Goal: Book appointment/travel/reservation

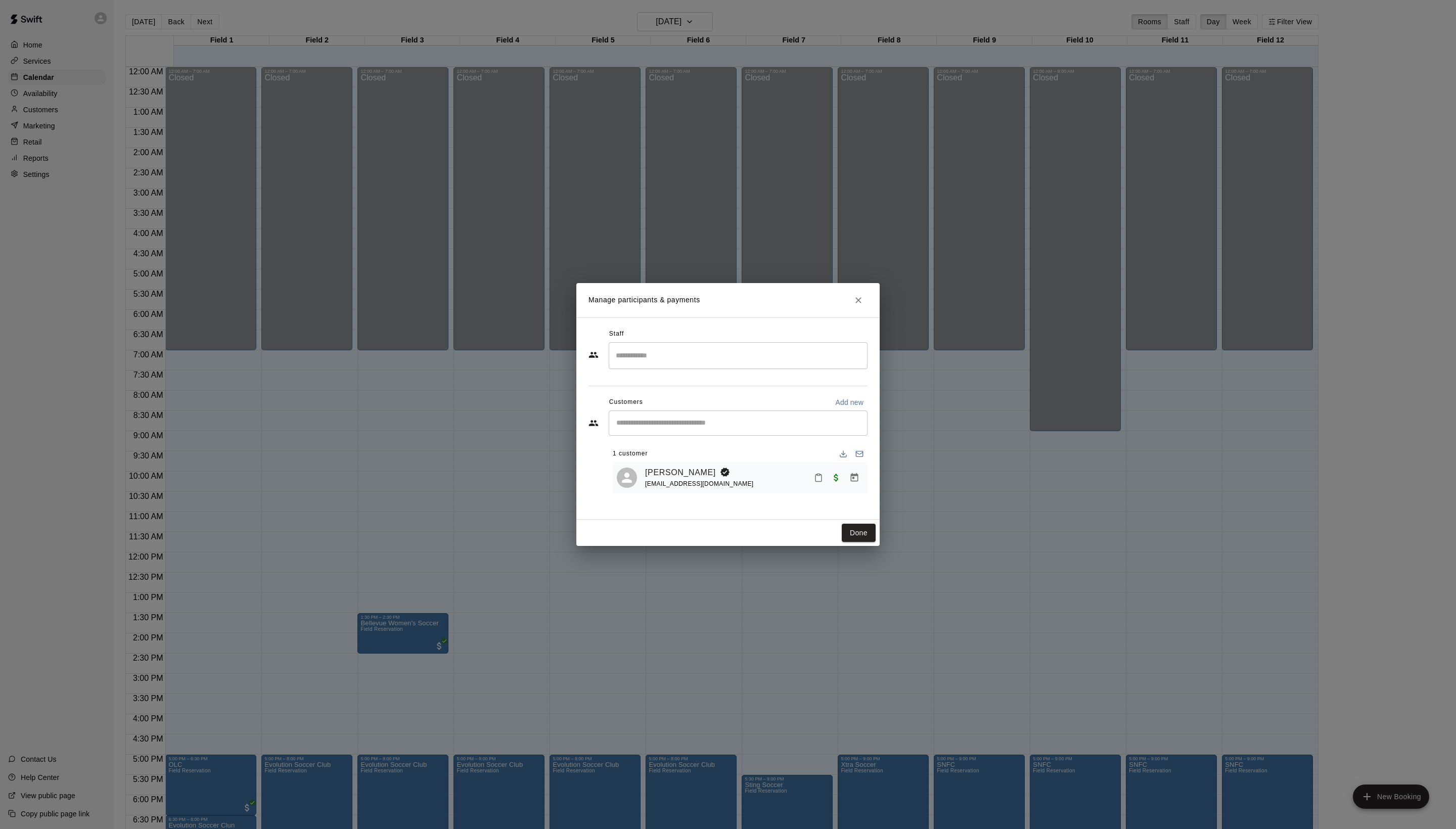
scroll to position [170, 0]
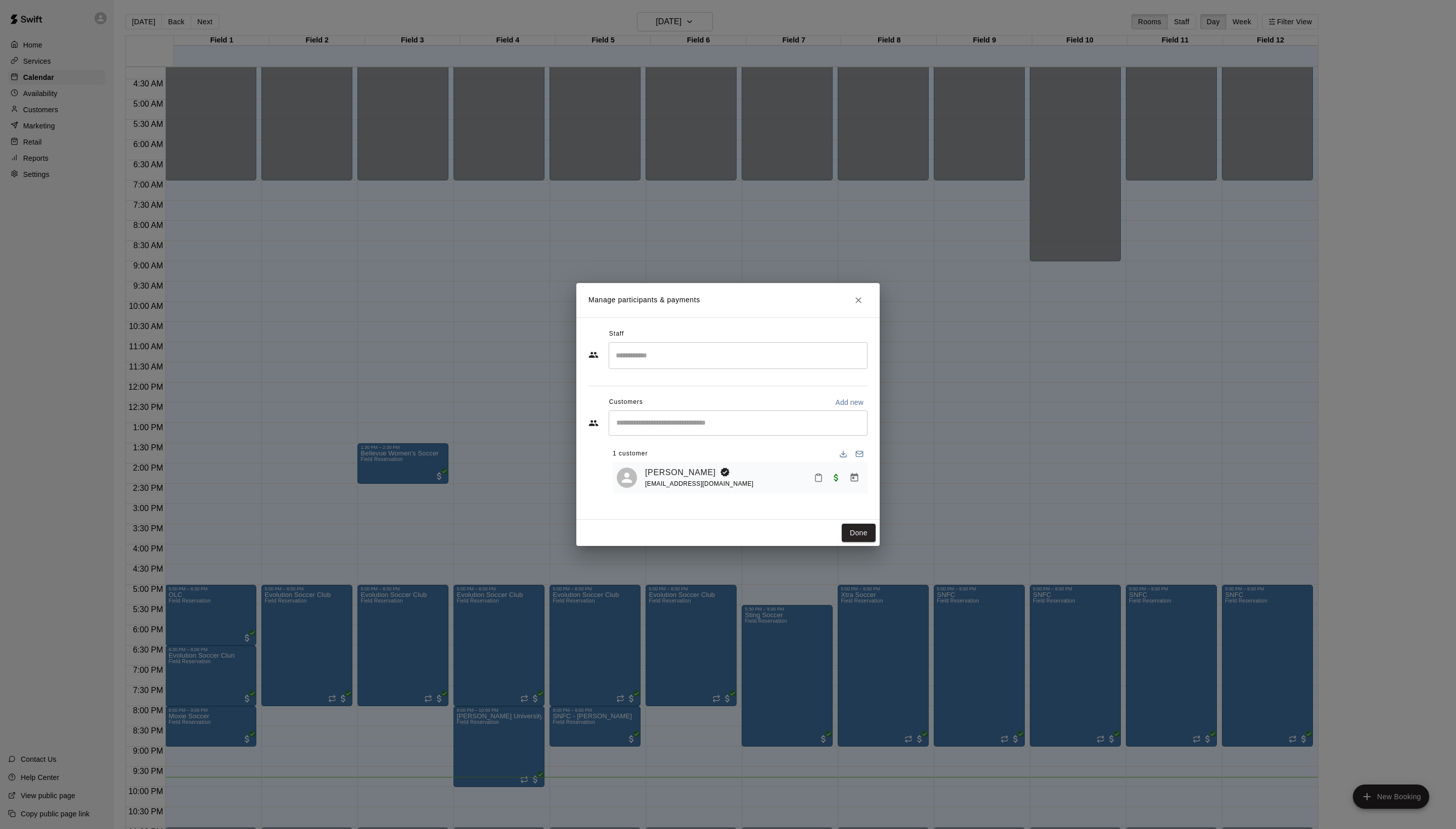
click at [861, 538] on div "Done" at bounding box center [728, 532] width 304 height 27
click at [853, 542] on button "Done" at bounding box center [859, 533] width 34 height 19
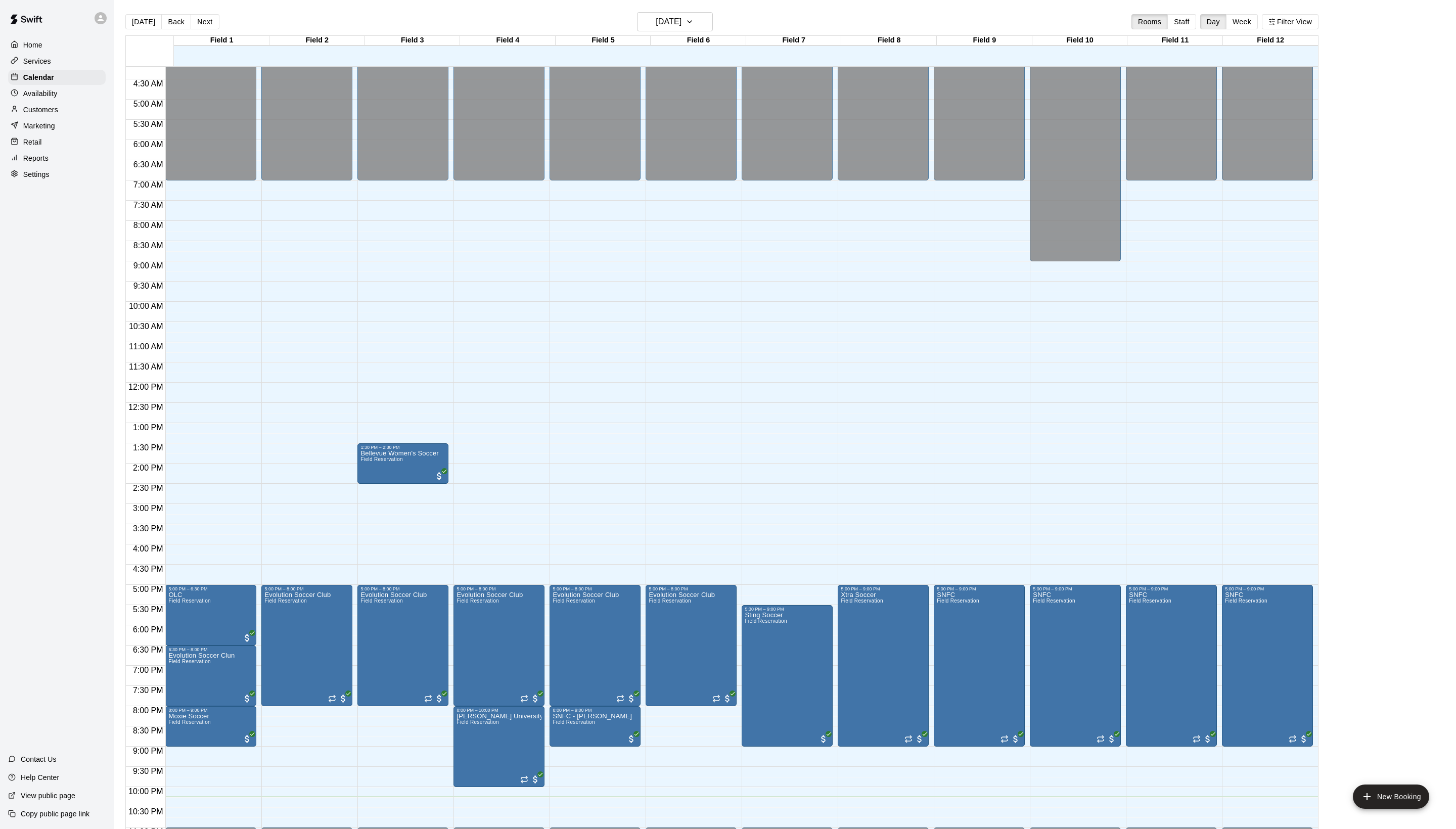
click at [1392, 27] on main "[DATE] Back [DATE][DATE] Rooms Staff Day Week Filter View Field 1 16 [GEOGRAPHI…" at bounding box center [785, 426] width 1334 height 829
click at [1378, 27] on main "[DATE] Back [DATE][DATE] Rooms Staff Day Week Filter View Field 1 16 [GEOGRAPHI…" at bounding box center [785, 426] width 1334 height 829
click at [637, 15] on button "[DATE]" at bounding box center [675, 21] width 76 height 19
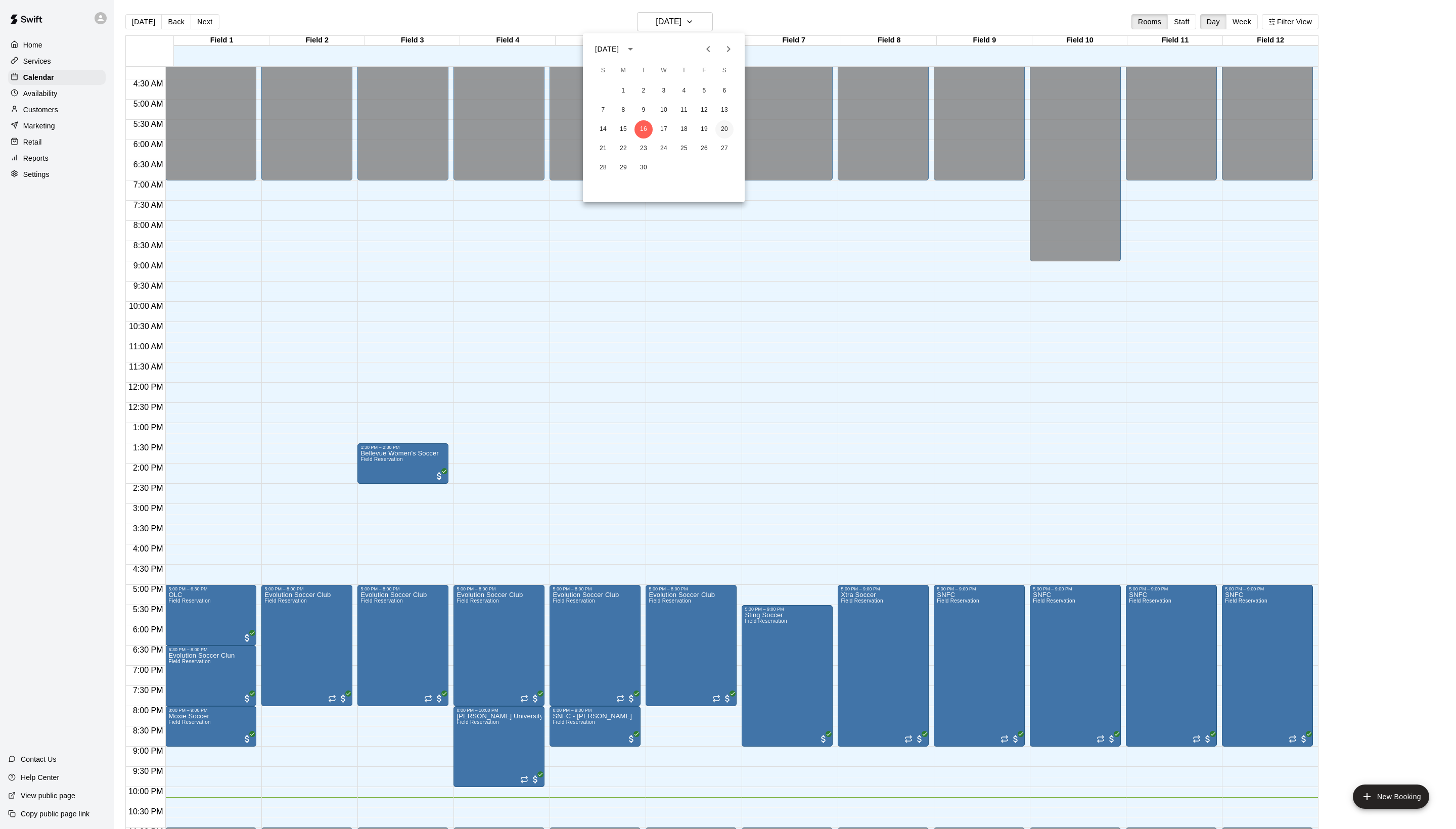
click at [722, 127] on button "20" at bounding box center [725, 129] width 18 height 18
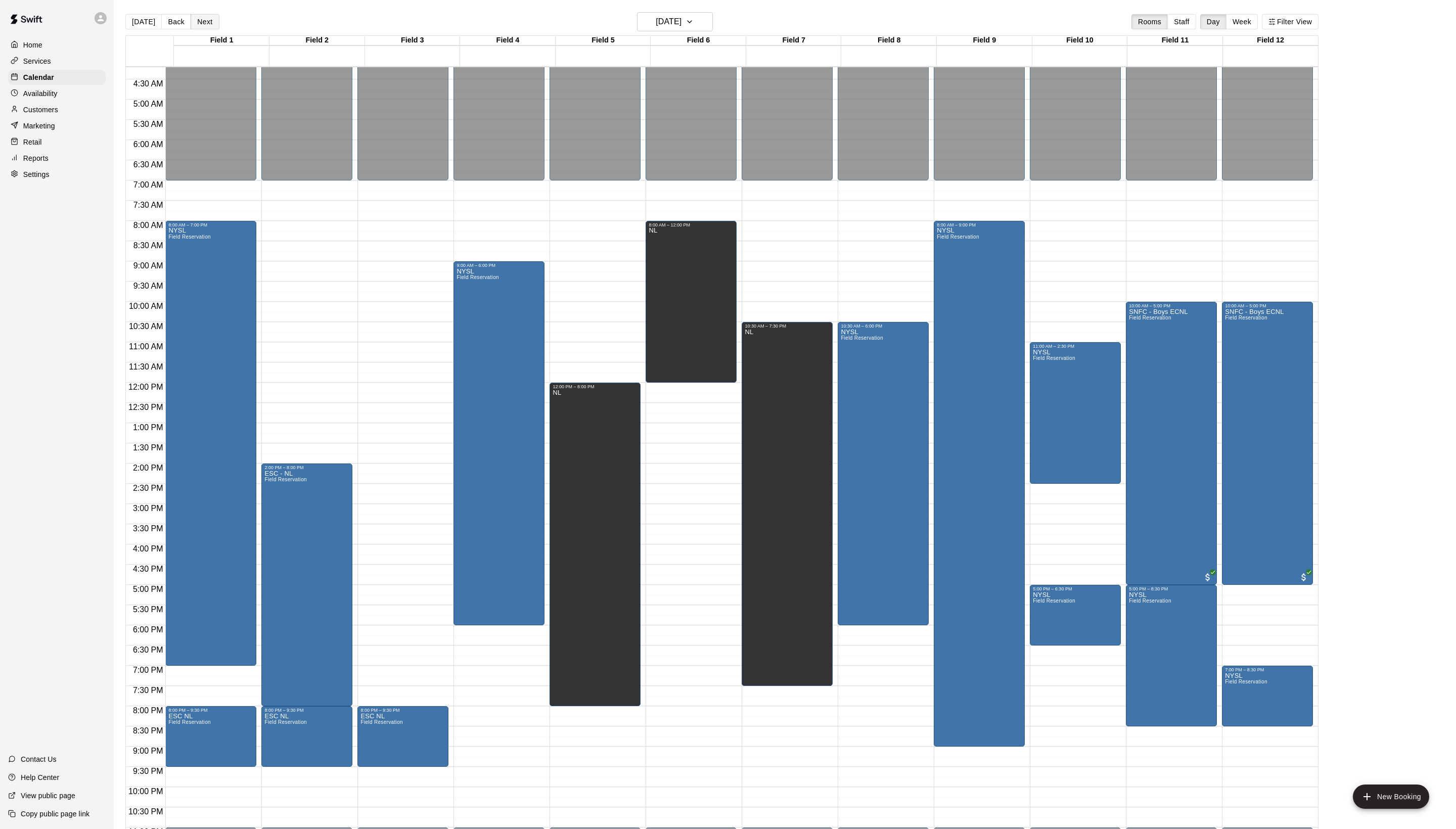
click at [213, 27] on button "Next" at bounding box center [205, 21] width 28 height 15
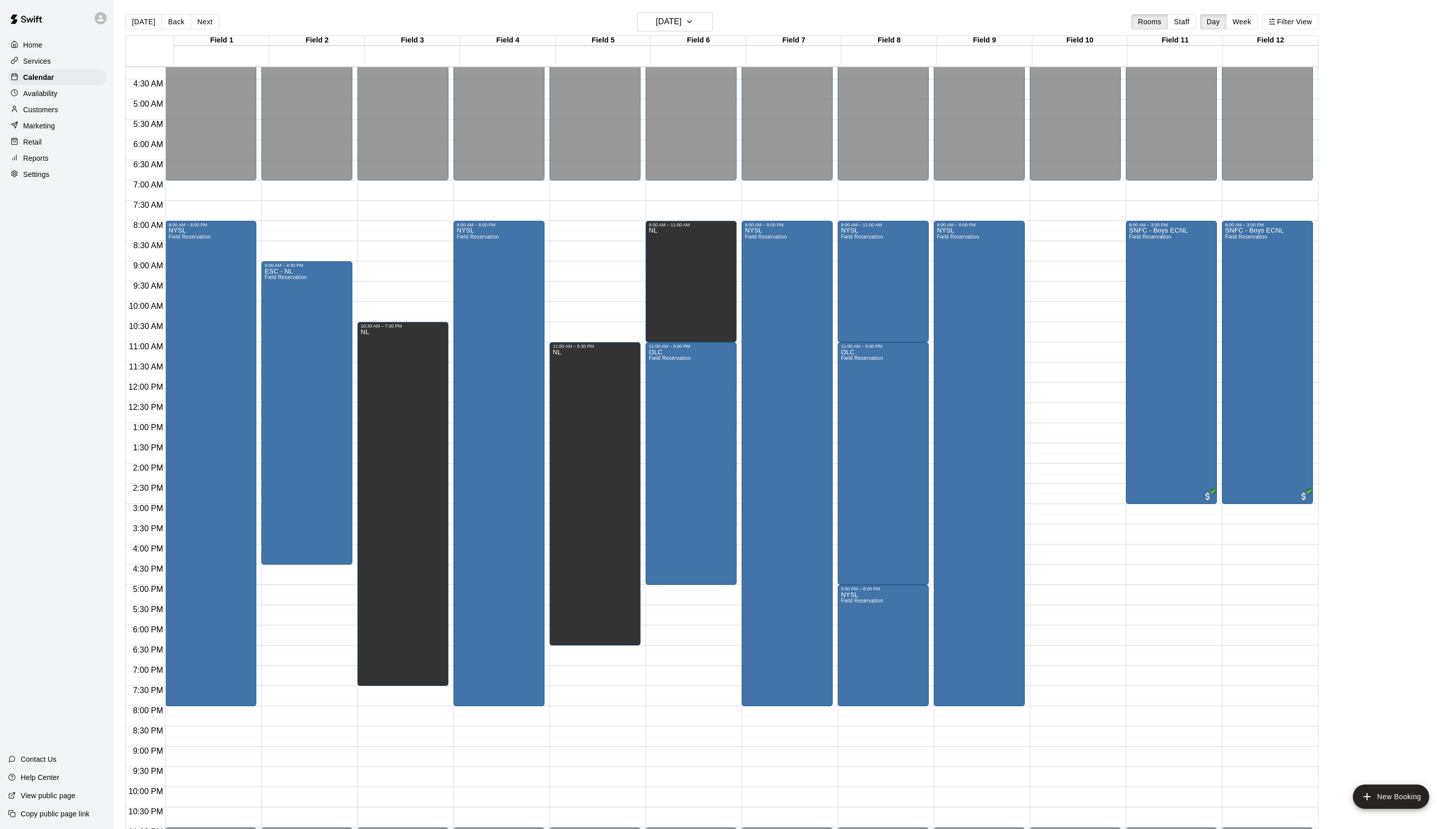
click at [179, 23] on button "Back" at bounding box center [176, 21] width 30 height 15
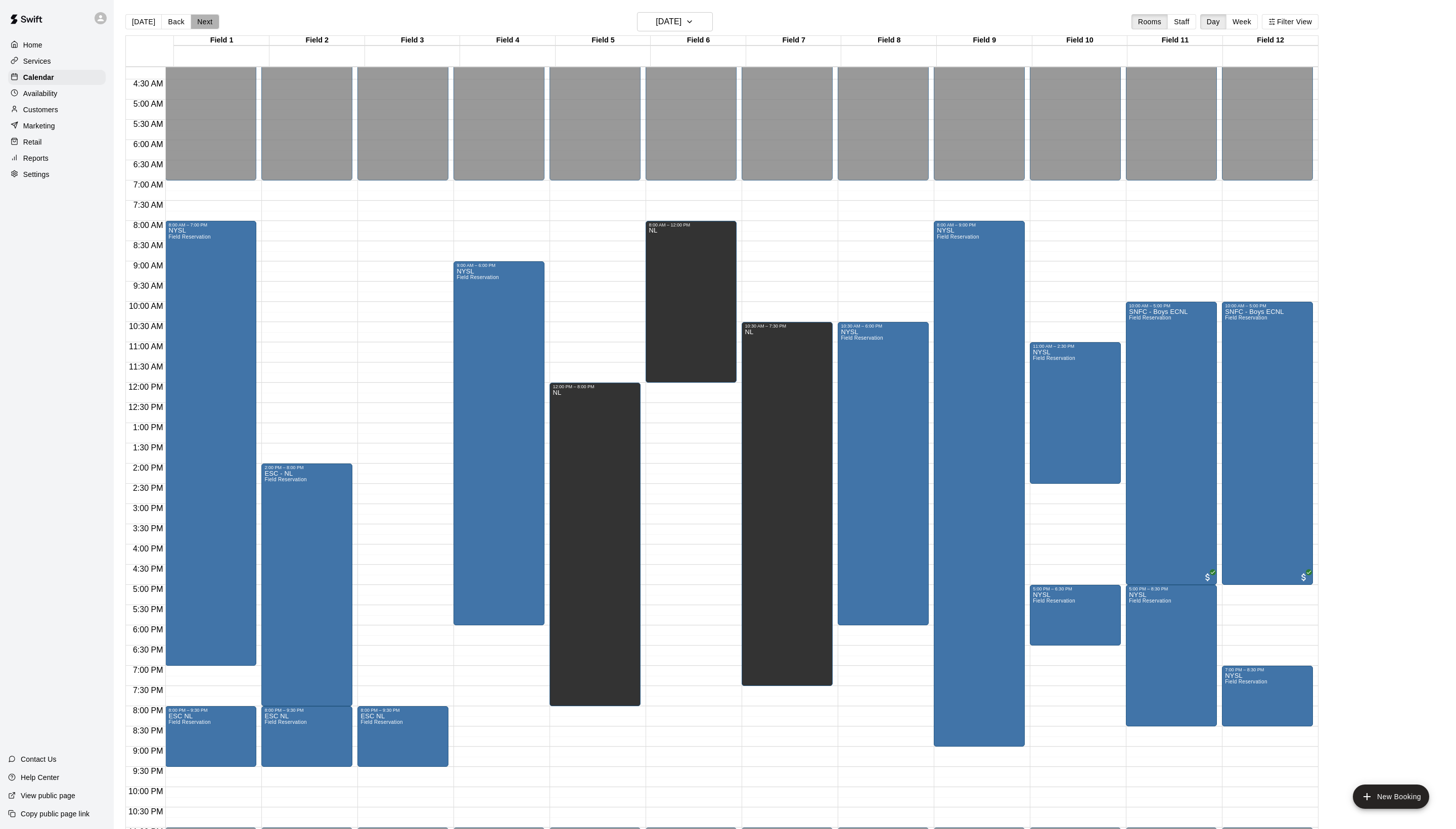
click at [219, 23] on button "Next" at bounding box center [205, 21] width 28 height 15
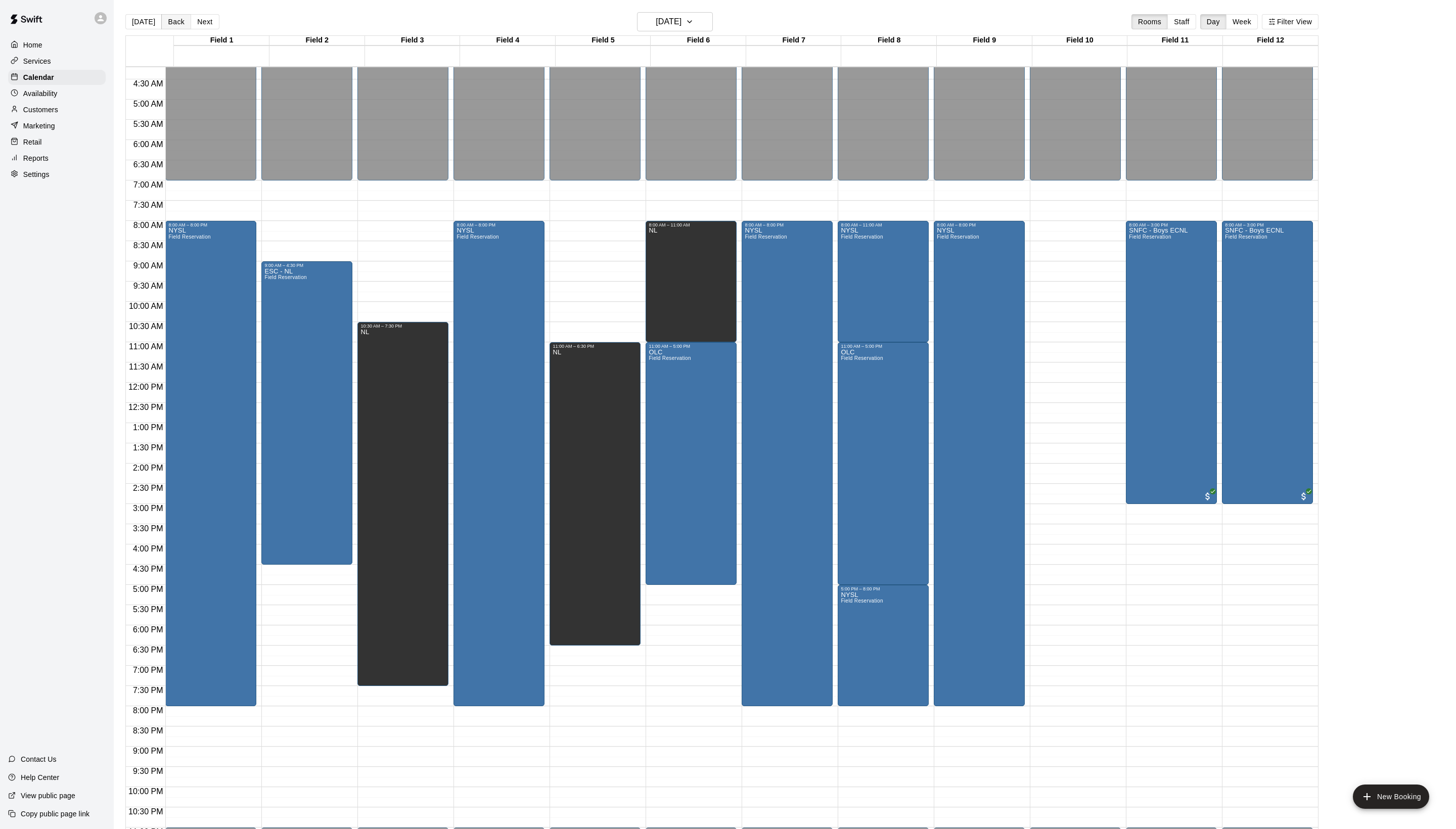
click at [188, 23] on button "Back" at bounding box center [176, 21] width 30 height 15
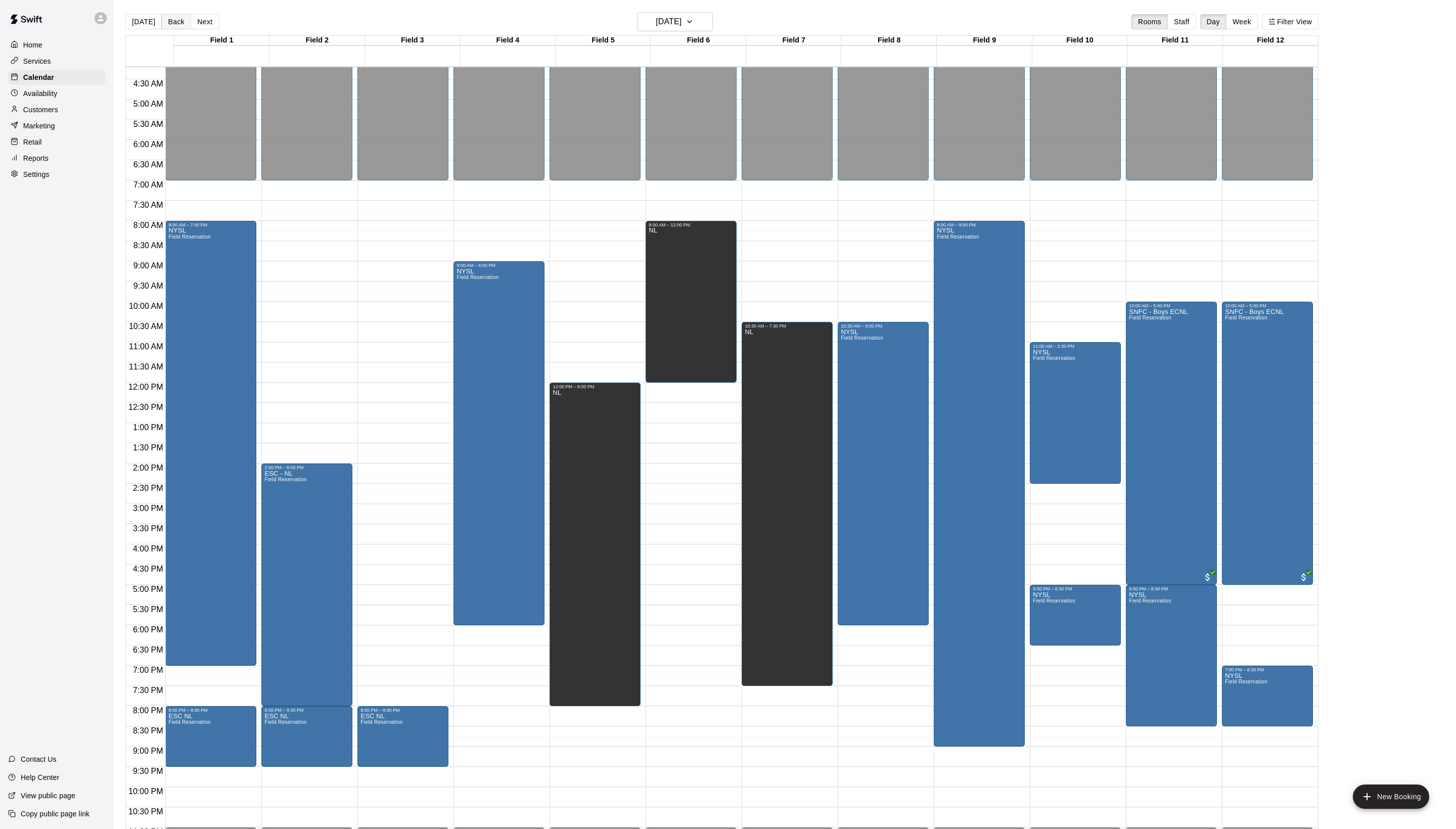
click at [188, 23] on button "Back" at bounding box center [176, 21] width 30 height 15
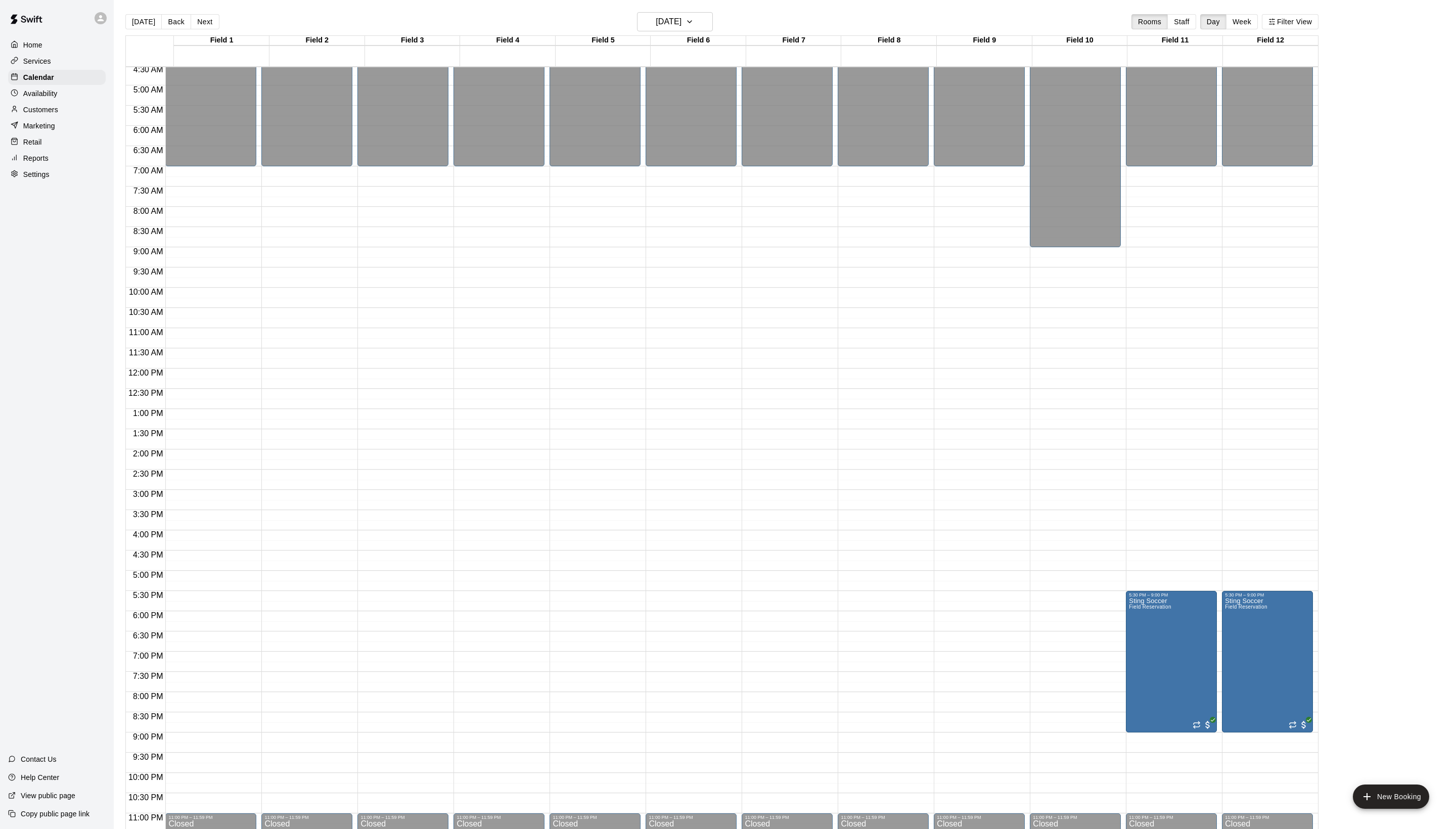
scroll to position [195, 0]
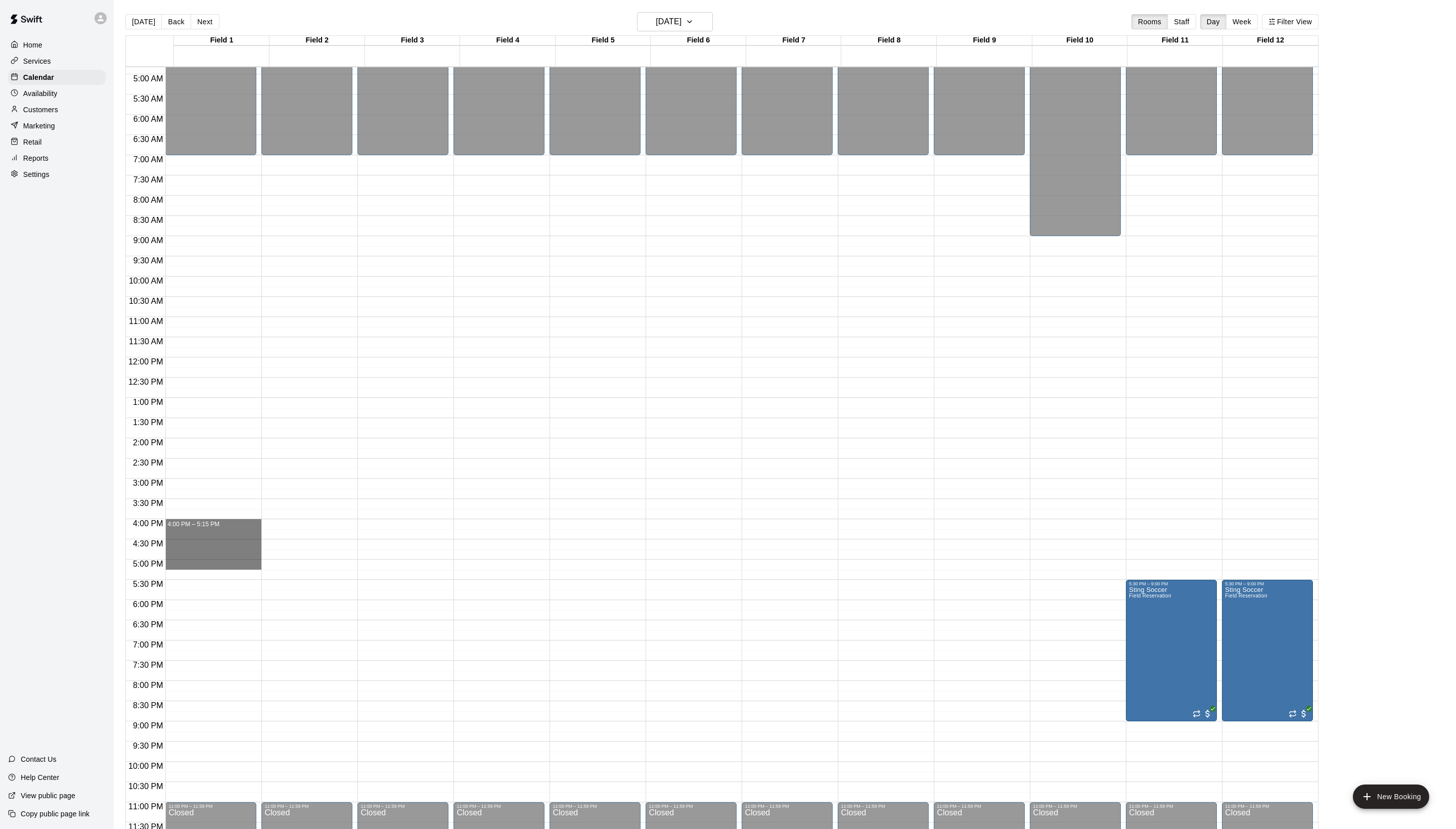
drag, startPoint x: 189, startPoint y: 528, endPoint x: 190, endPoint y: 569, distance: 41.0
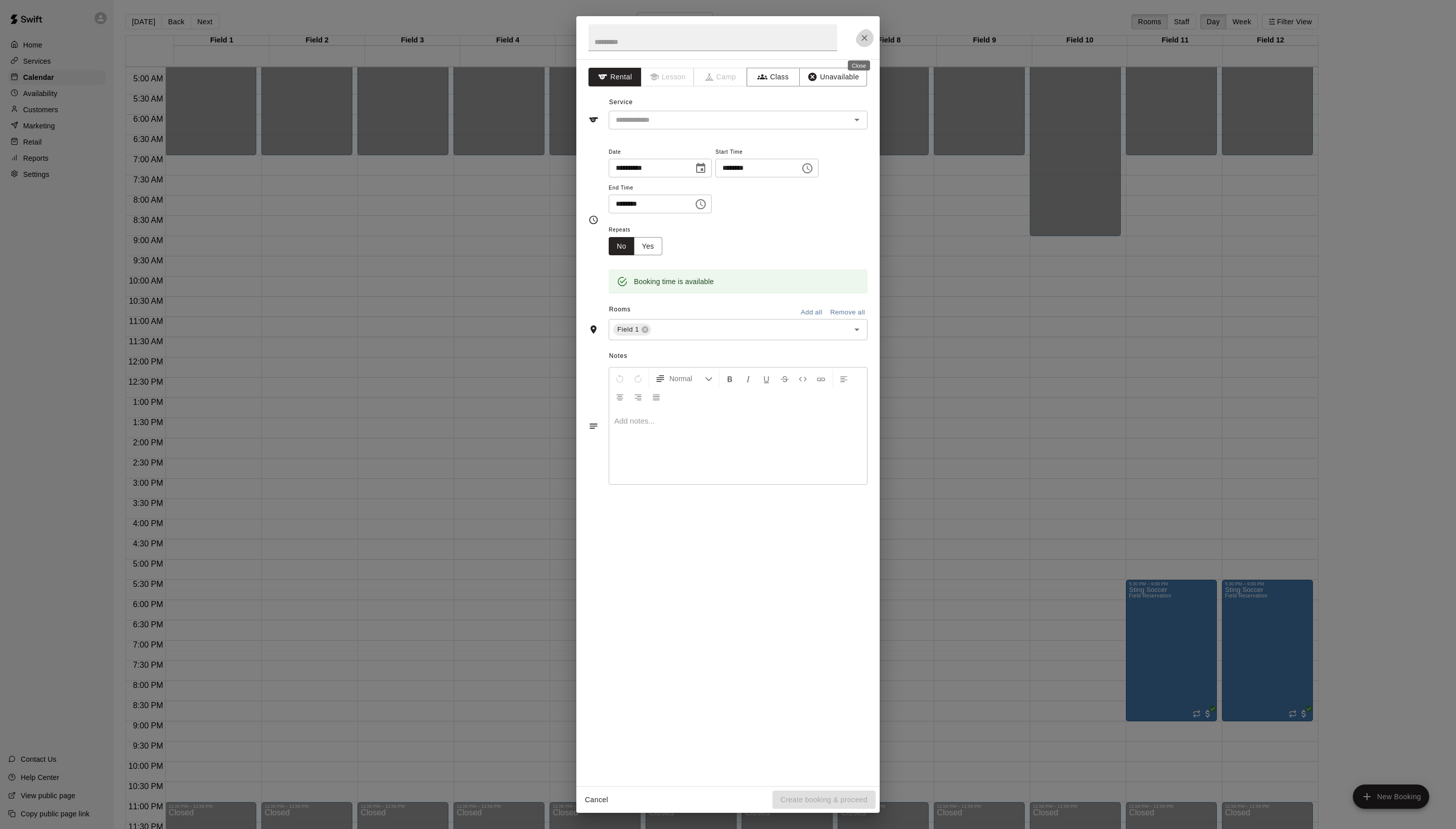
click at [855, 37] on button "Close" at bounding box center [864, 38] width 18 height 18
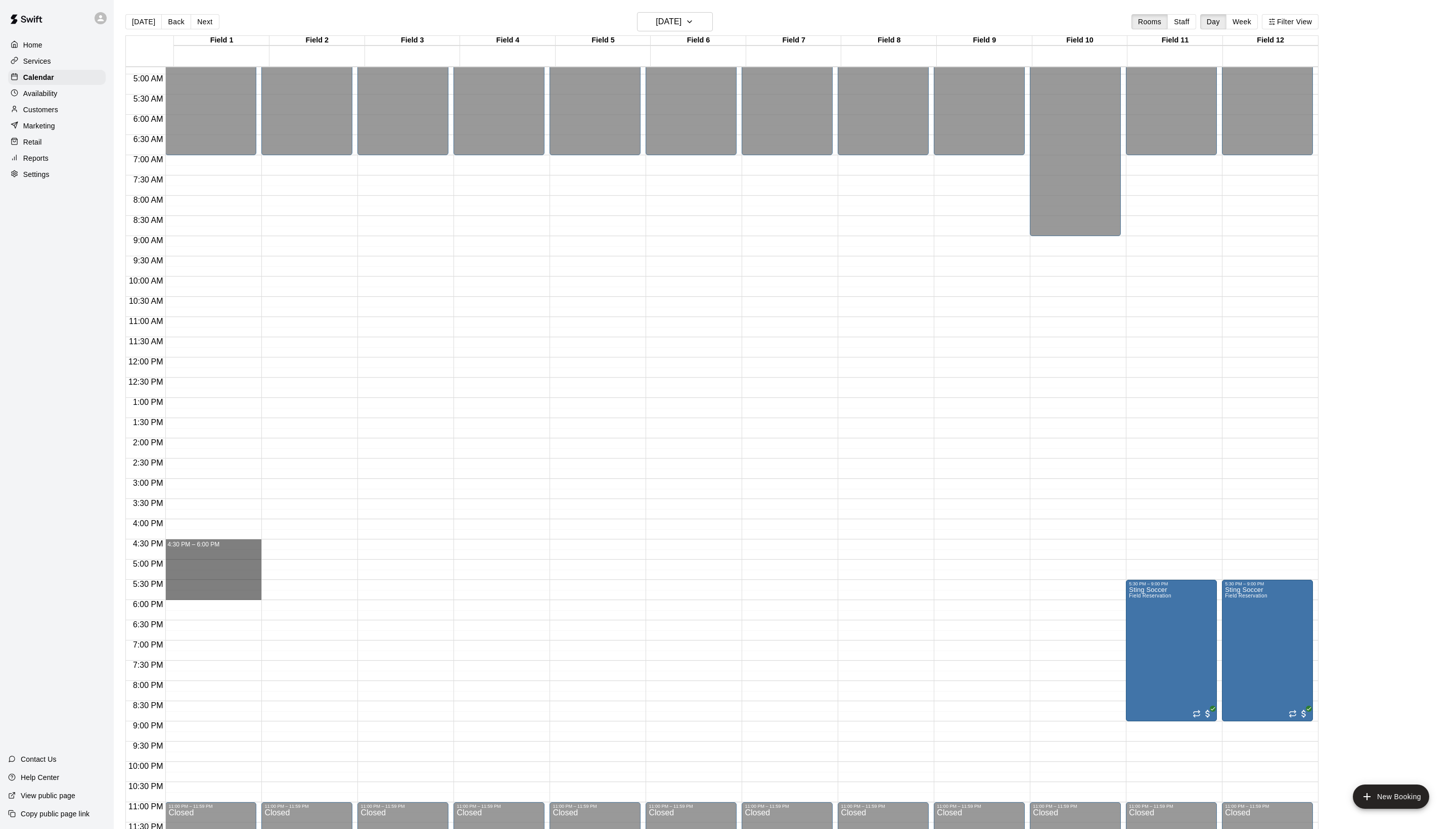
drag, startPoint x: 198, startPoint y: 548, endPoint x: 200, endPoint y: 598, distance: 50.0
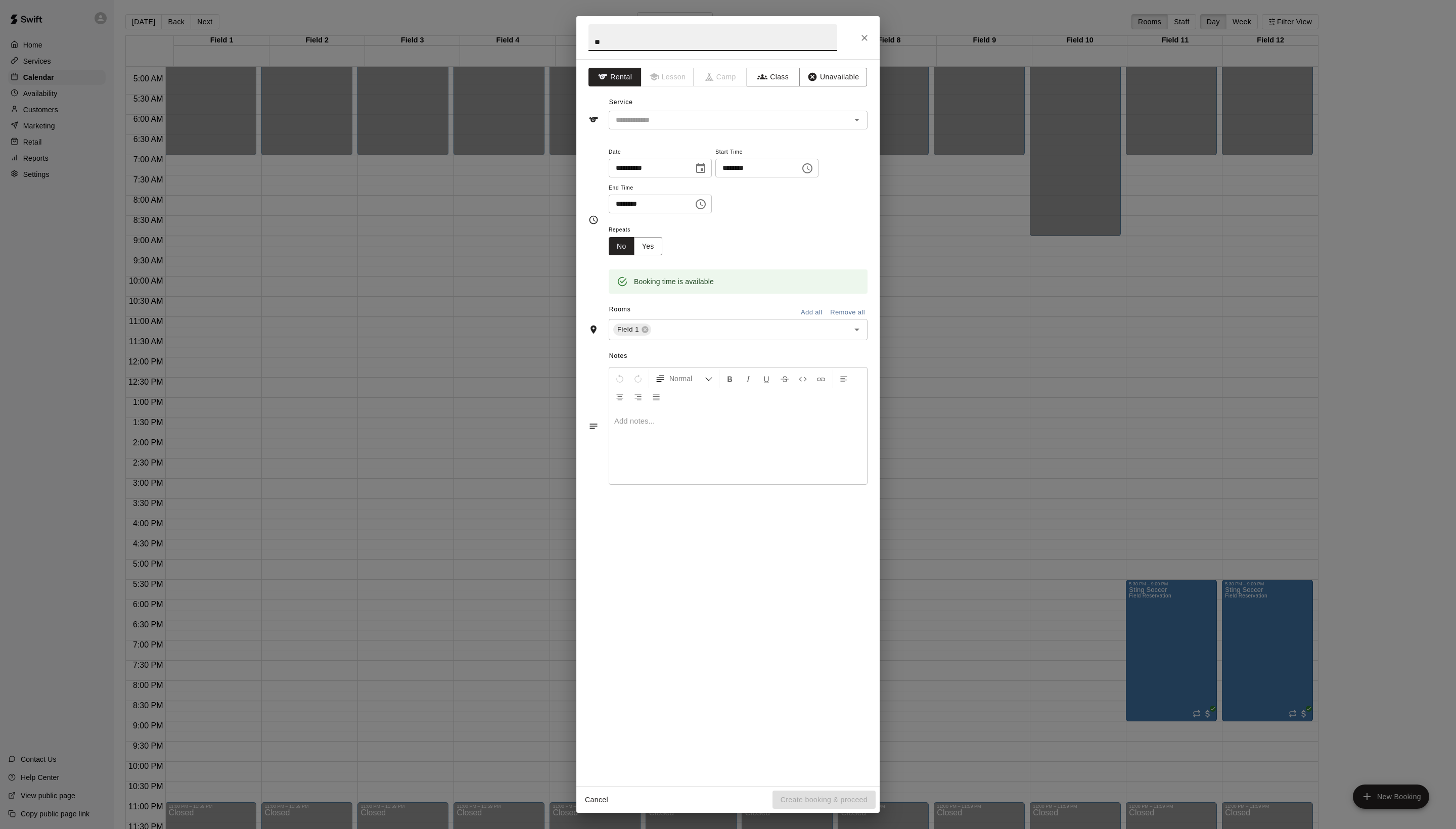
type input "*"
click at [697, 129] on div "​" at bounding box center [738, 120] width 259 height 19
type input "**********"
click at [694, 173] on li "Field Reservation" at bounding box center [748, 165] width 239 height 17
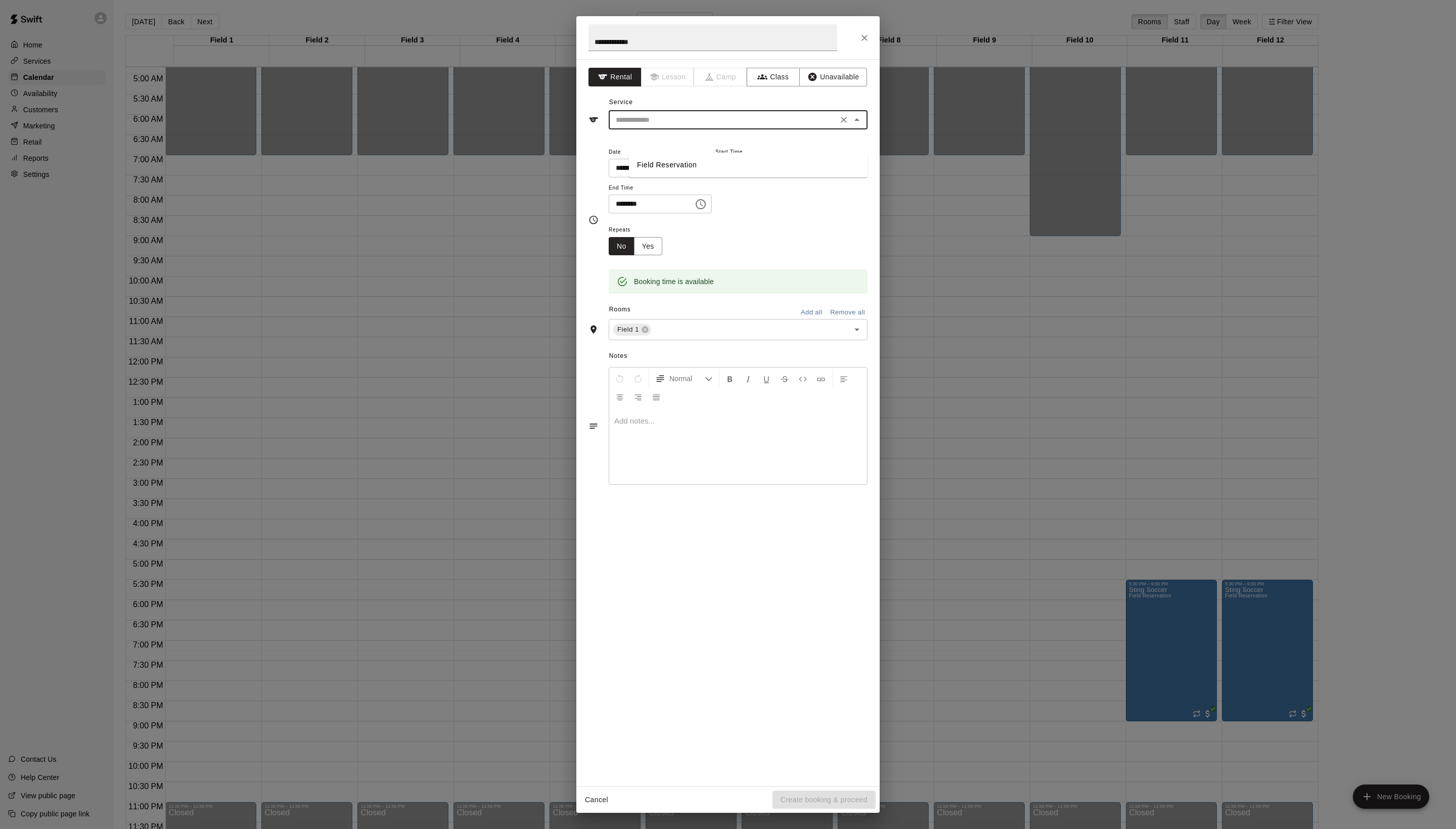
type input "**********"
click at [815, 796] on button "Create booking & proceed" at bounding box center [824, 800] width 103 height 19
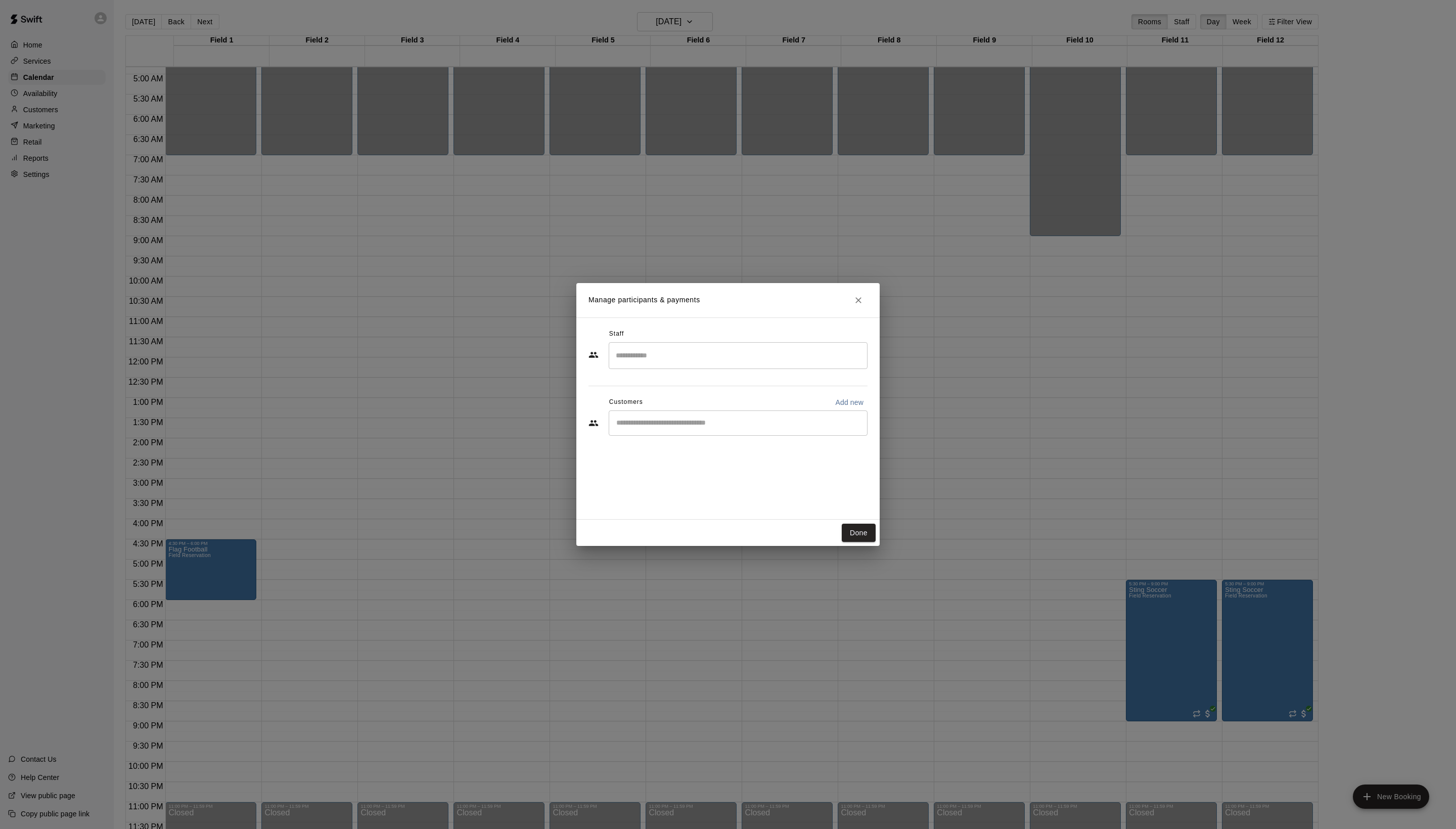
click at [683, 428] on input "Start typing to search customers..." at bounding box center [738, 423] width 250 height 10
type input "*****"
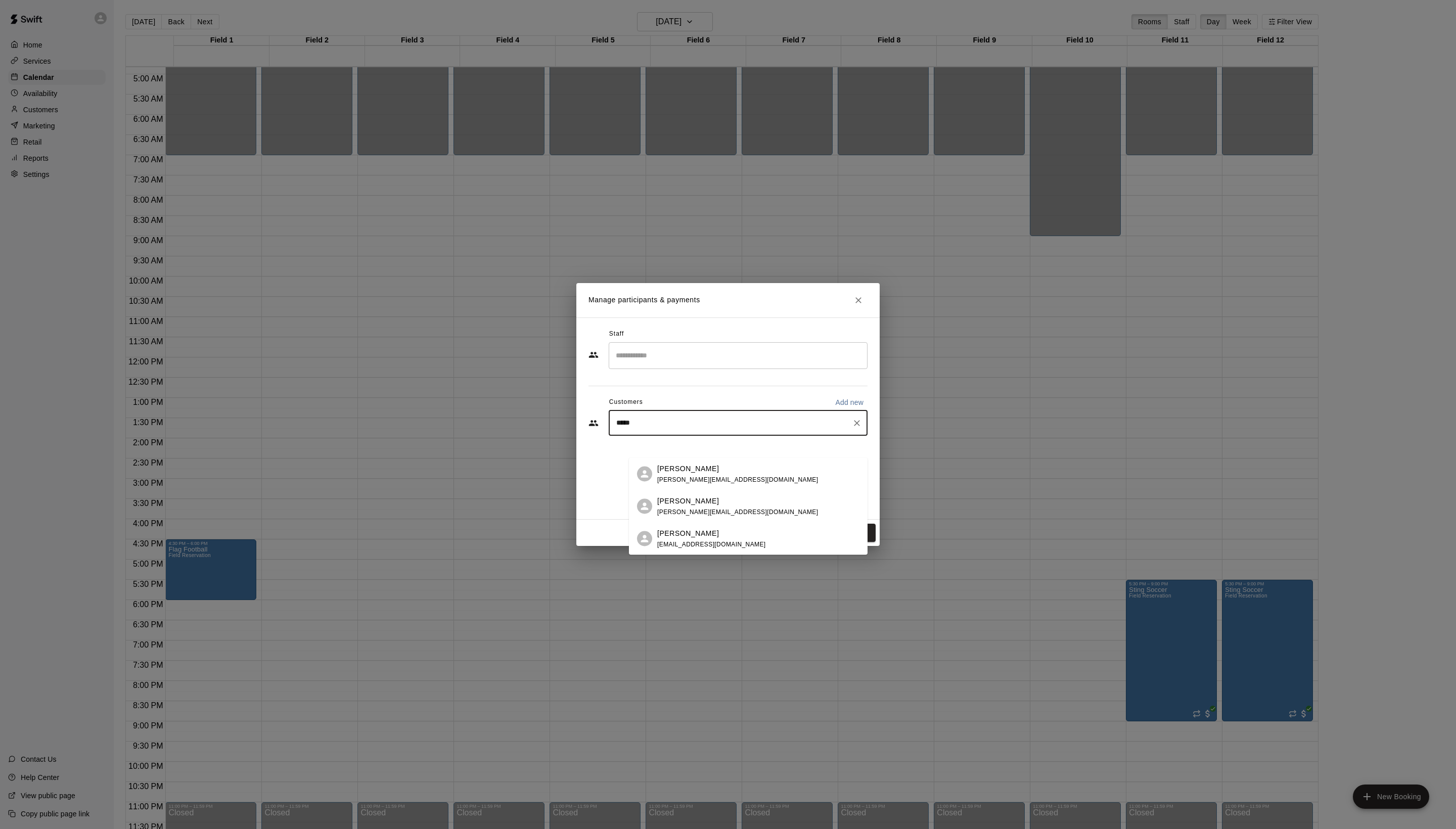
click at [734, 478] on span "[PERSON_NAME][EMAIL_ADDRESS][DOMAIN_NAME]" at bounding box center [738, 479] width 161 height 7
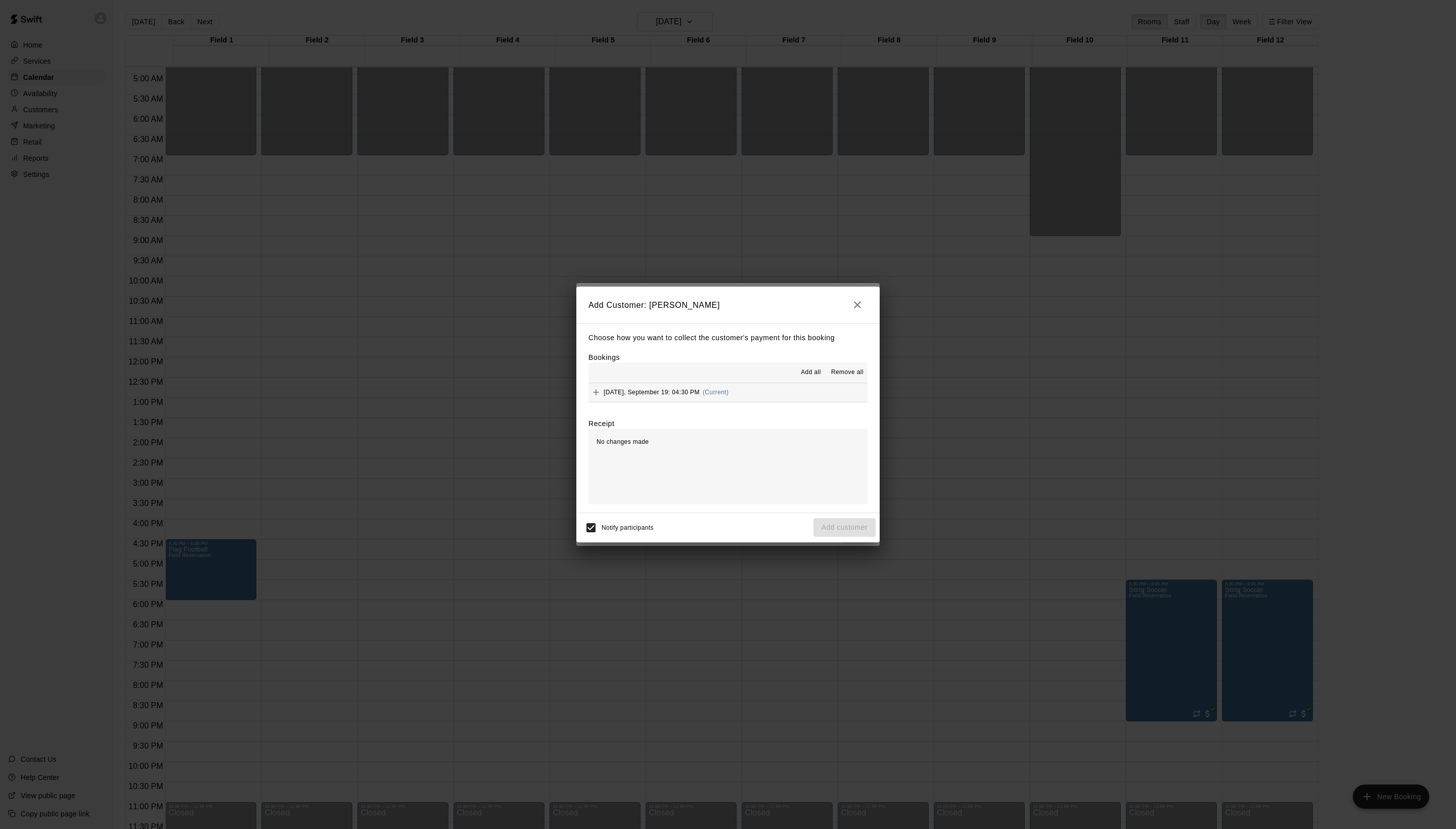
click at [801, 377] on span "Add all" at bounding box center [811, 372] width 20 height 10
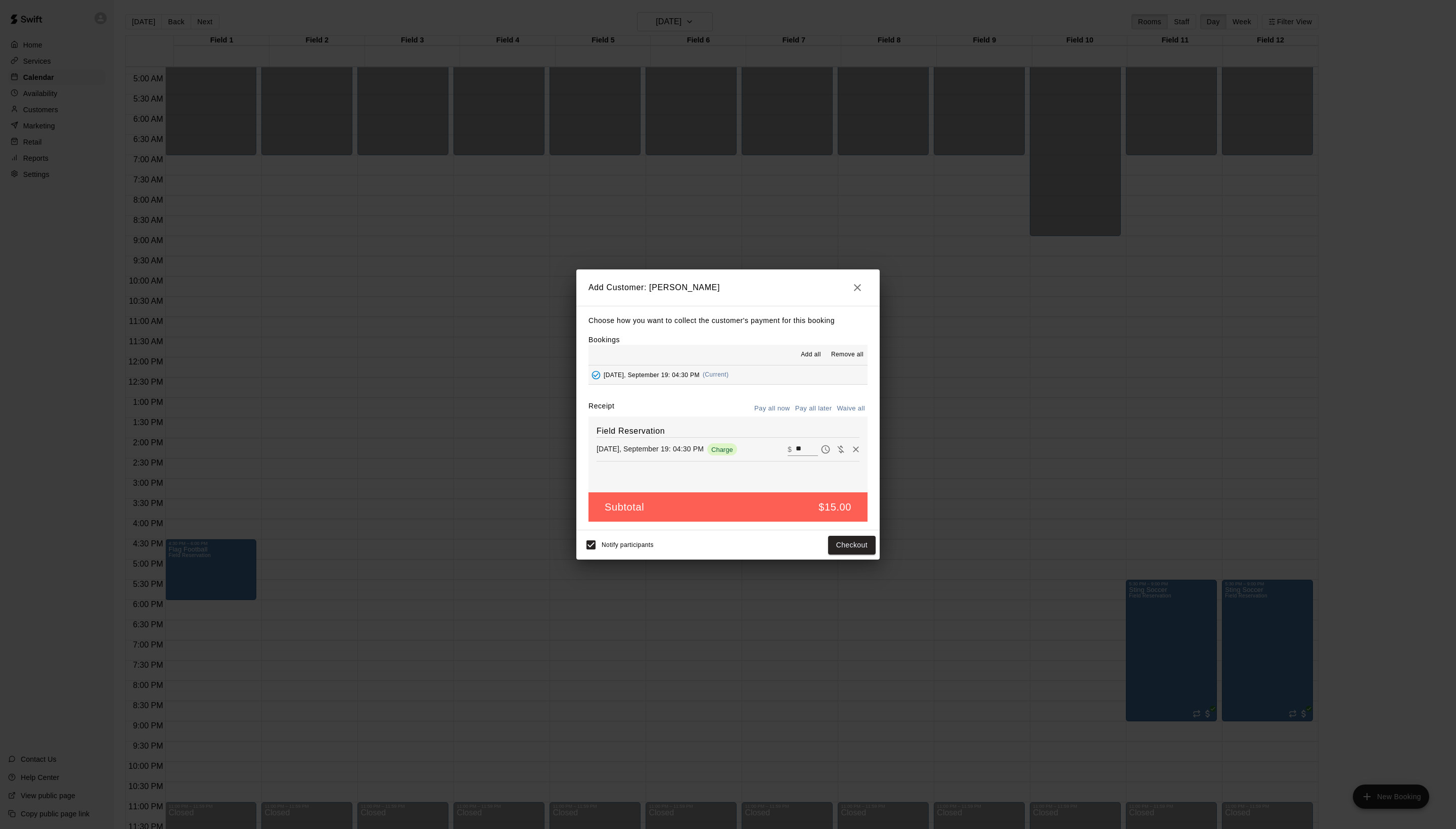
click at [836, 414] on button "Waive all" at bounding box center [851, 409] width 33 height 16
type input "*"
click at [852, 554] on button "Add customer" at bounding box center [844, 545] width 62 height 19
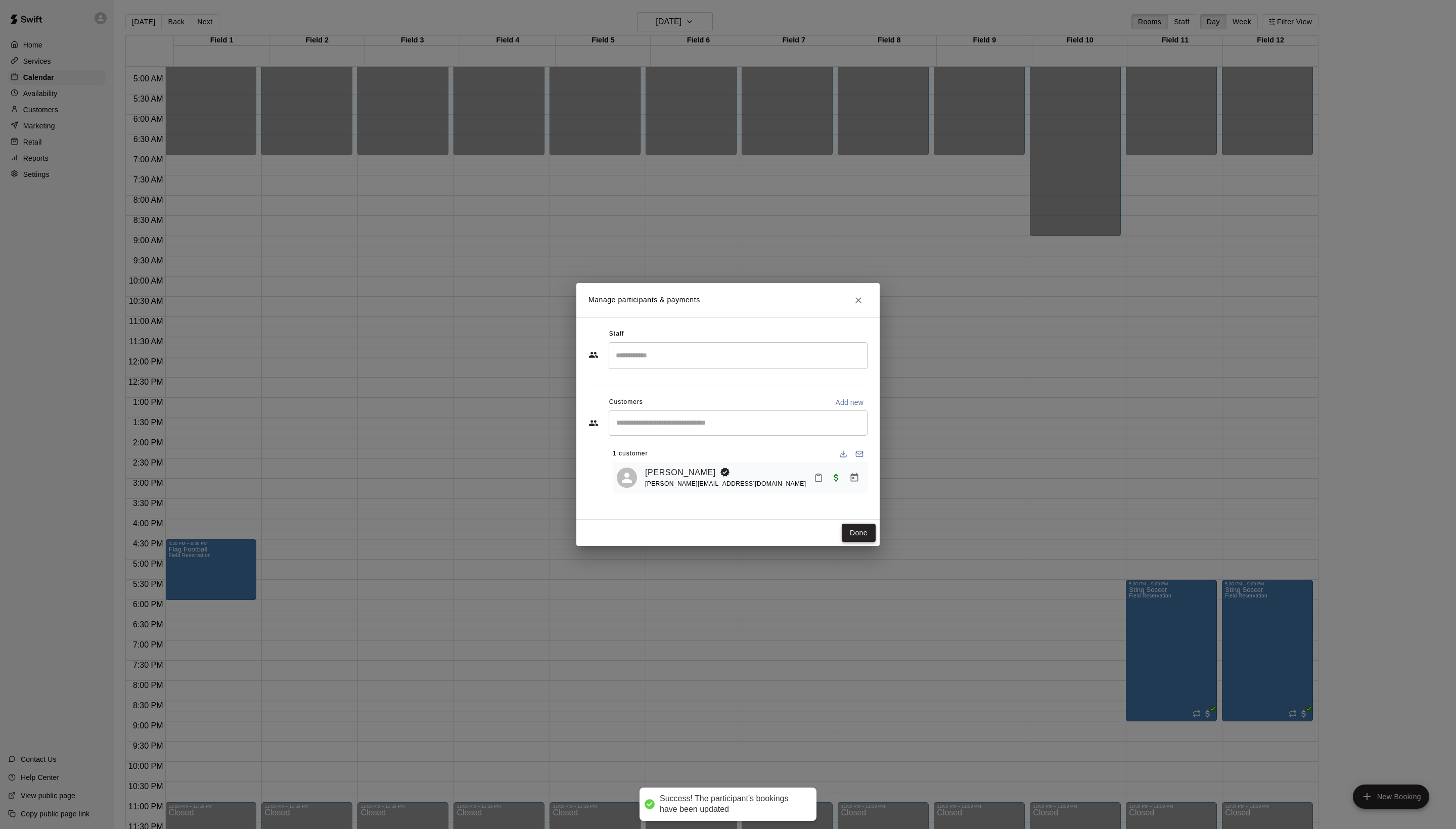
click at [843, 542] on button "Done" at bounding box center [859, 533] width 34 height 19
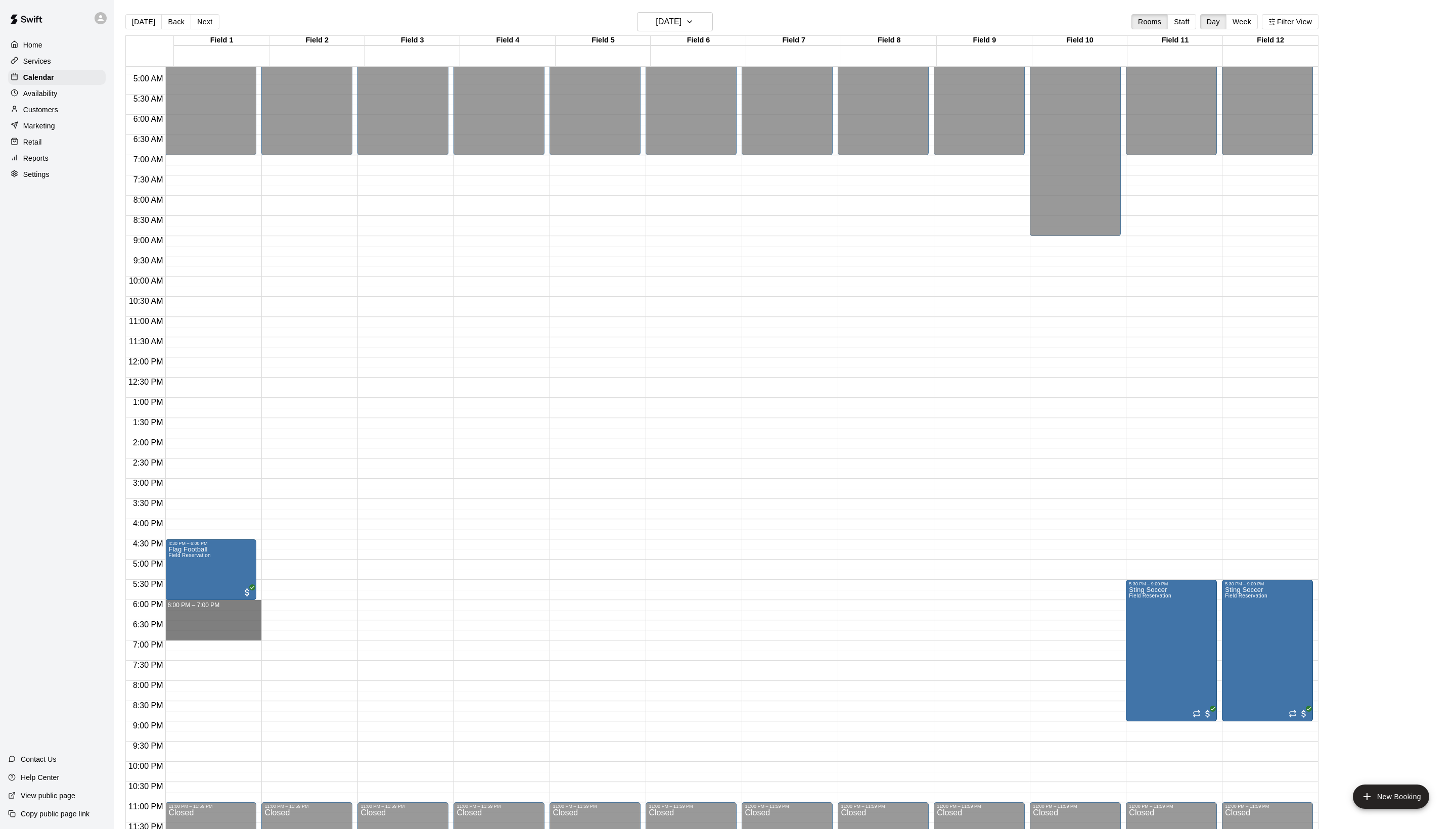
drag, startPoint x: 197, startPoint y: 611, endPoint x: 194, endPoint y: 645, distance: 34.1
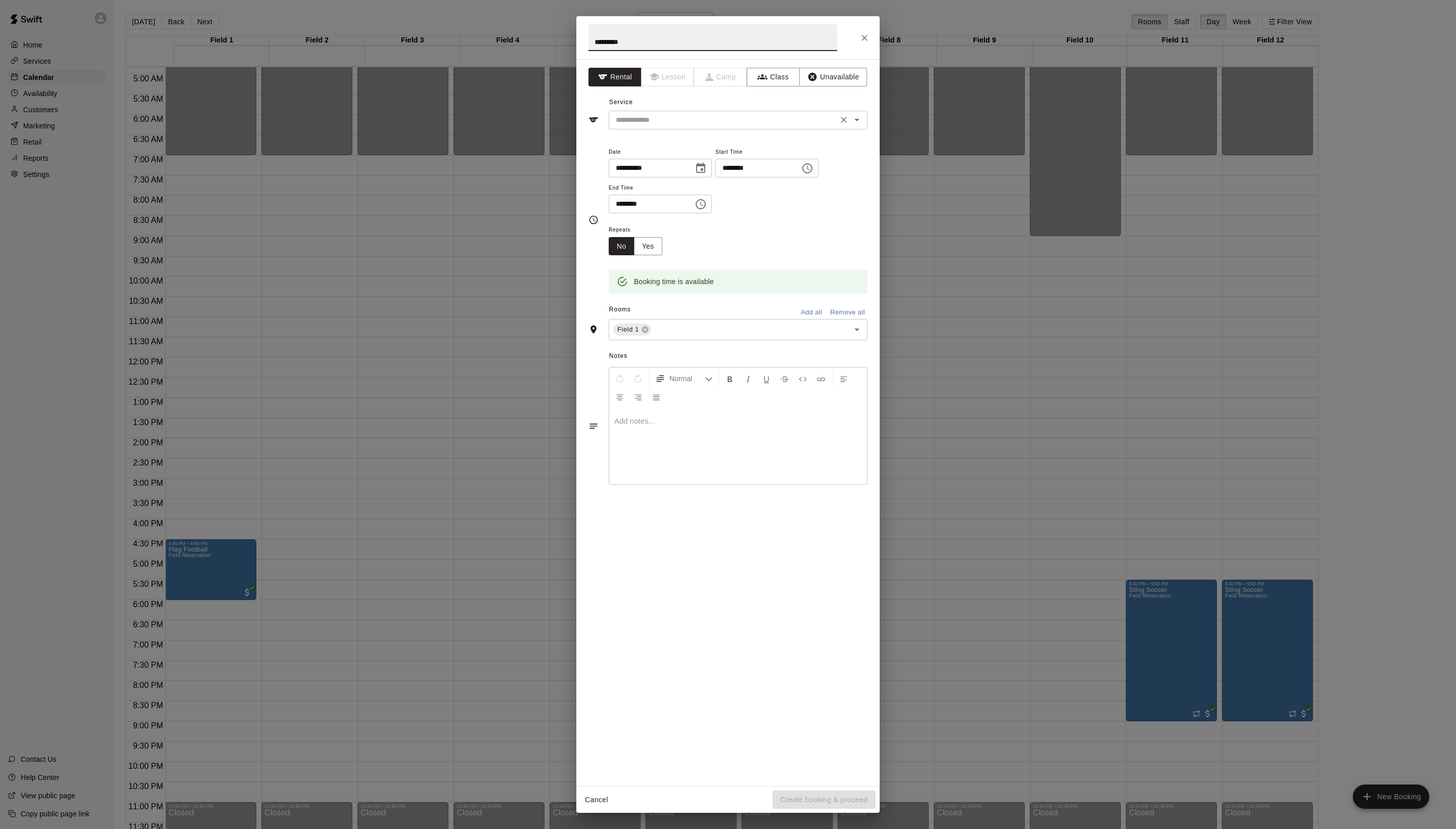
click at [741, 129] on div "​" at bounding box center [738, 120] width 259 height 19
type input "*********"
click at [739, 157] on li "Field Reservation" at bounding box center [748, 165] width 239 height 17
type input "**********"
click at [808, 806] on button "Create booking & proceed" at bounding box center [824, 800] width 103 height 19
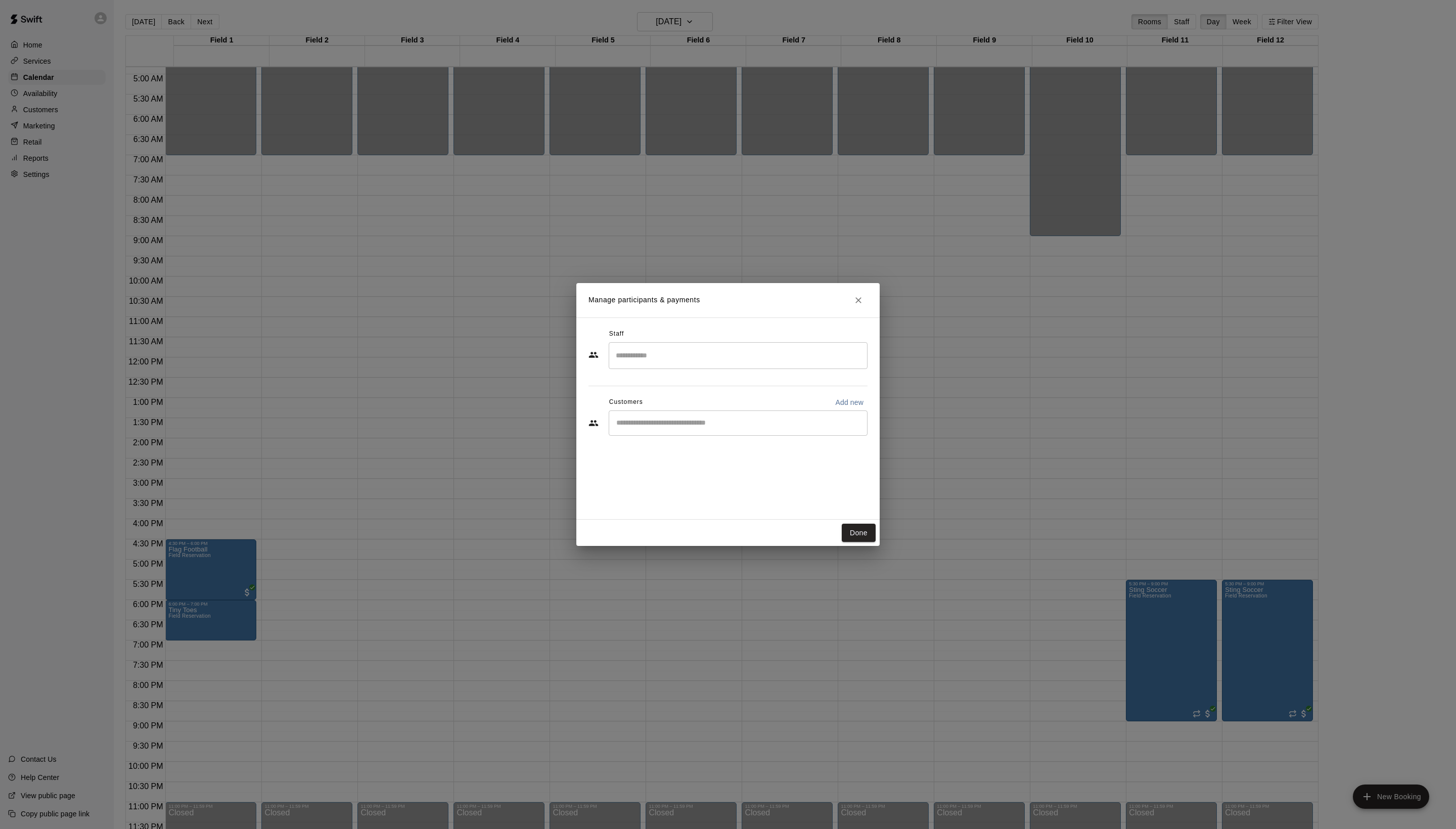
click at [678, 432] on div "​" at bounding box center [738, 423] width 259 height 25
type input "*****"
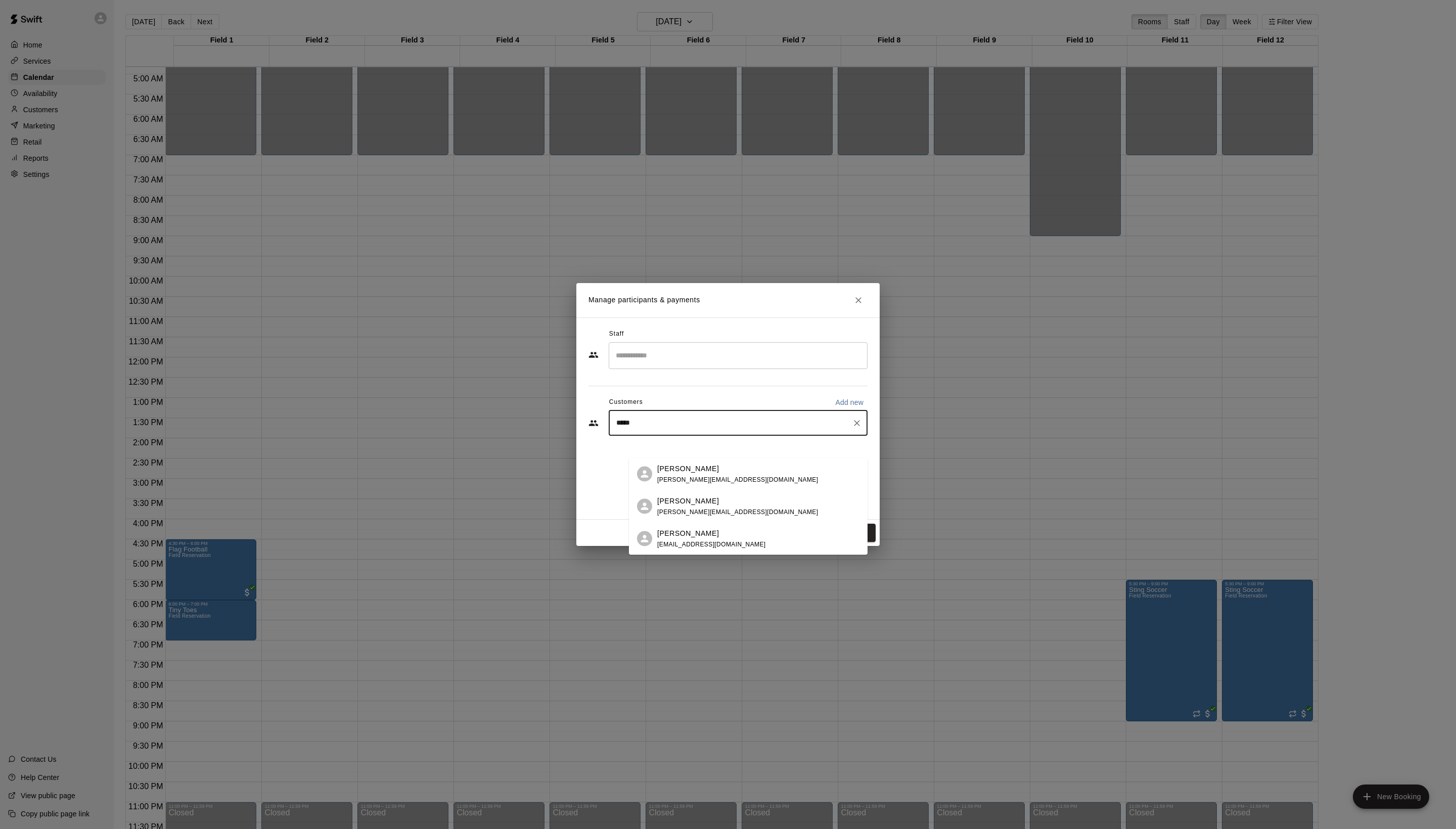
click at [718, 471] on div "[PERSON_NAME]" at bounding box center [738, 468] width 161 height 11
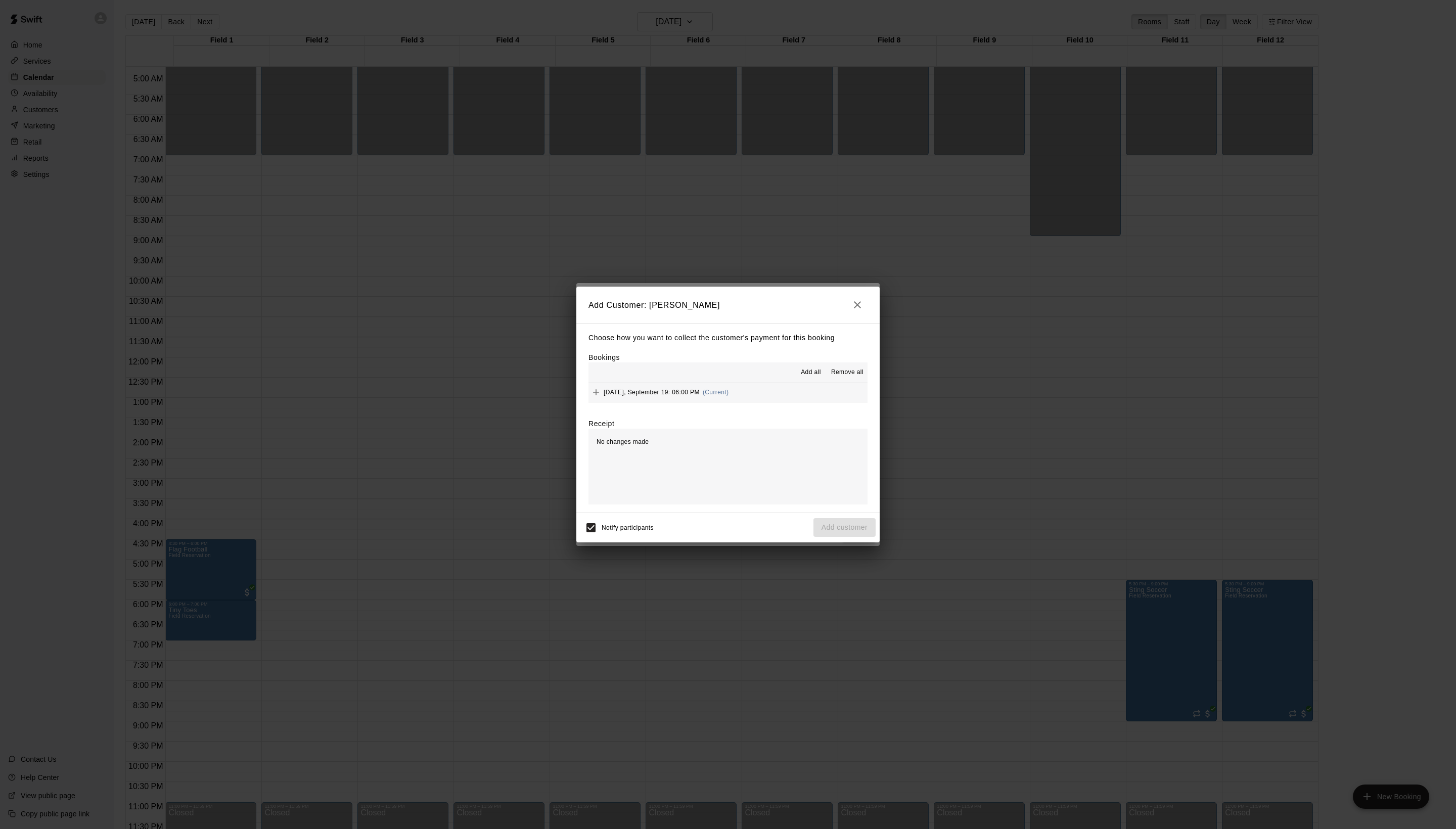
click at [801, 375] on span "Add all" at bounding box center [811, 372] width 20 height 10
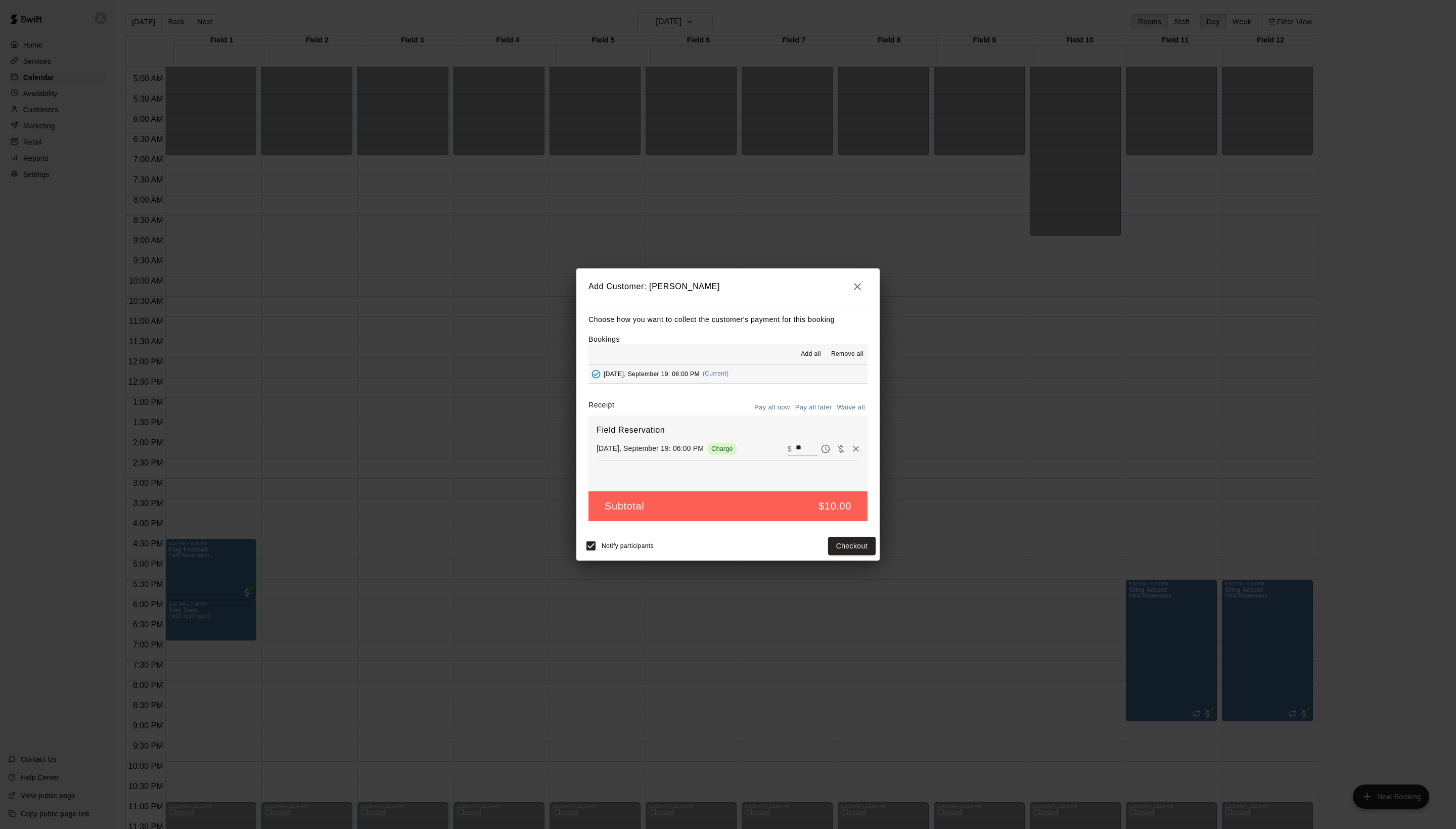
click at [834, 409] on button "Waive all" at bounding box center [851, 408] width 33 height 16
type input "*"
click at [846, 554] on button "Add customer" at bounding box center [844, 545] width 62 height 19
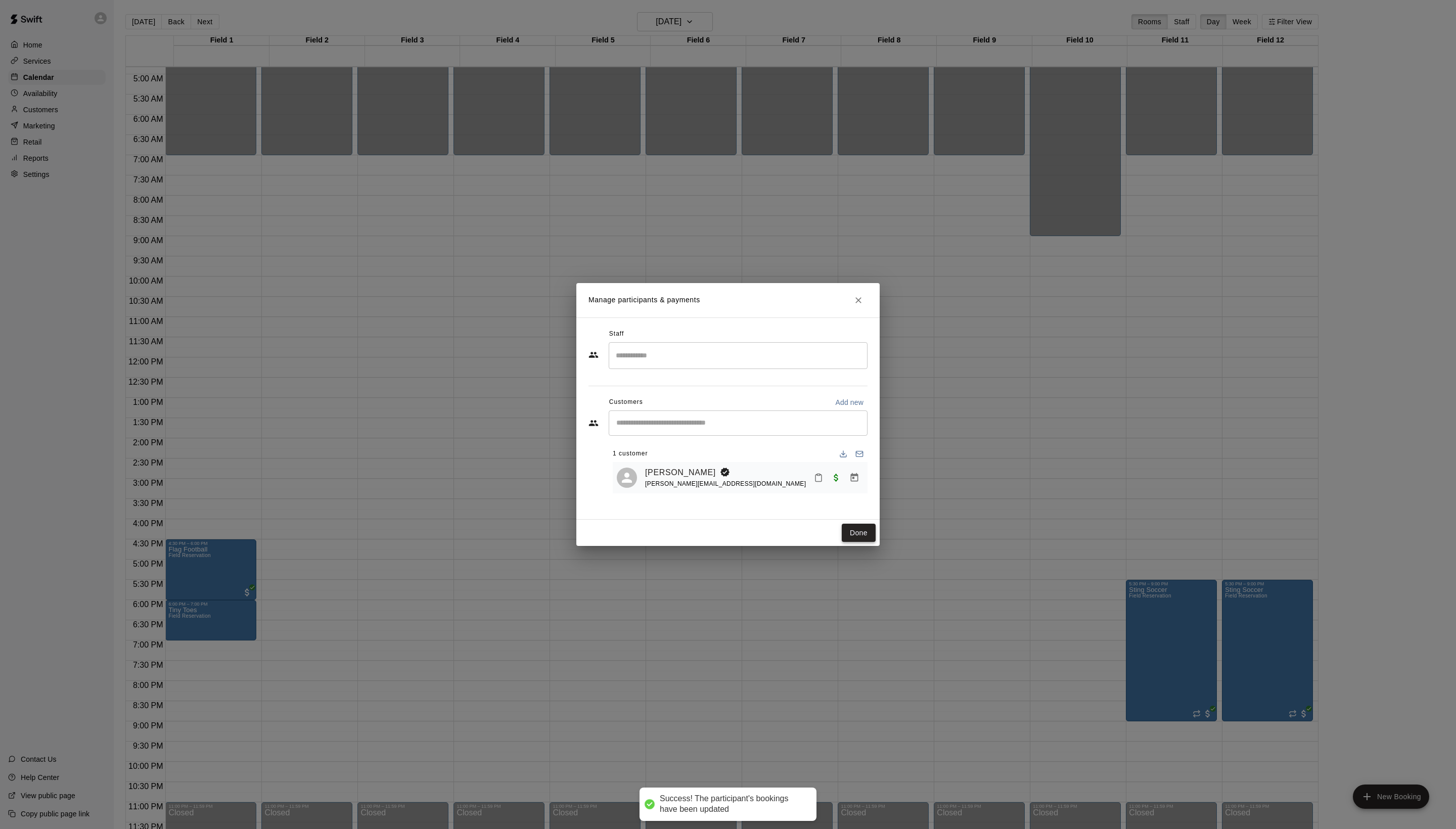
click at [859, 542] on button "Done" at bounding box center [859, 533] width 34 height 19
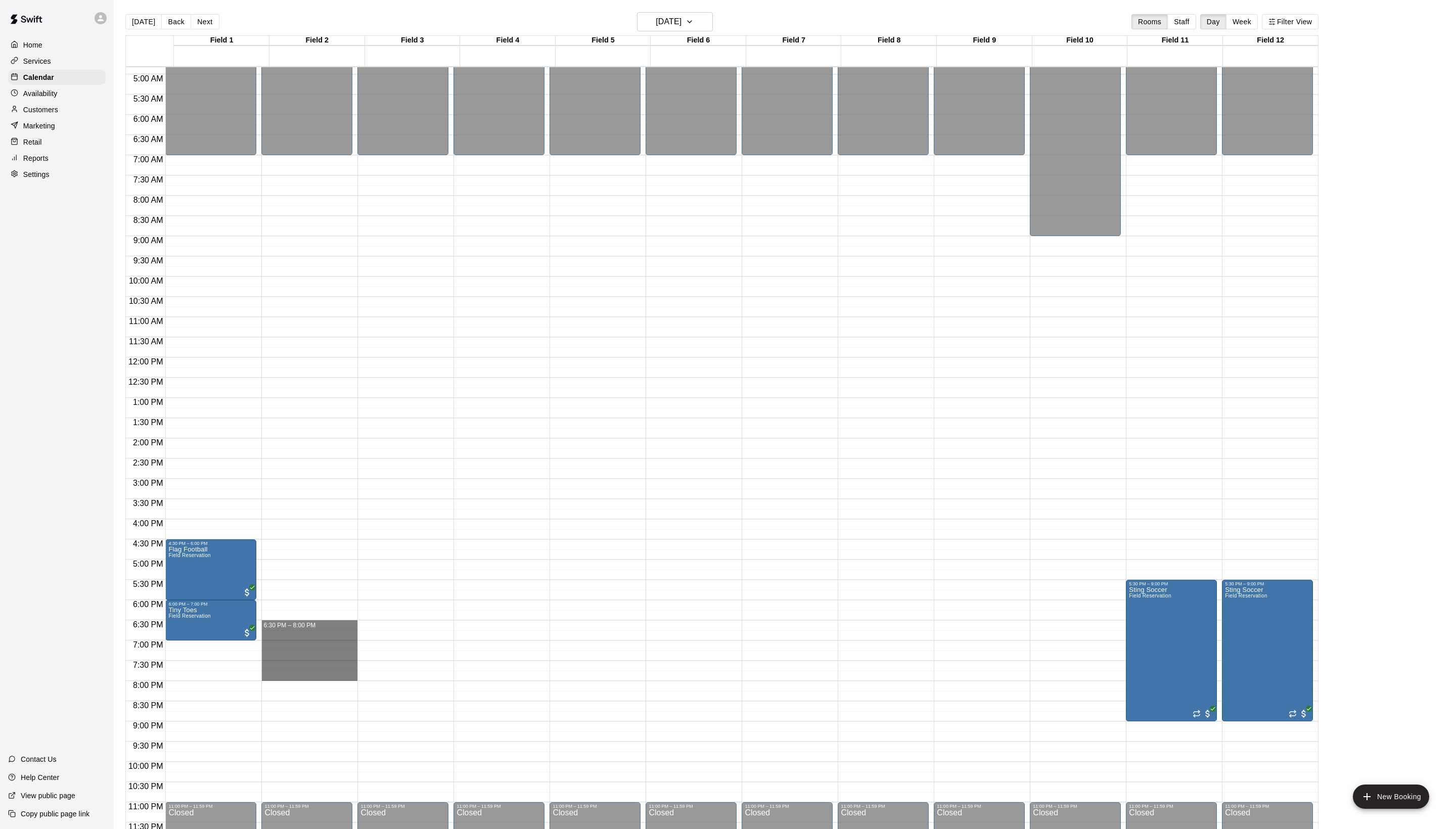
drag, startPoint x: 283, startPoint y: 629, endPoint x: 283, endPoint y: 685, distance: 56.0
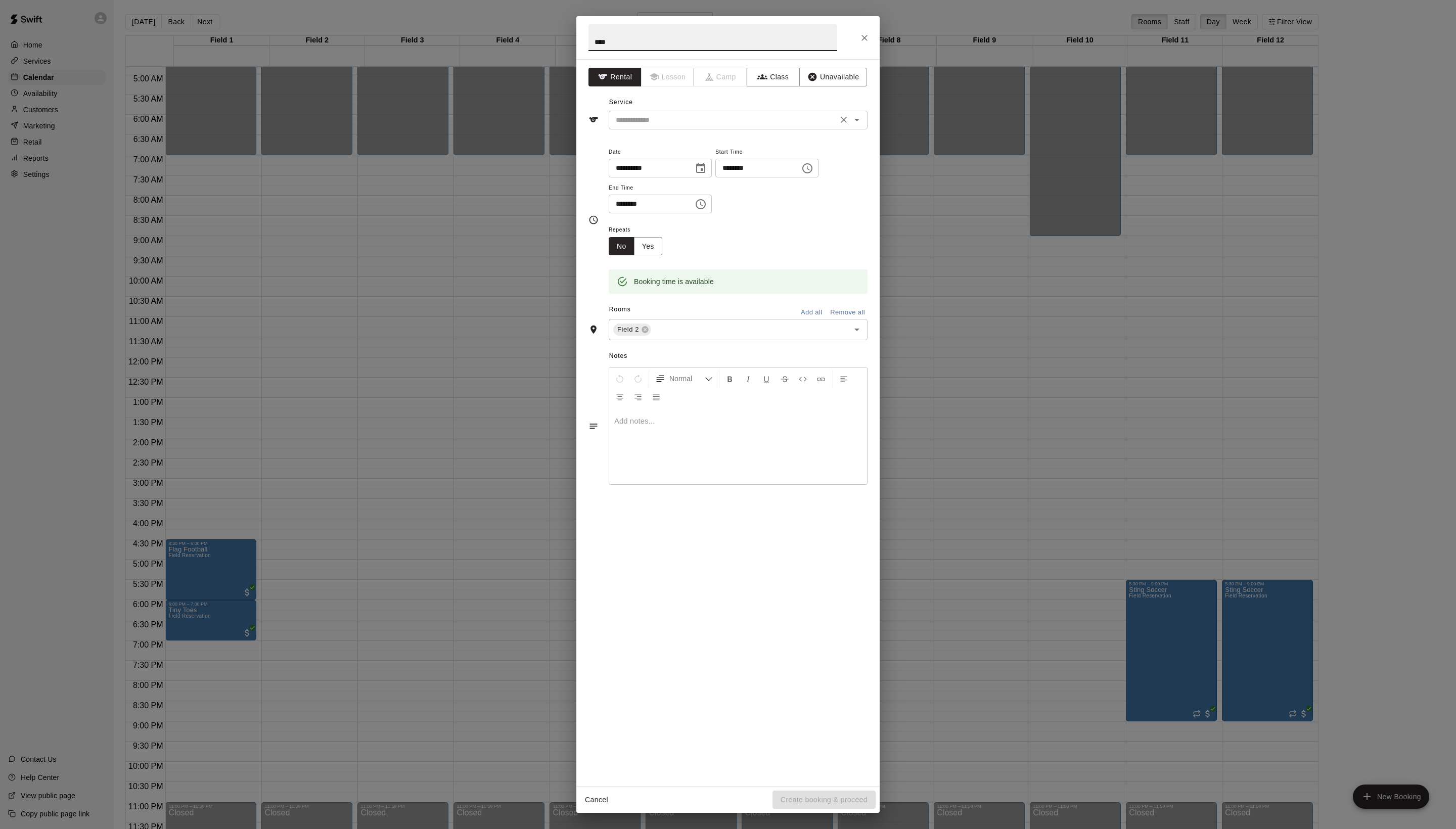
type input "****"
click at [679, 127] on input "text" at bounding box center [723, 120] width 223 height 12
click at [679, 155] on ul "Field Reservation" at bounding box center [748, 165] width 239 height 25
click at [679, 159] on li "Field Reservation" at bounding box center [748, 165] width 239 height 17
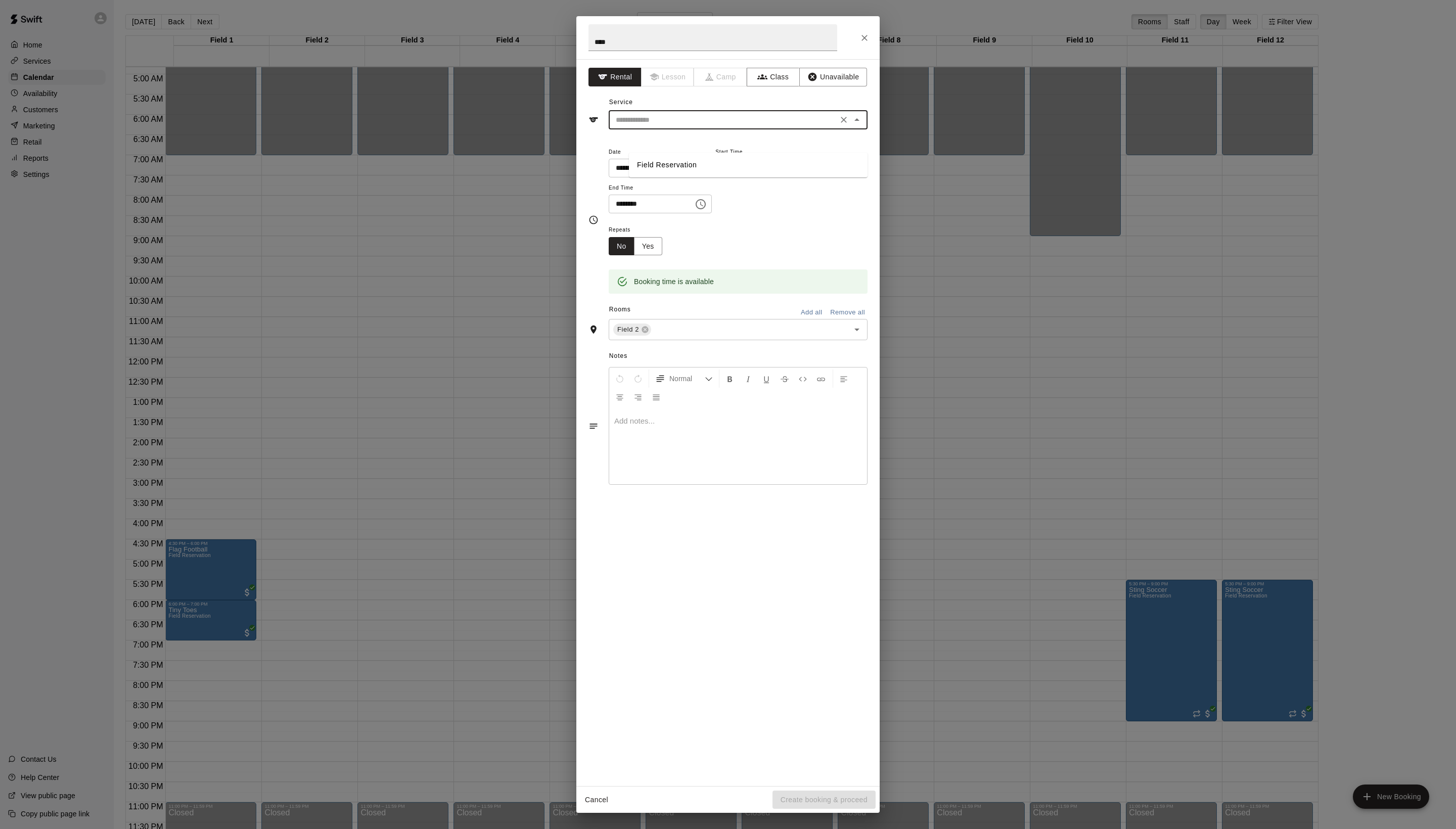
type input "**********"
click at [800, 792] on button "Create booking & proceed" at bounding box center [824, 800] width 103 height 19
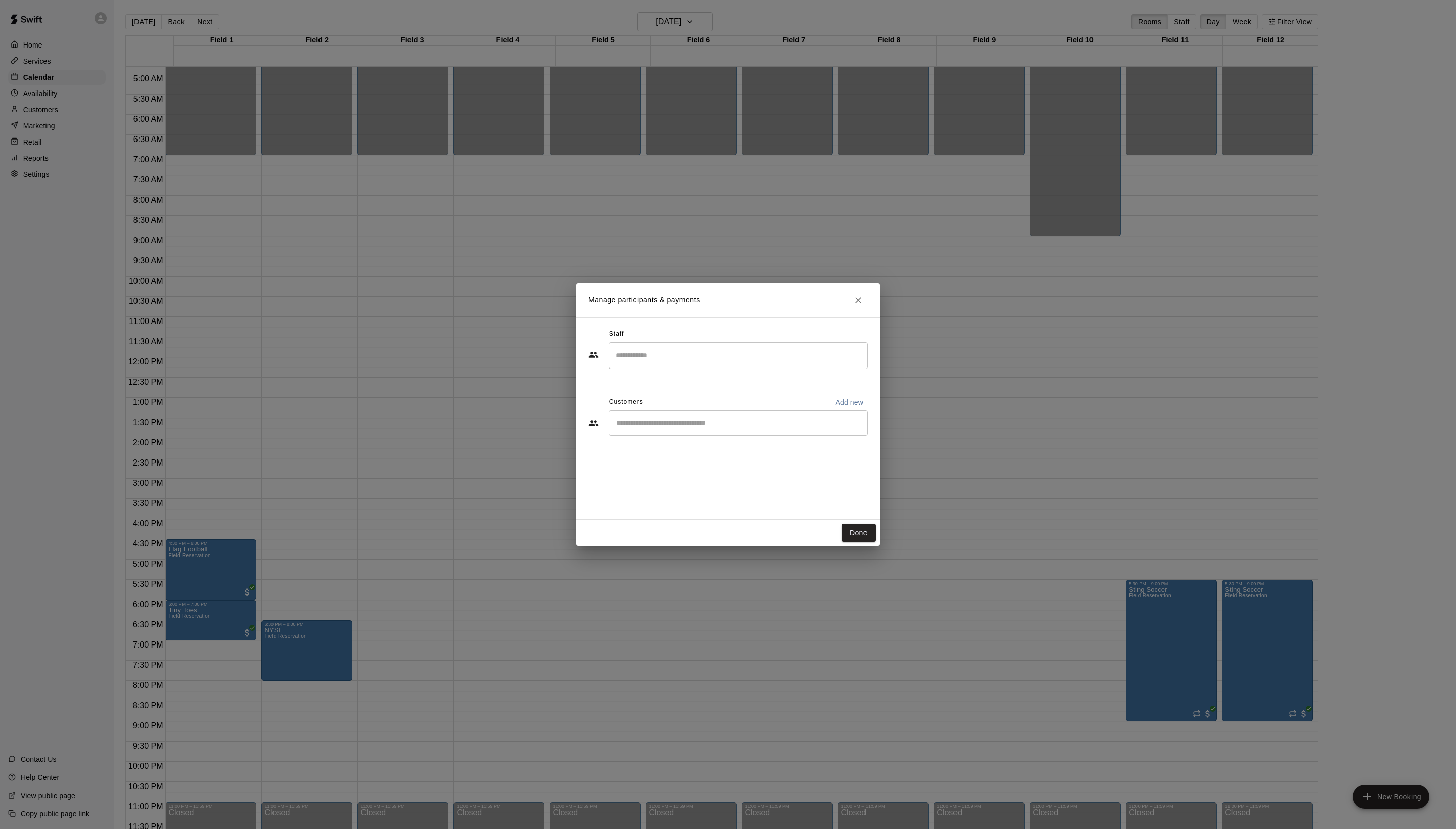
click at [687, 428] on input "Start typing to search customers..." at bounding box center [738, 423] width 250 height 10
click at [851, 540] on button "Done" at bounding box center [859, 533] width 34 height 19
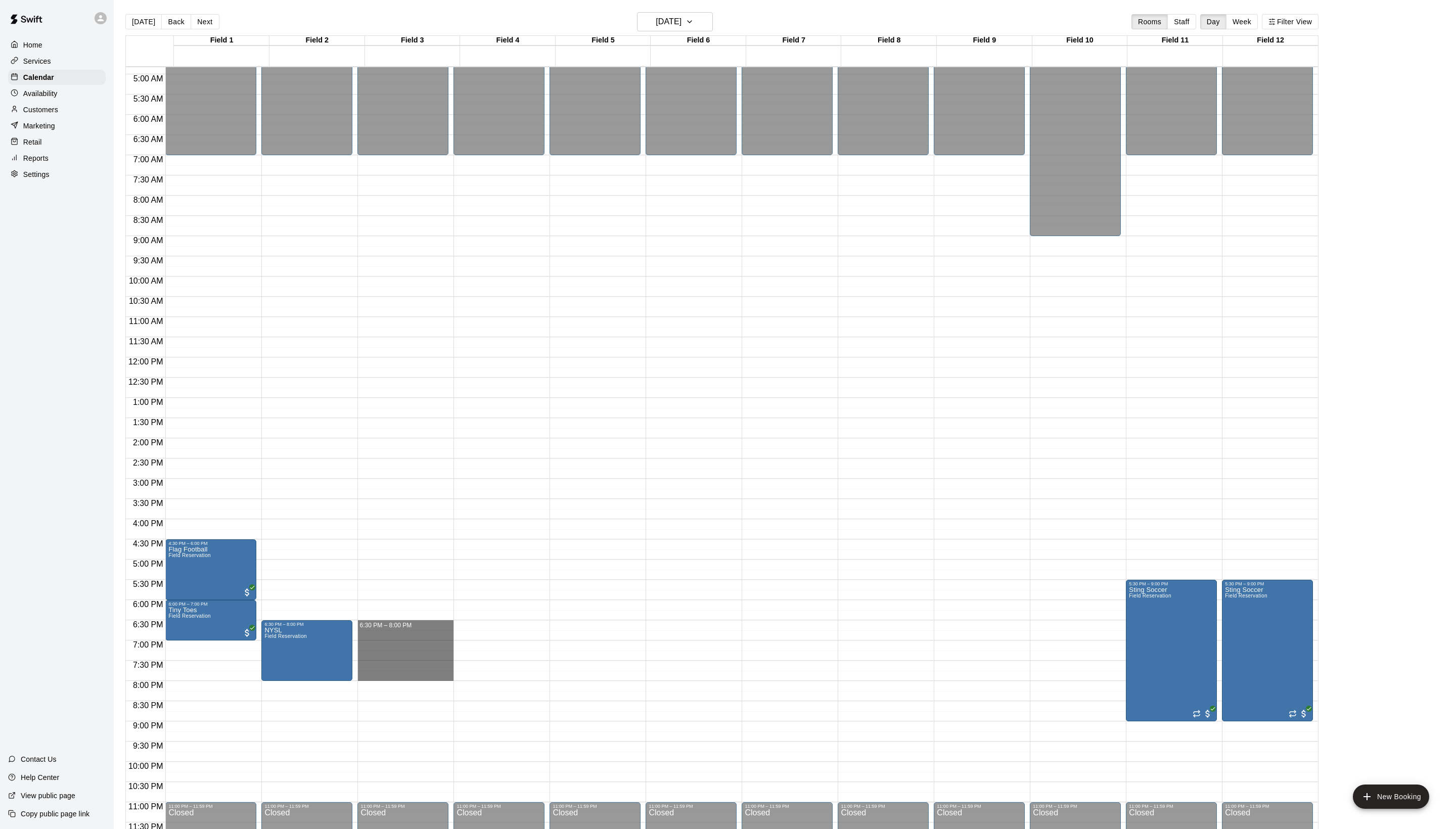
drag, startPoint x: 383, startPoint y: 634, endPoint x: 382, endPoint y: 676, distance: 42.0
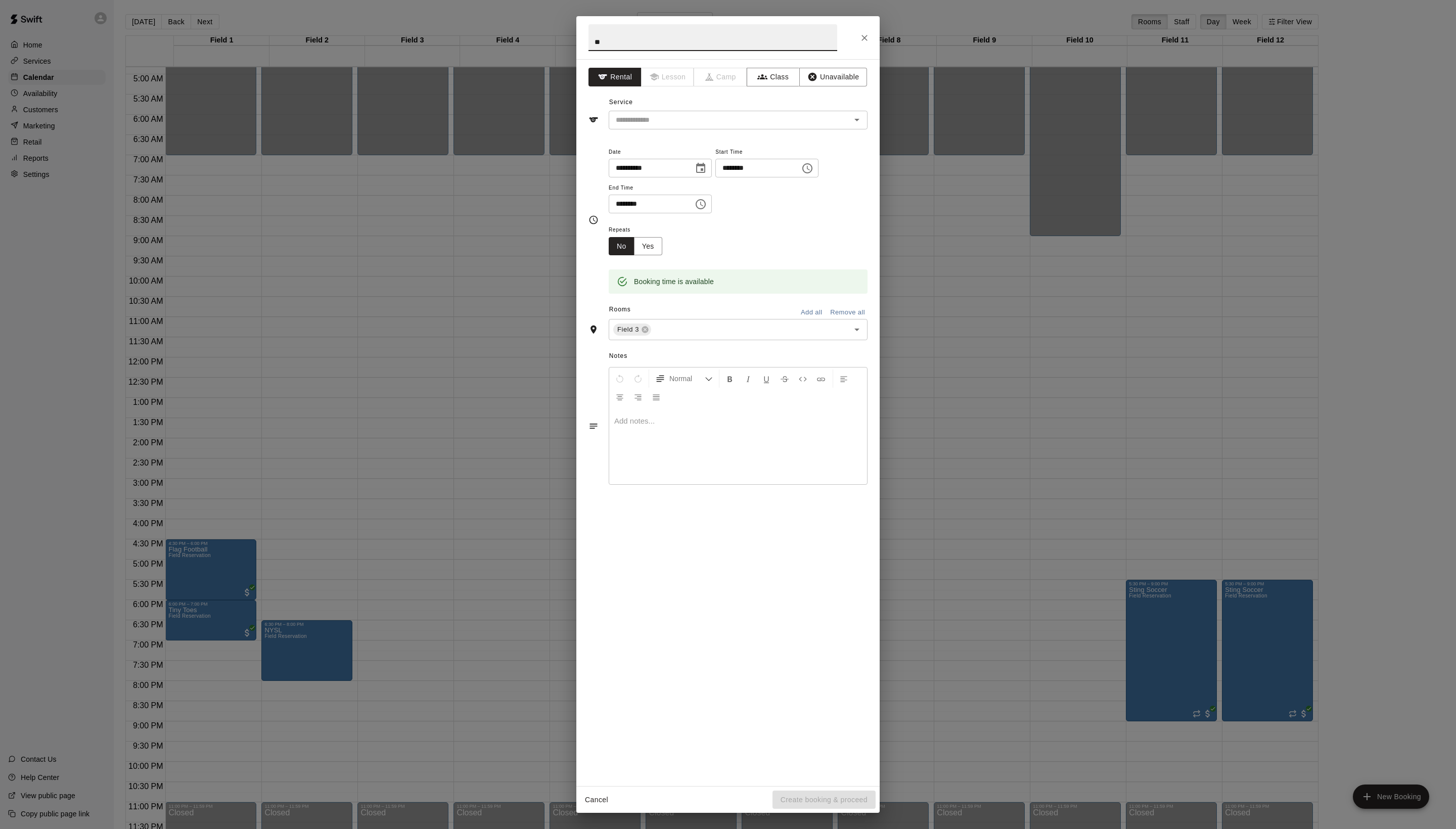
type input "*"
type input "**"
click at [873, 91] on div "**********" at bounding box center [728, 423] width 304 height 727
click at [855, 86] on button "Unavailable" at bounding box center [833, 77] width 68 height 19
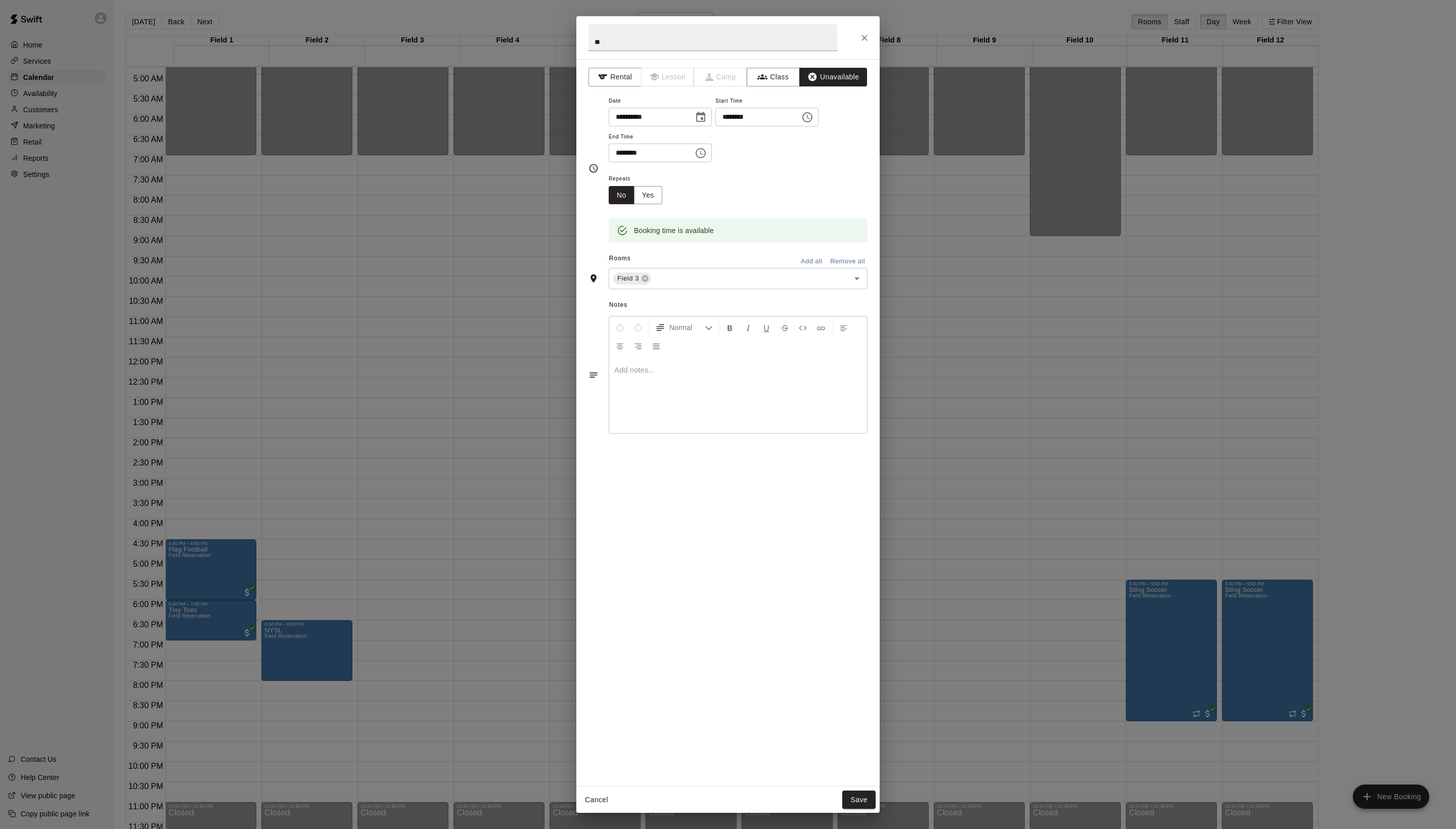
click at [859, 787] on div "Cancel Save" at bounding box center [728, 800] width 304 height 27
click at [855, 791] on button "Save" at bounding box center [859, 800] width 33 height 19
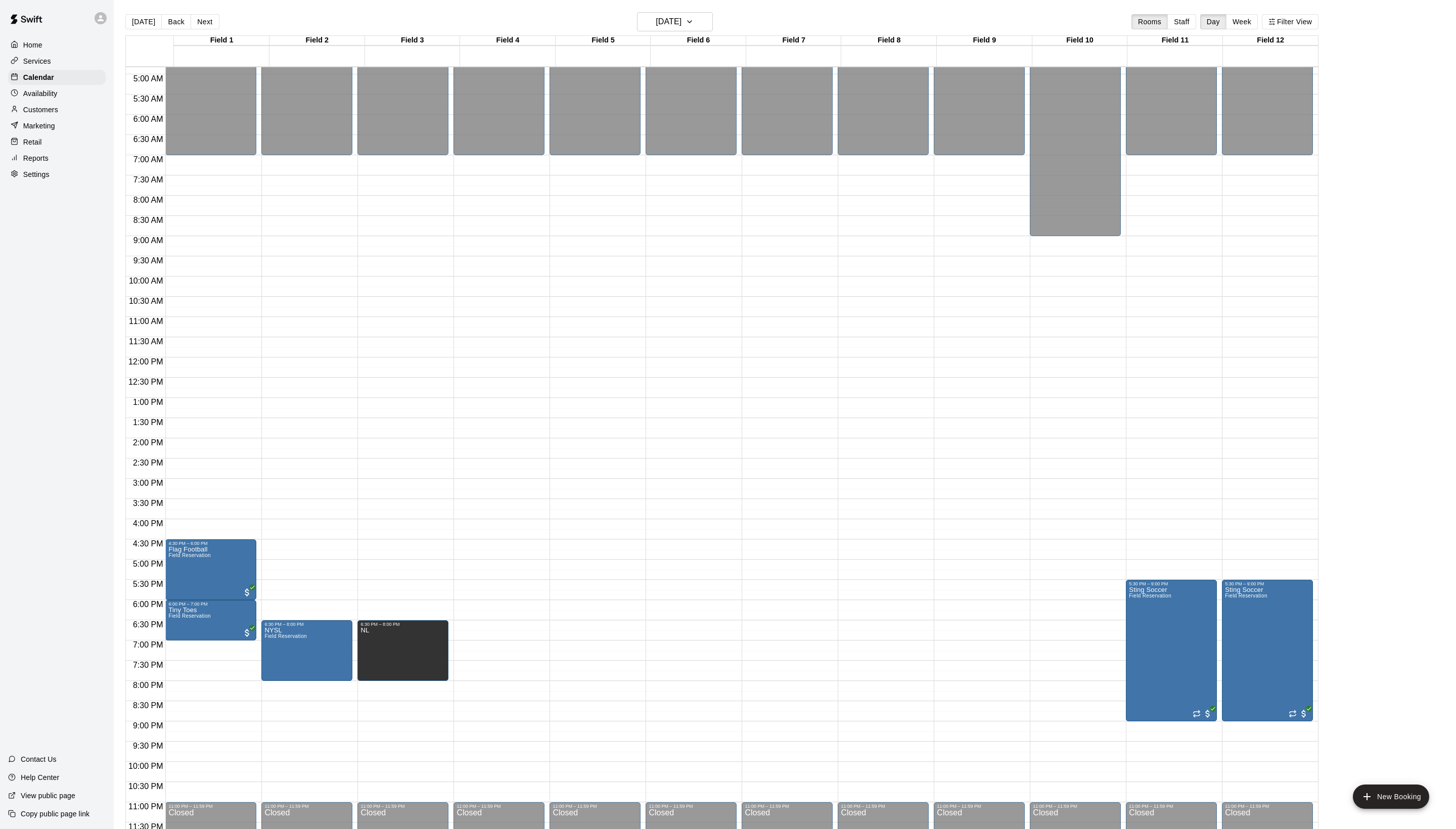
click at [356, 3] on main "[DATE] Back [DATE][DATE] Rooms Staff Day Week Filter View Field 1 19 [GEOGRAPHI…" at bounding box center [785, 423] width 1342 height 845
drag, startPoint x: 571, startPoint y: 650, endPoint x: 569, endPoint y: 760, distance: 110.0
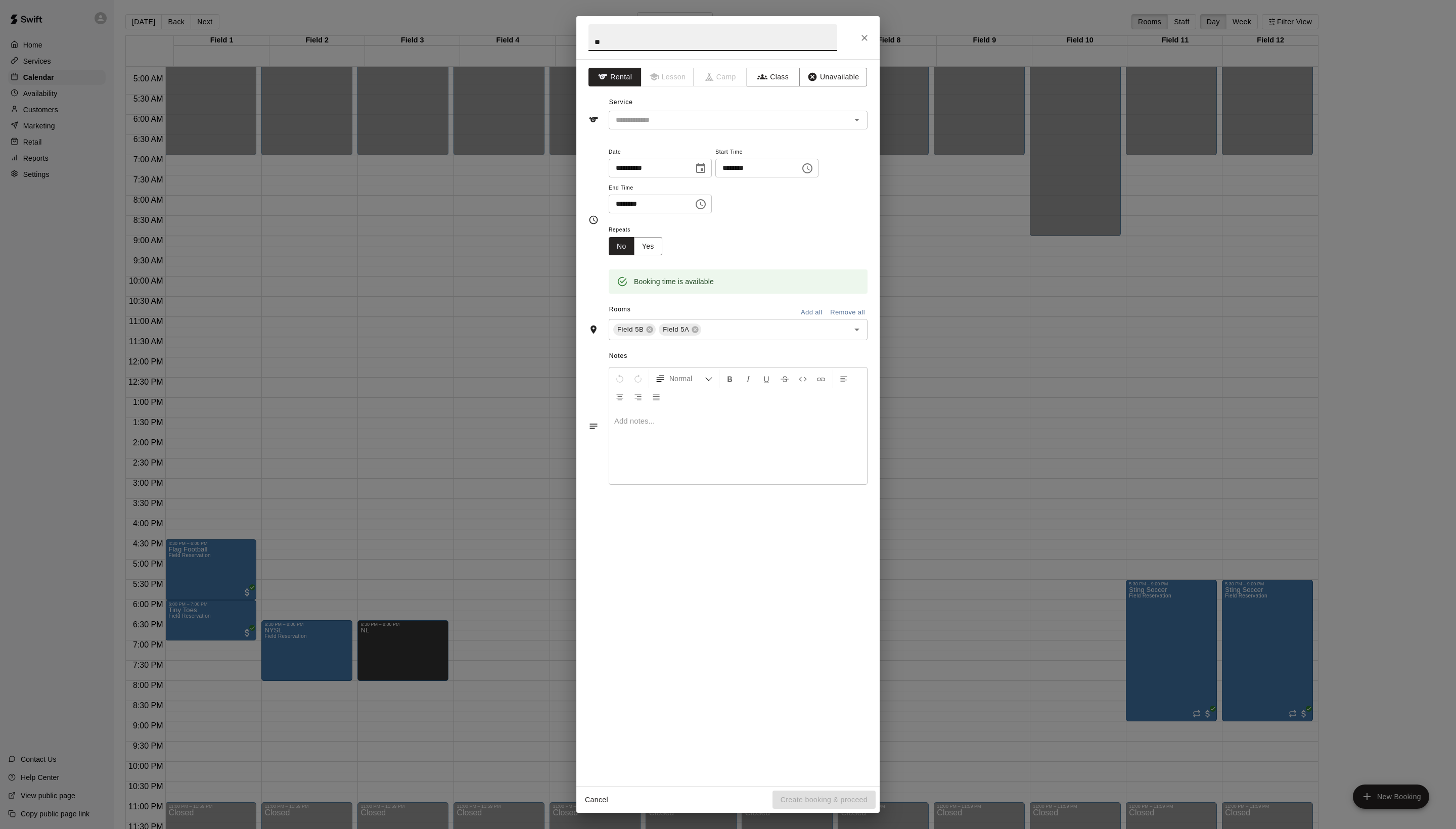
type input "*"
type input "**********"
click at [714, 127] on input "text" at bounding box center [723, 120] width 223 height 12
click at [712, 170] on li "Field Reservation" at bounding box center [748, 165] width 239 height 17
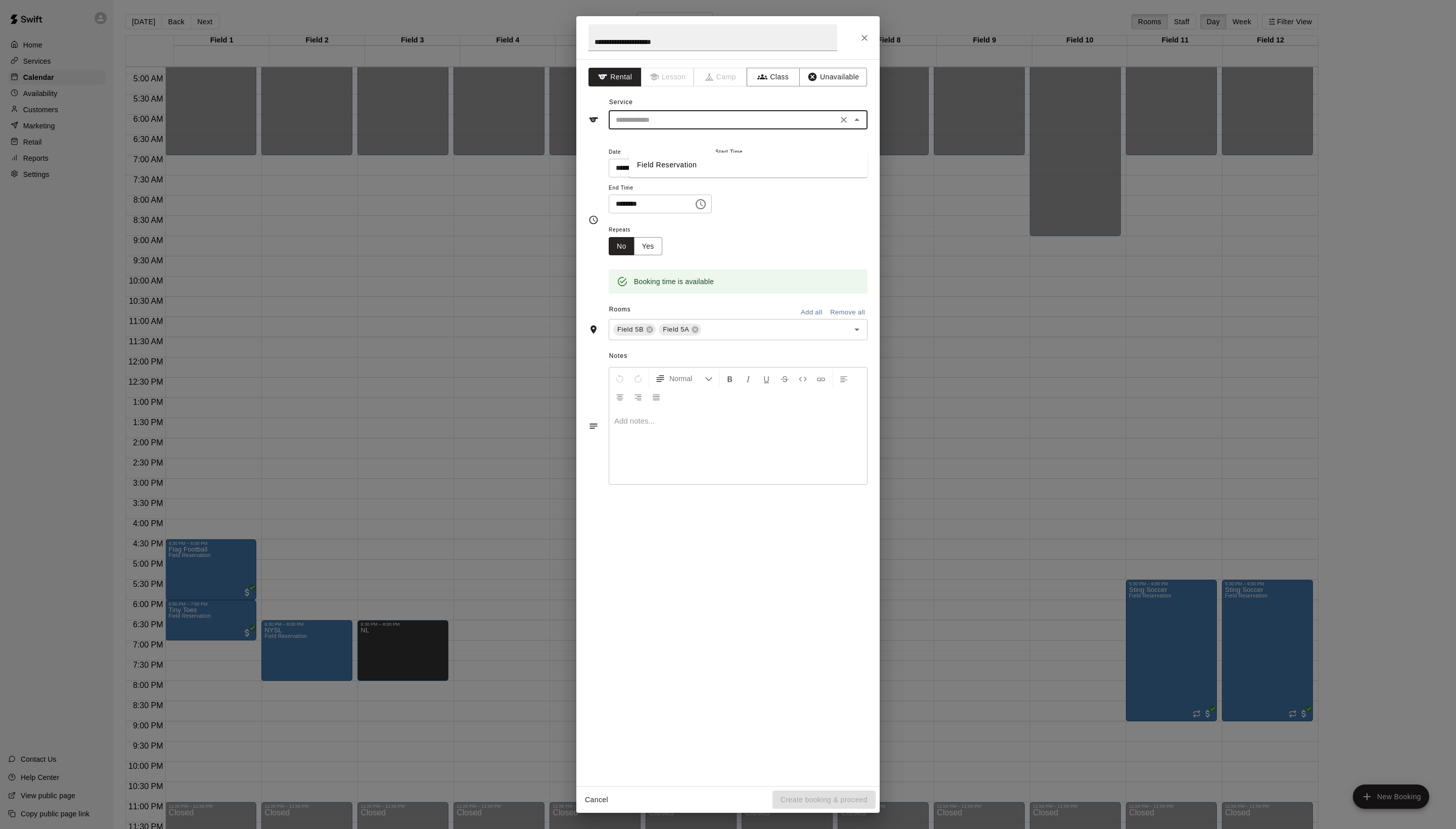
type input "**********"
click at [816, 798] on button "Create booking & proceed" at bounding box center [824, 800] width 103 height 19
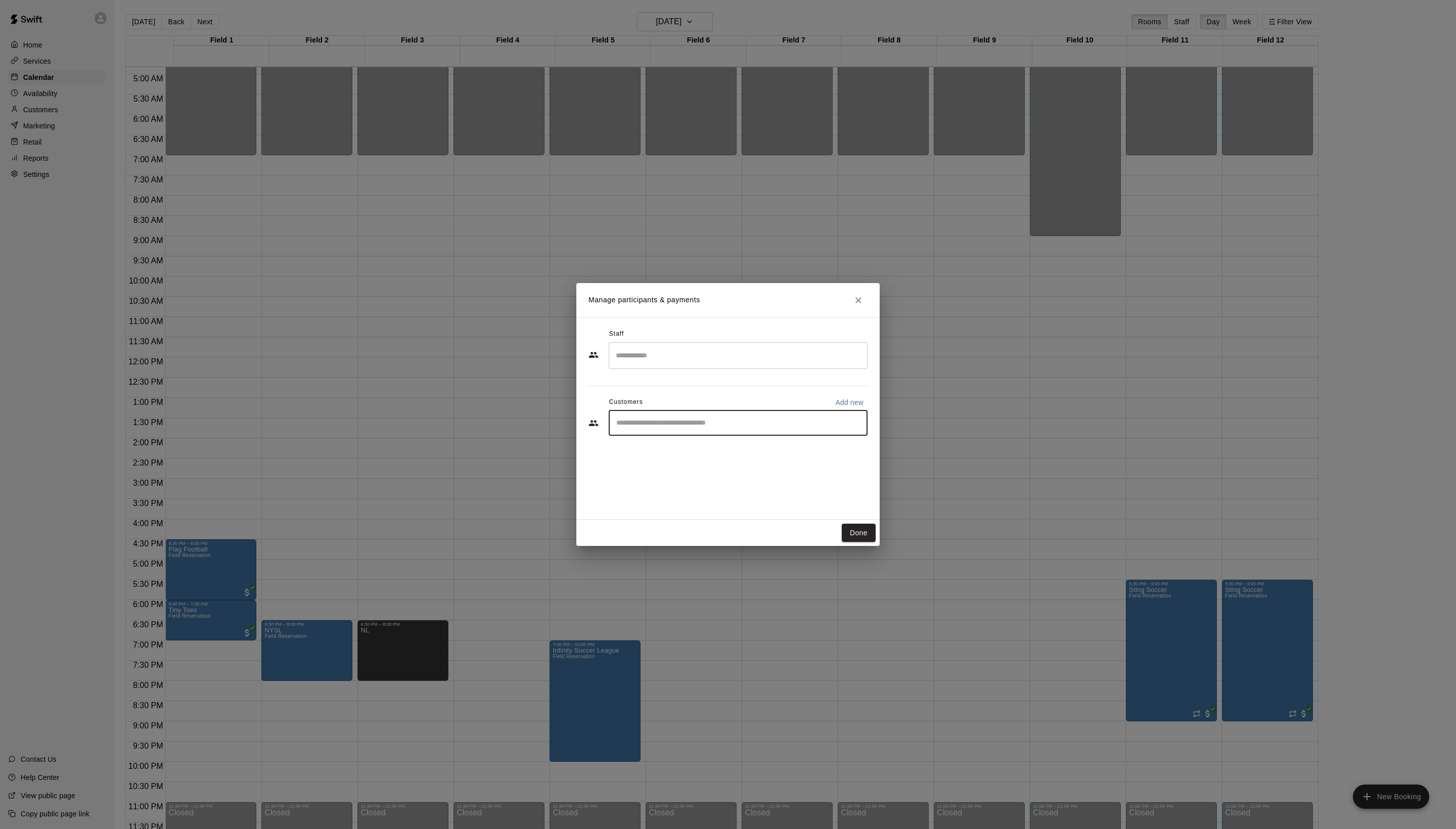
click at [708, 428] on input "Start typing to search customers..." at bounding box center [738, 423] width 250 height 10
type input "*****"
click at [723, 483] on span "[EMAIL_ADDRESS][DOMAIN_NAME]" at bounding box center [712, 479] width 109 height 7
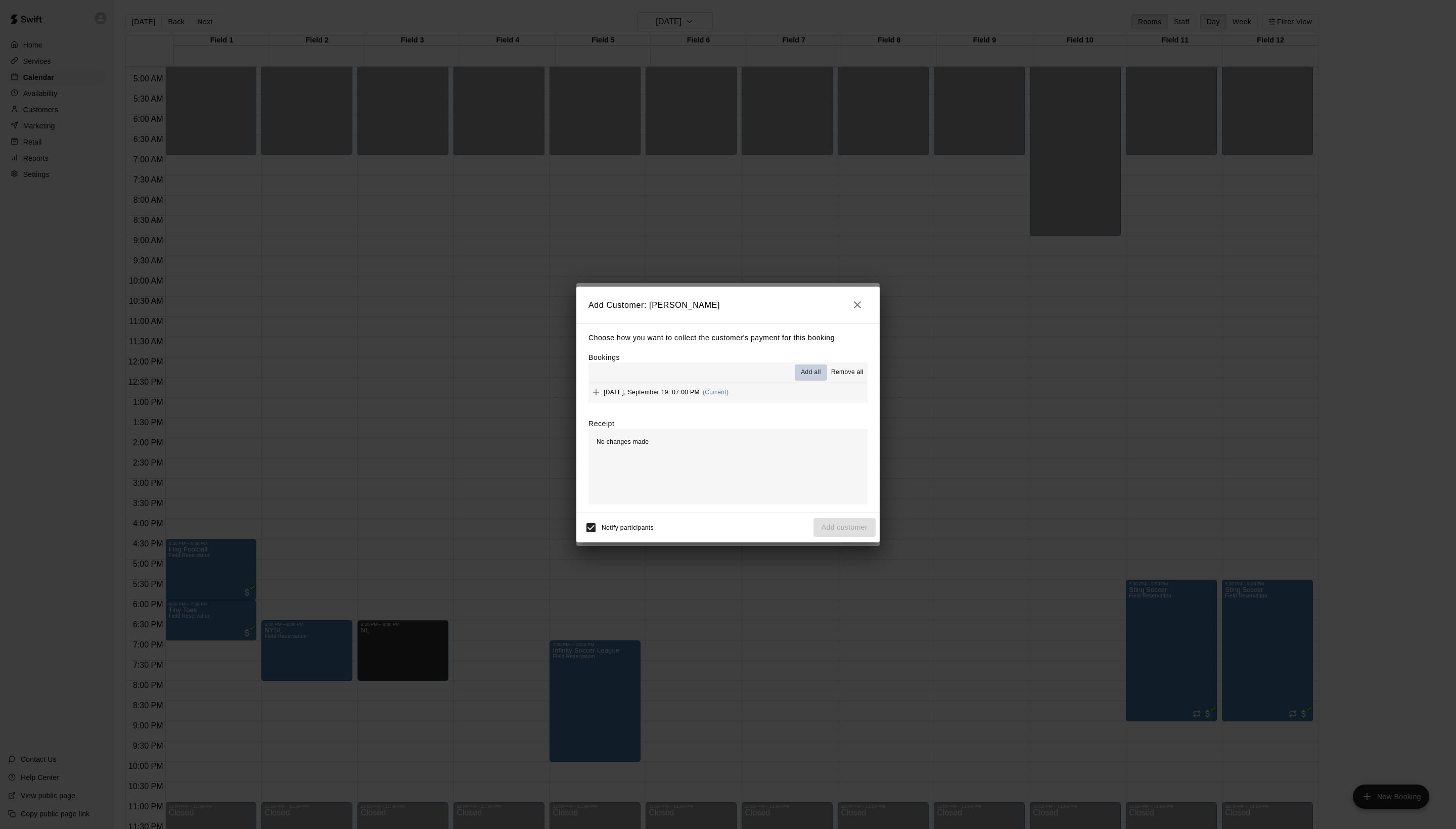
click at [801, 372] on span "Add all" at bounding box center [811, 372] width 20 height 10
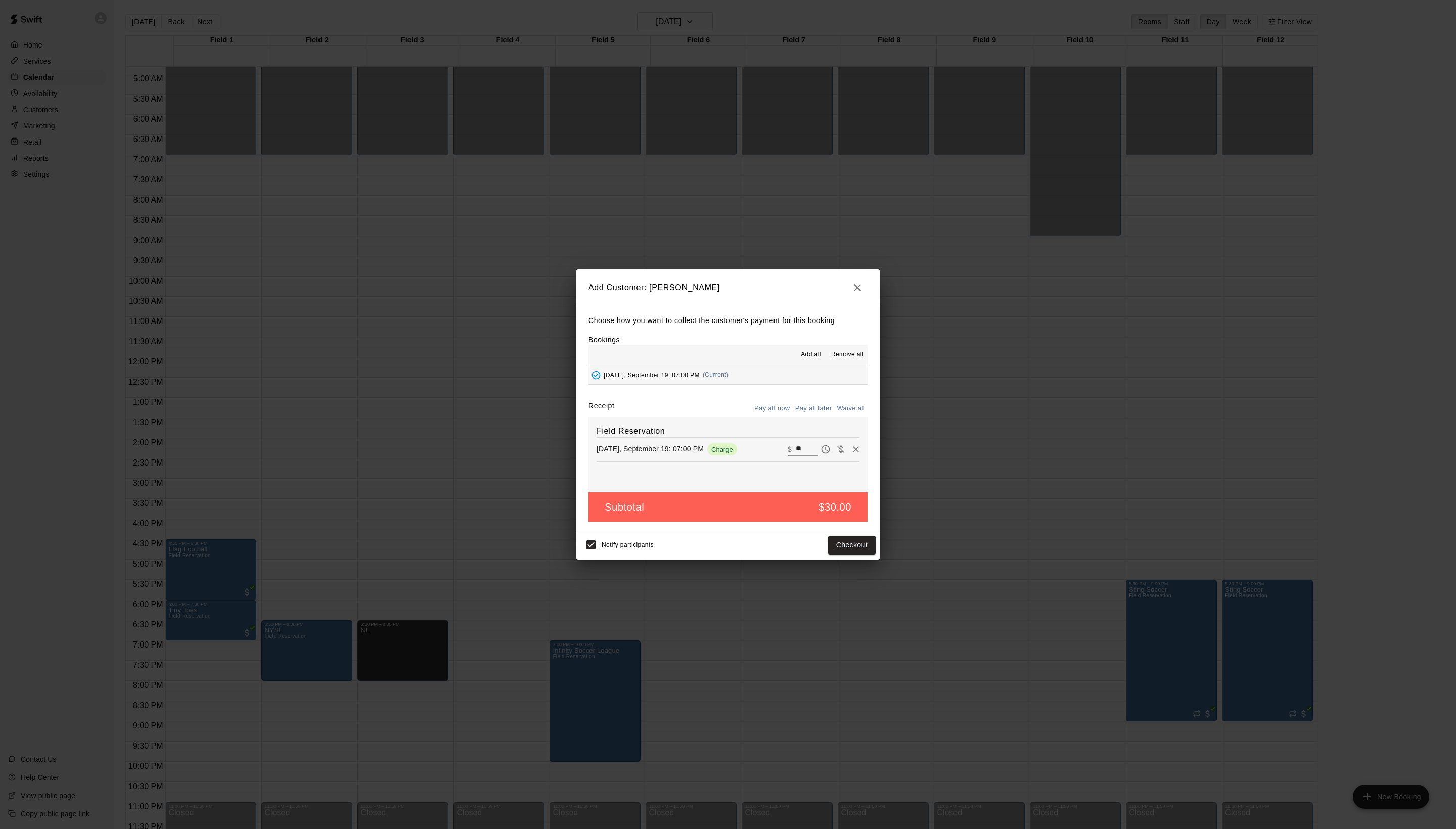
click at [834, 416] on button "Waive all" at bounding box center [851, 409] width 33 height 16
type input "*"
click at [817, 555] on div "Notify participants Add customer" at bounding box center [728, 545] width 295 height 21
click at [826, 554] on button "Add customer" at bounding box center [844, 545] width 62 height 19
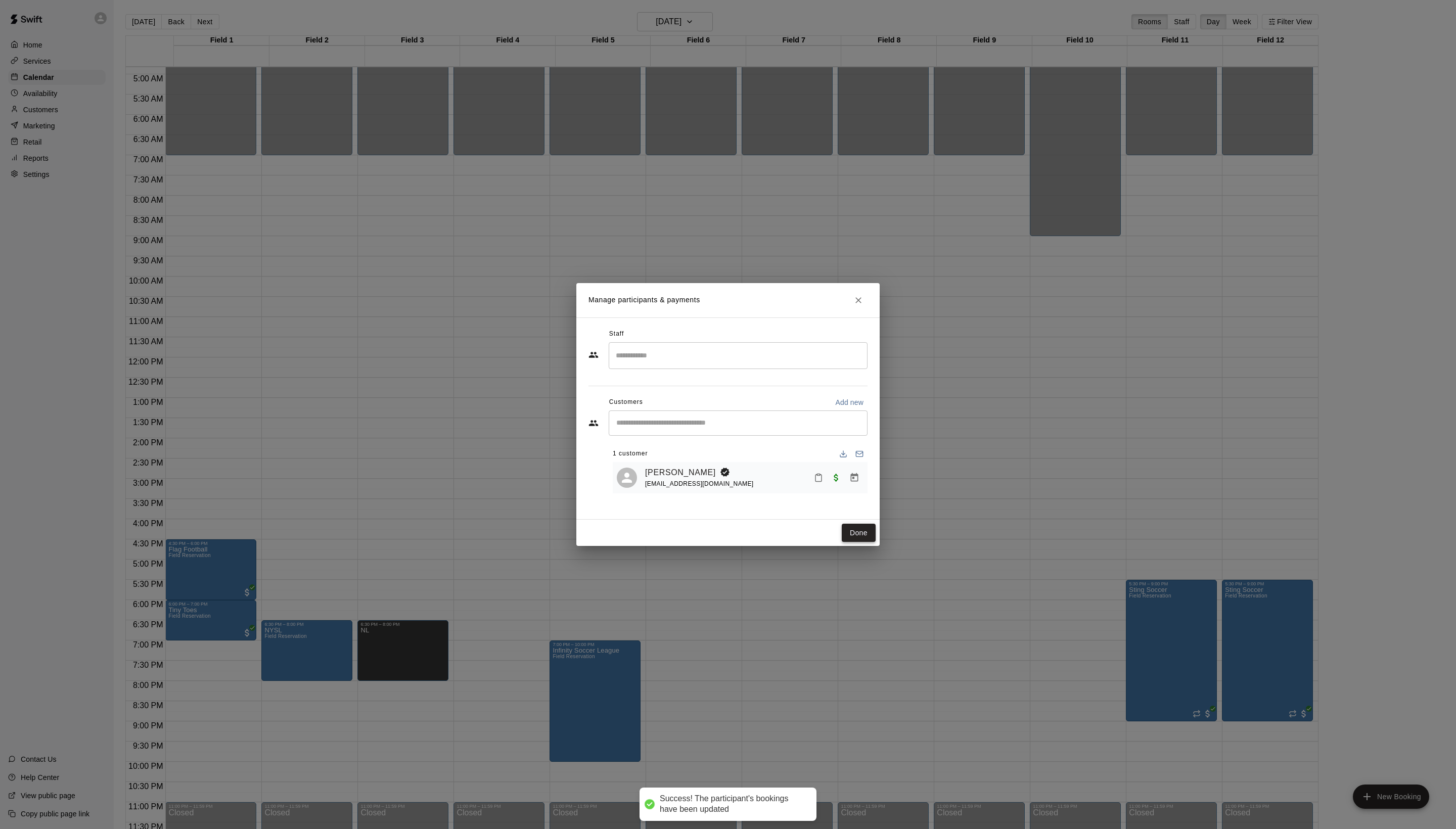
click at [846, 542] on button "Done" at bounding box center [859, 533] width 34 height 19
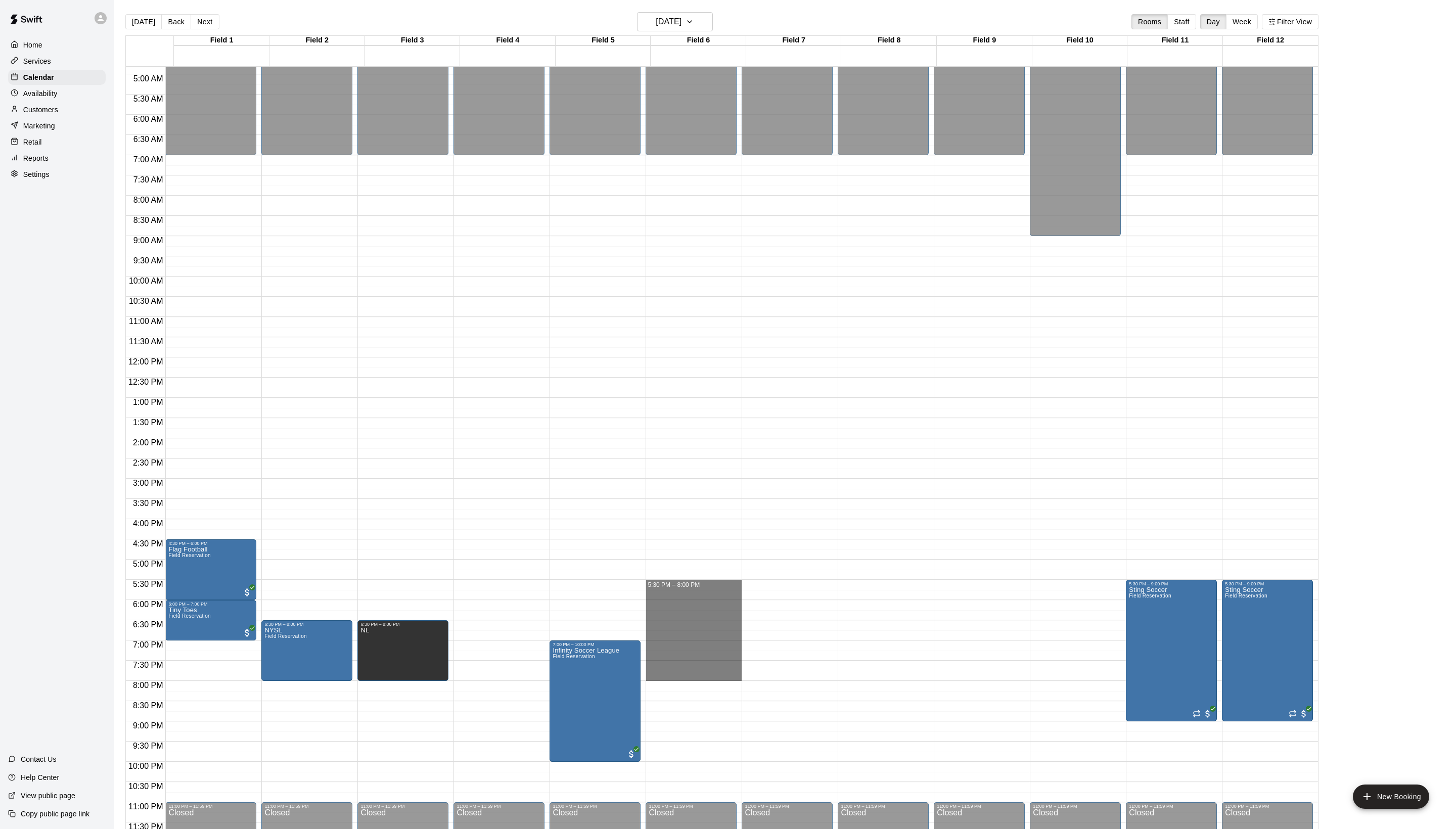
drag, startPoint x: 688, startPoint y: 591, endPoint x: 701, endPoint y: 683, distance: 92.9
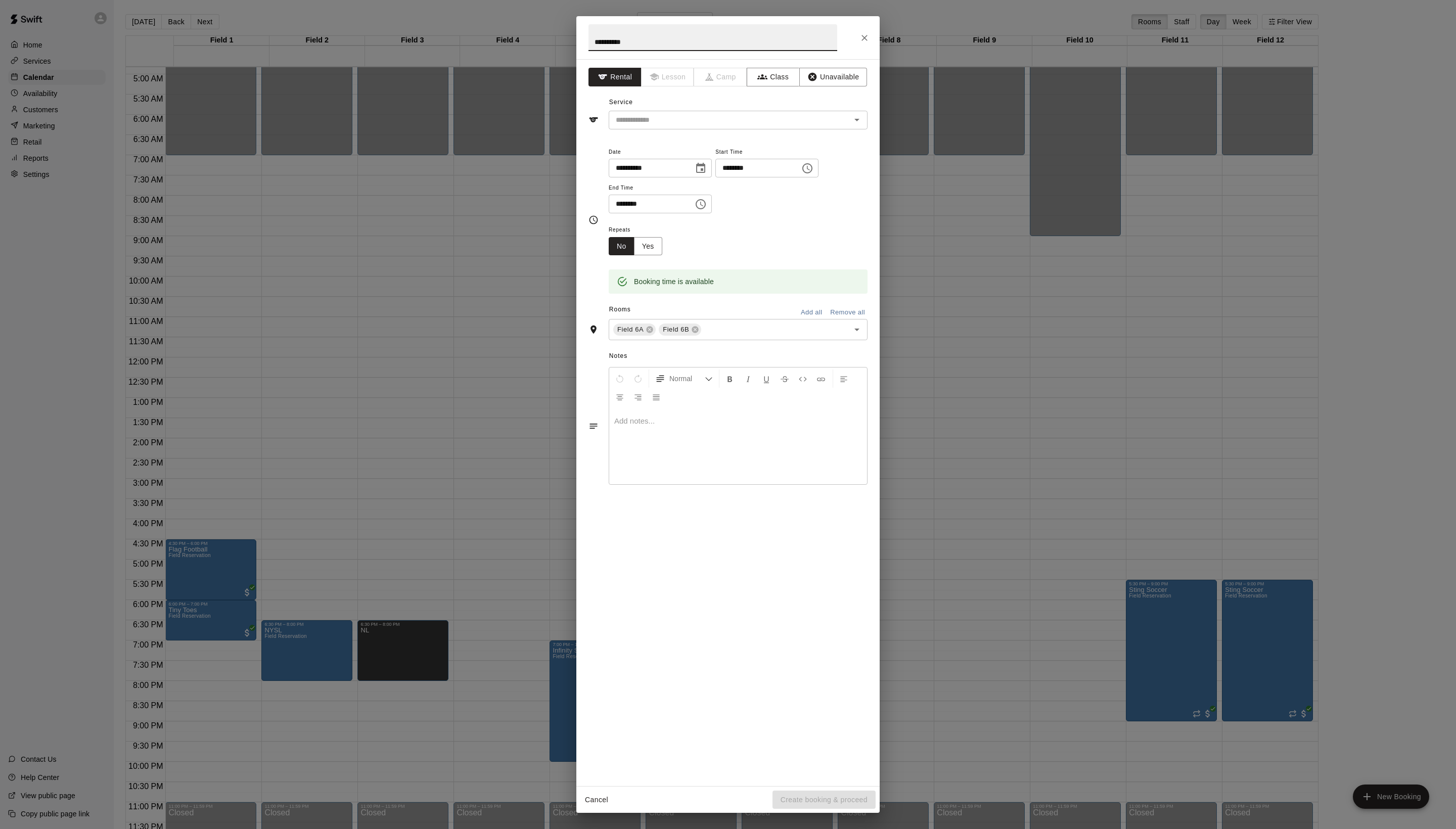
type input "**********"
click at [745, 160] on div "**********" at bounding box center [728, 220] width 279 height 165
click at [740, 127] on input "text" at bounding box center [723, 120] width 223 height 12
click at [732, 167] on li "Field Reservation" at bounding box center [748, 165] width 239 height 17
type input "**********"
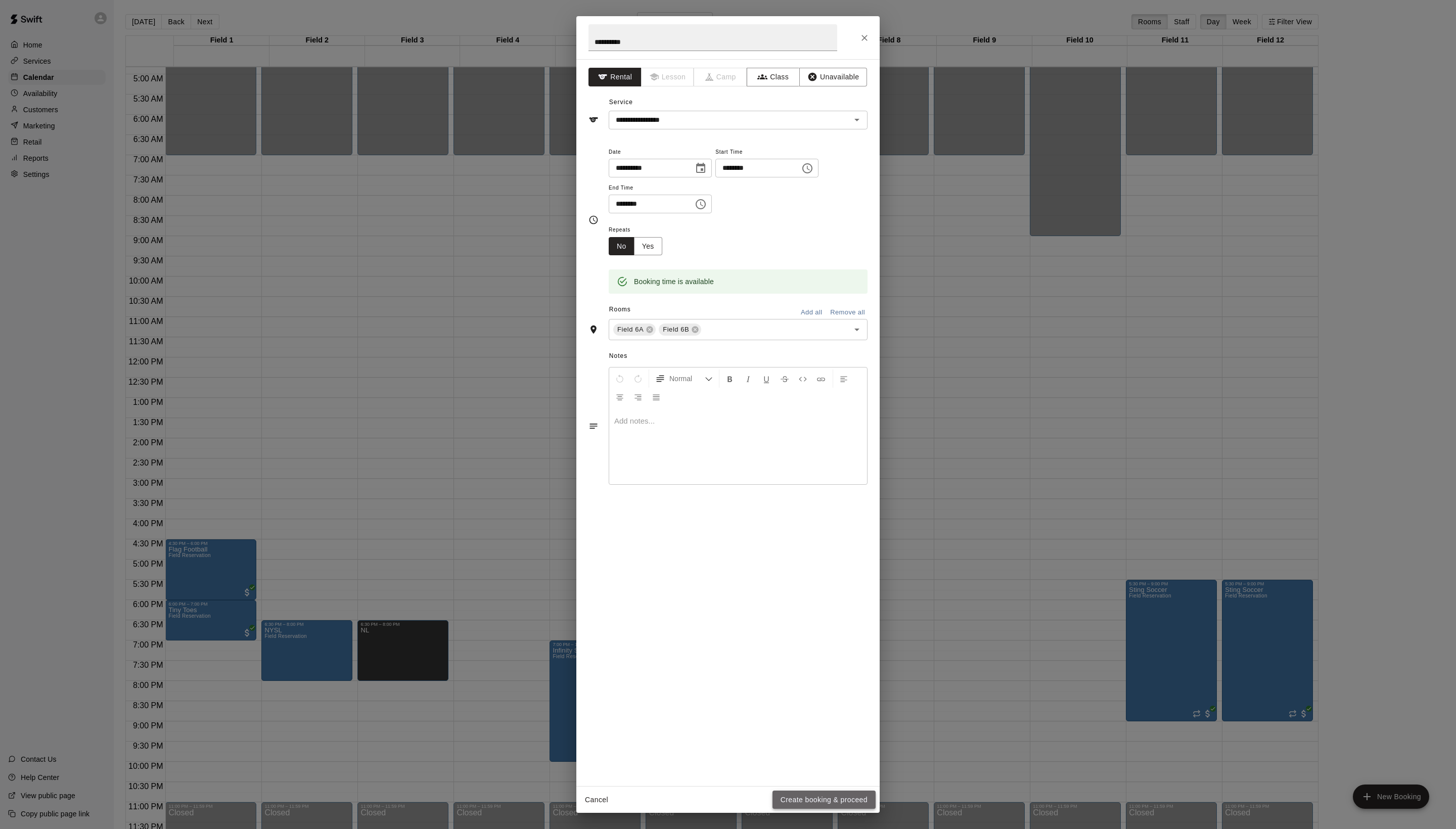
click at [818, 791] on button "Create booking & proceed" at bounding box center [824, 800] width 103 height 19
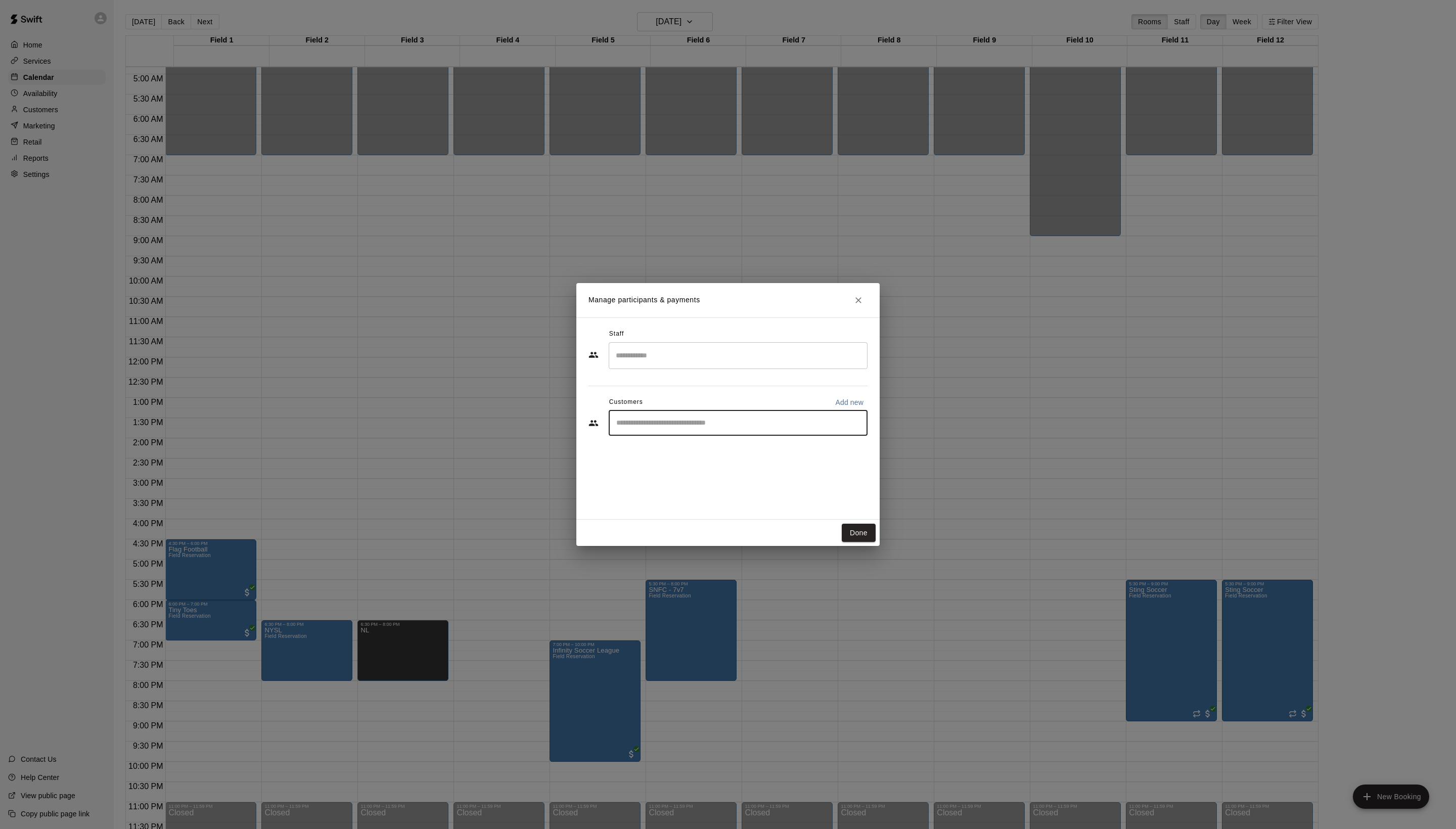
click at [703, 428] on input "Start typing to search customers..." at bounding box center [738, 423] width 250 height 10
type input "*****"
click at [704, 473] on p "Sporting [US_STATE] FC" at bounding box center [700, 468] width 85 height 11
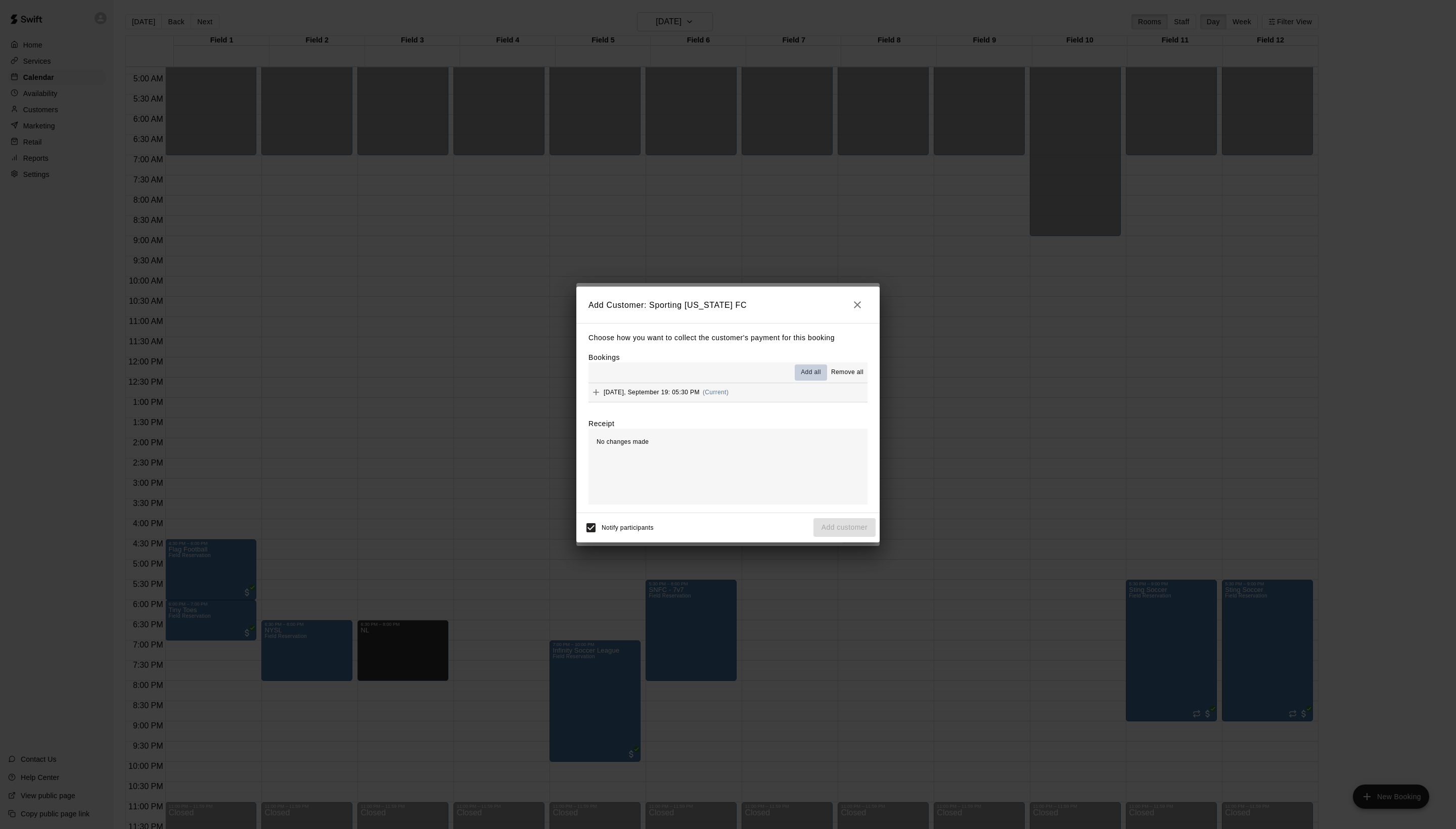
click at [801, 375] on span "Add all" at bounding box center [811, 372] width 20 height 10
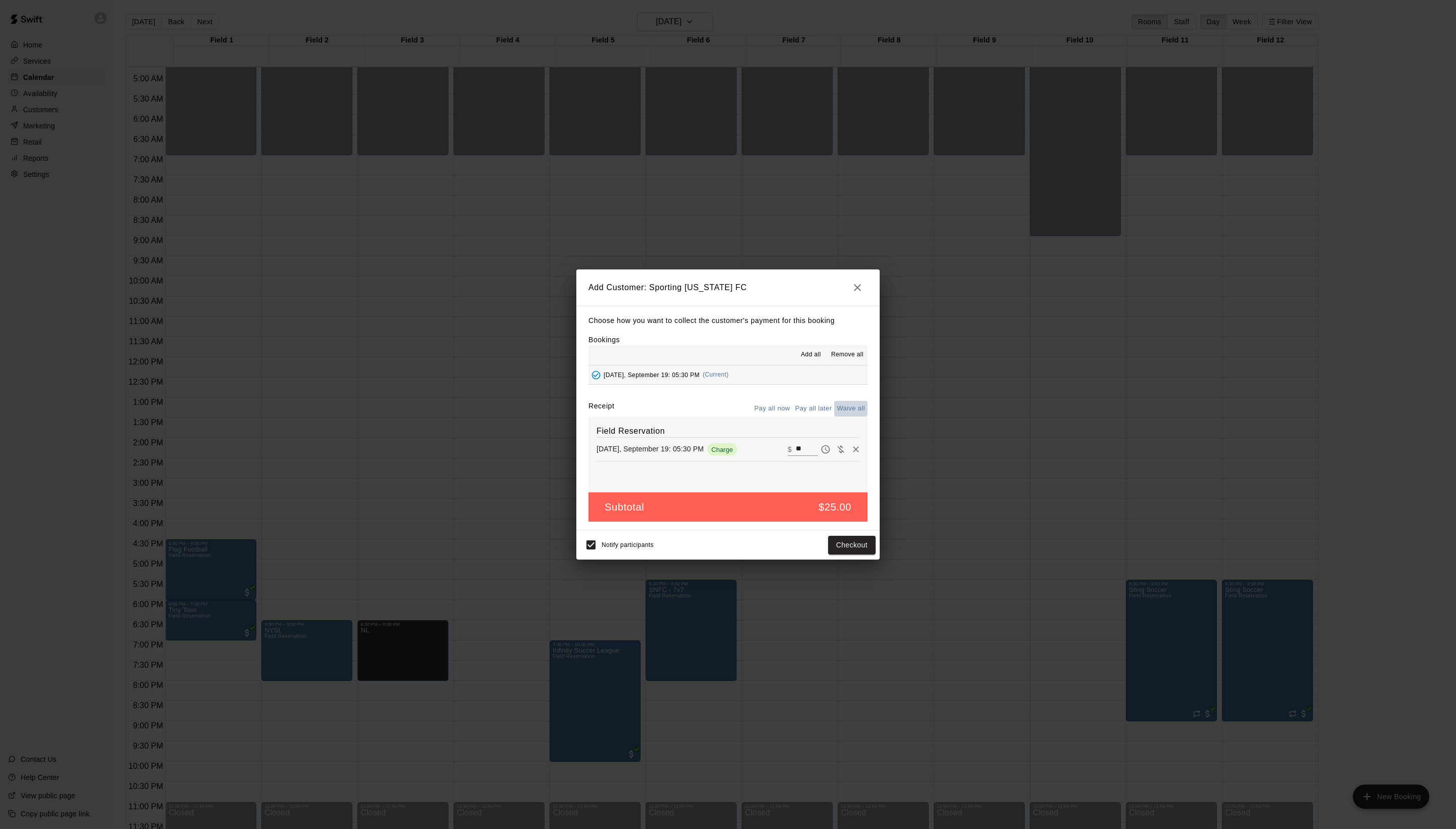
click at [836, 416] on button "Waive all" at bounding box center [851, 409] width 33 height 16
type input "*"
click at [850, 554] on button "Add customer" at bounding box center [844, 545] width 62 height 19
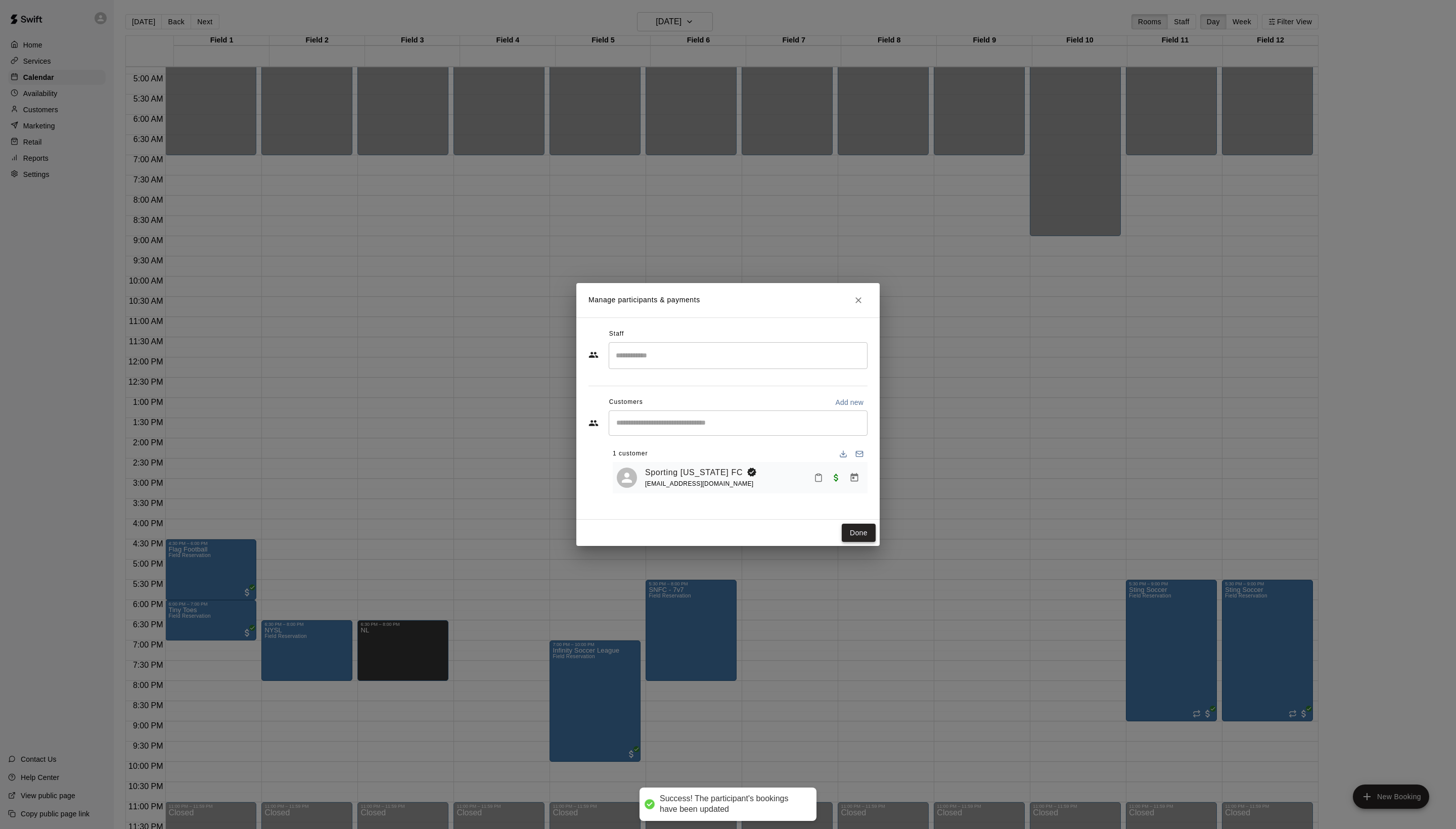
click at [855, 542] on button "Done" at bounding box center [859, 533] width 34 height 19
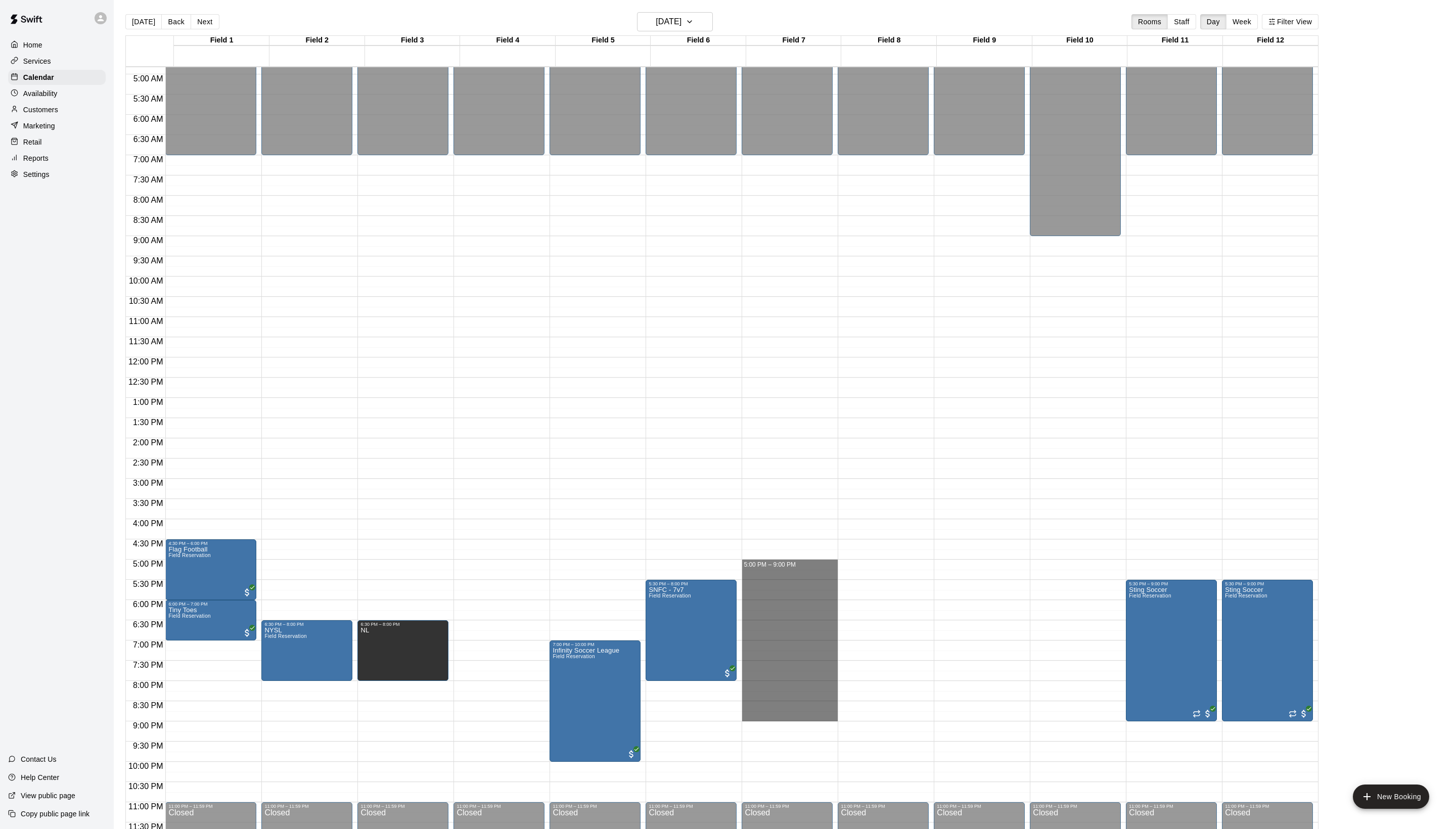
drag, startPoint x: 761, startPoint y: 565, endPoint x: 786, endPoint y: 724, distance: 161.0
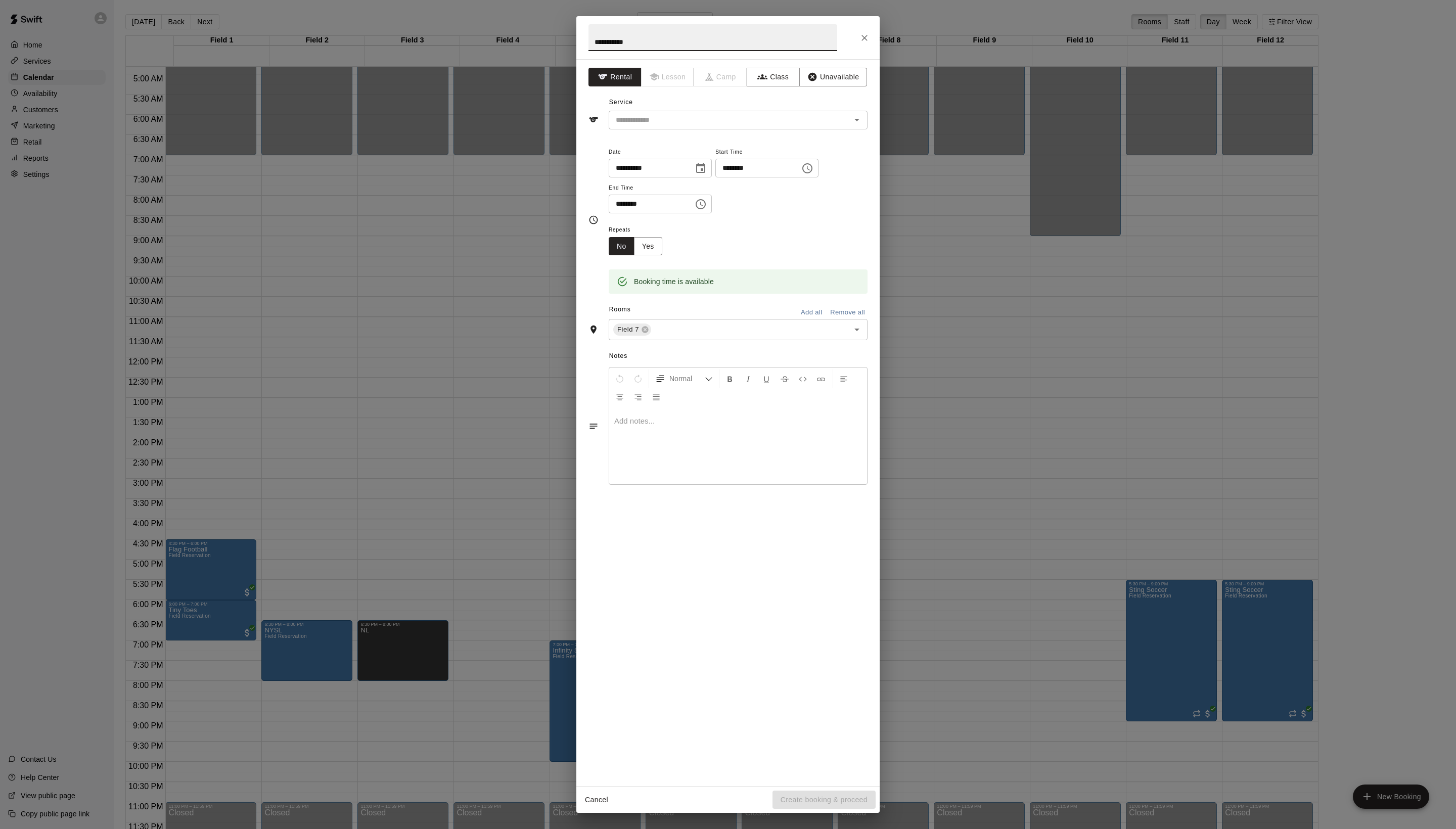
type input "**********"
click at [752, 155] on div "**********" at bounding box center [728, 423] width 304 height 727
click at [752, 127] on input "text" at bounding box center [723, 120] width 223 height 12
click at [752, 172] on li "Field Reservation" at bounding box center [748, 165] width 239 height 17
type input "**********"
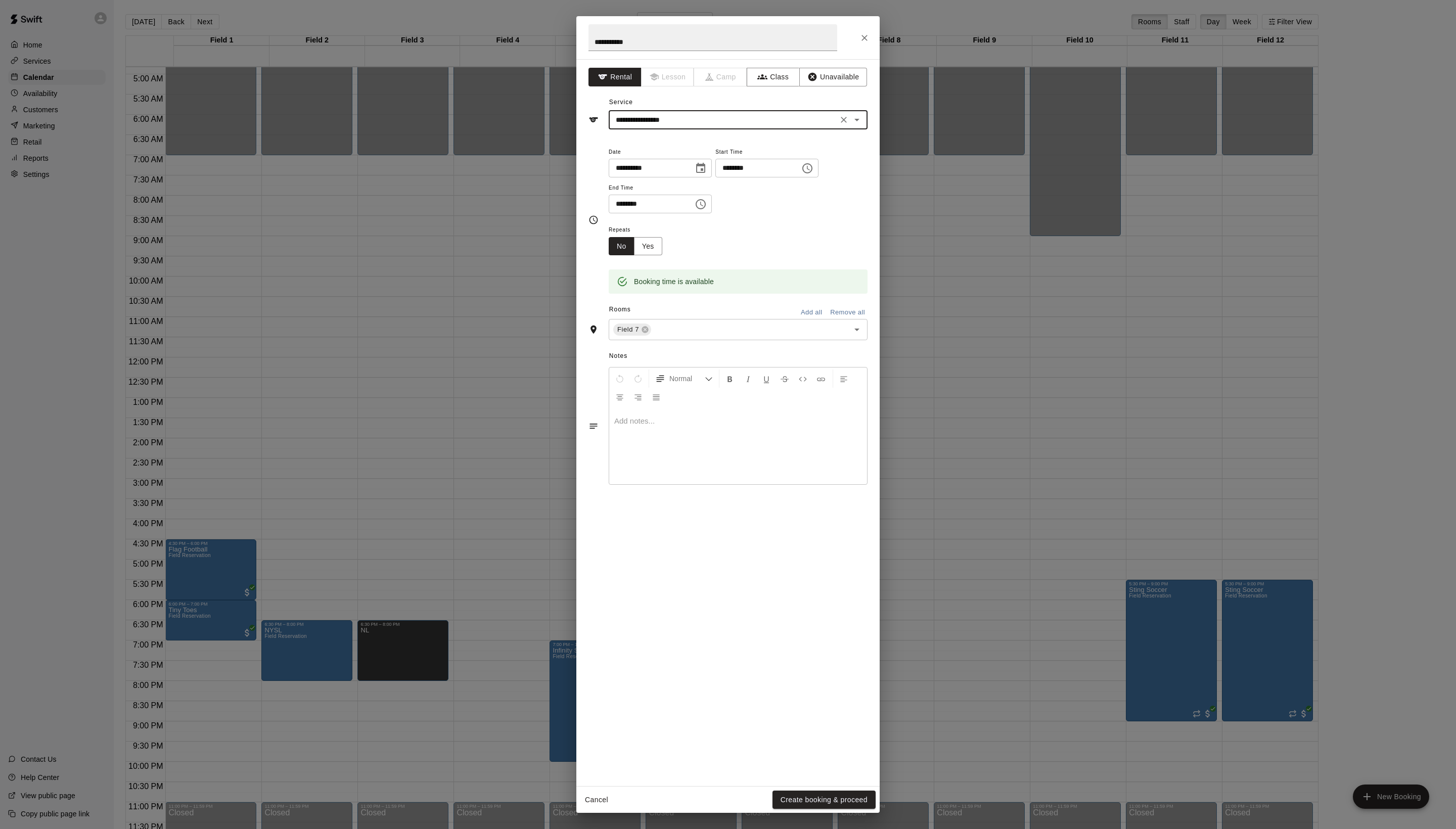
click at [813, 810] on div "Cancel Create booking & proceed" at bounding box center [728, 800] width 304 height 27
click at [813, 807] on button "Create booking & proceed" at bounding box center [824, 800] width 103 height 19
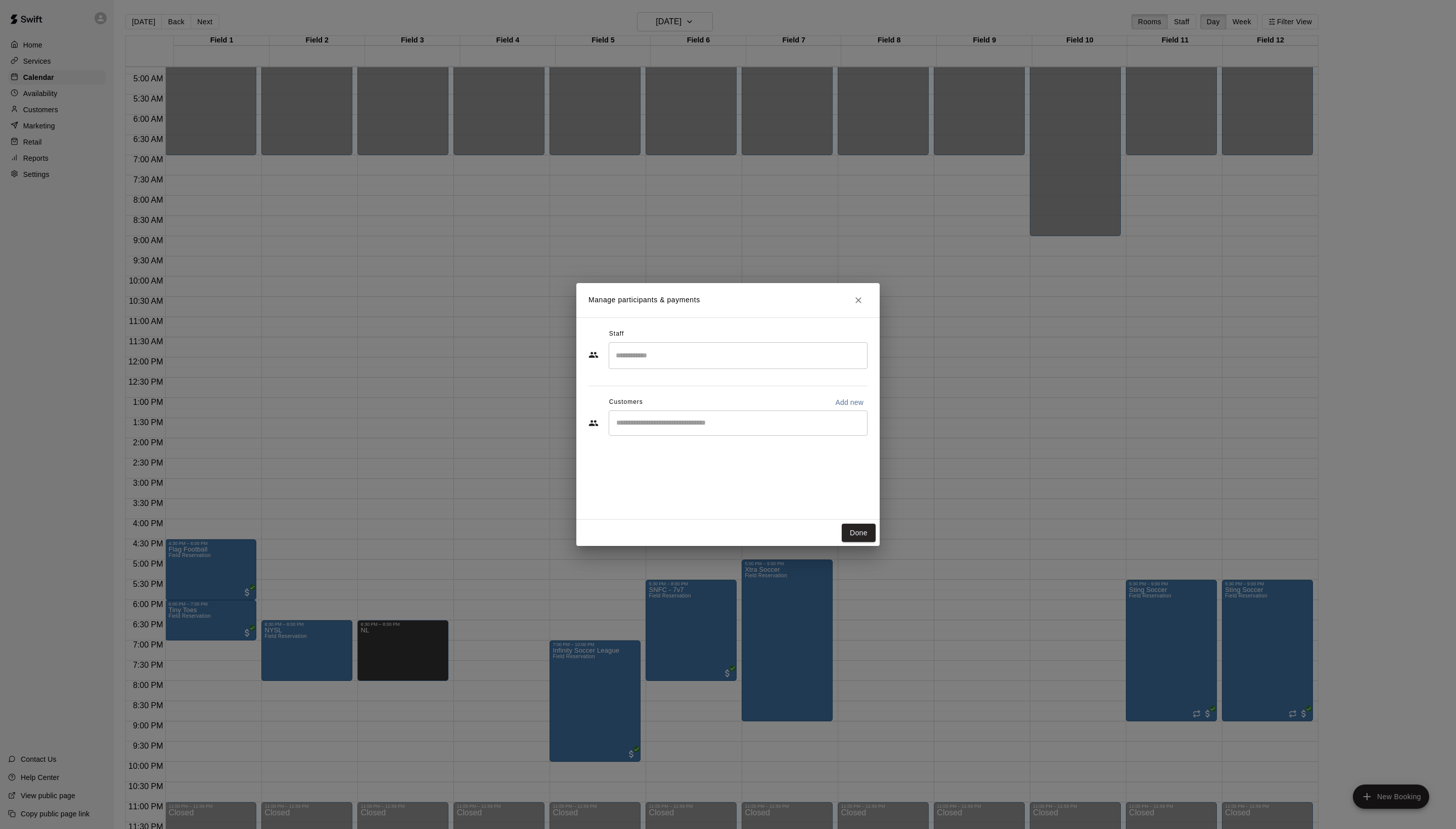
click at [683, 436] on div "​" at bounding box center [738, 423] width 259 height 25
type input "****"
click at [718, 485] on div "[PERSON_NAME] [EMAIL_ADDRESS][DOMAIN_NAME]" at bounding box center [712, 474] width 109 height 21
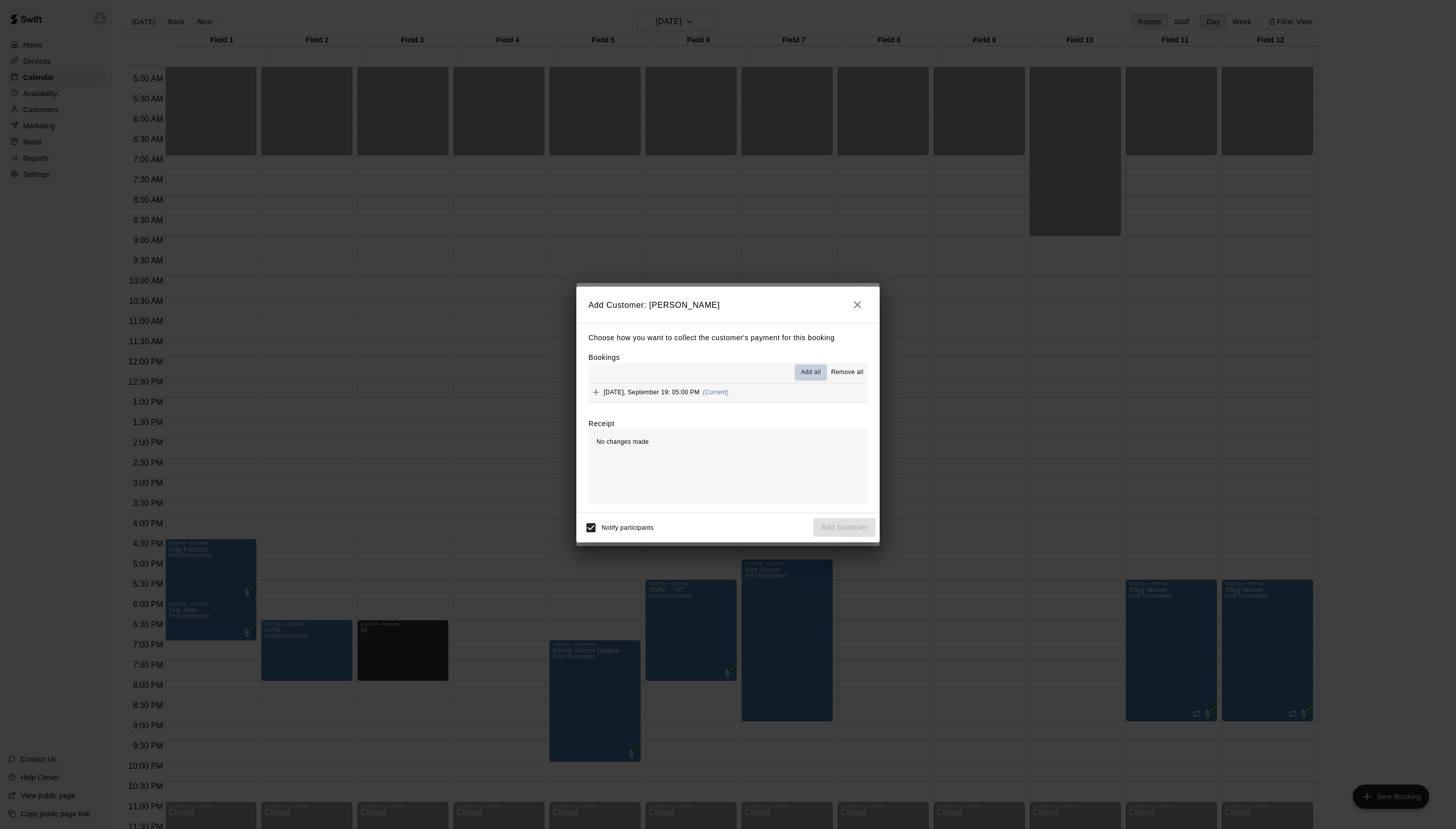
click at [801, 377] on span "Add all" at bounding box center [811, 372] width 20 height 10
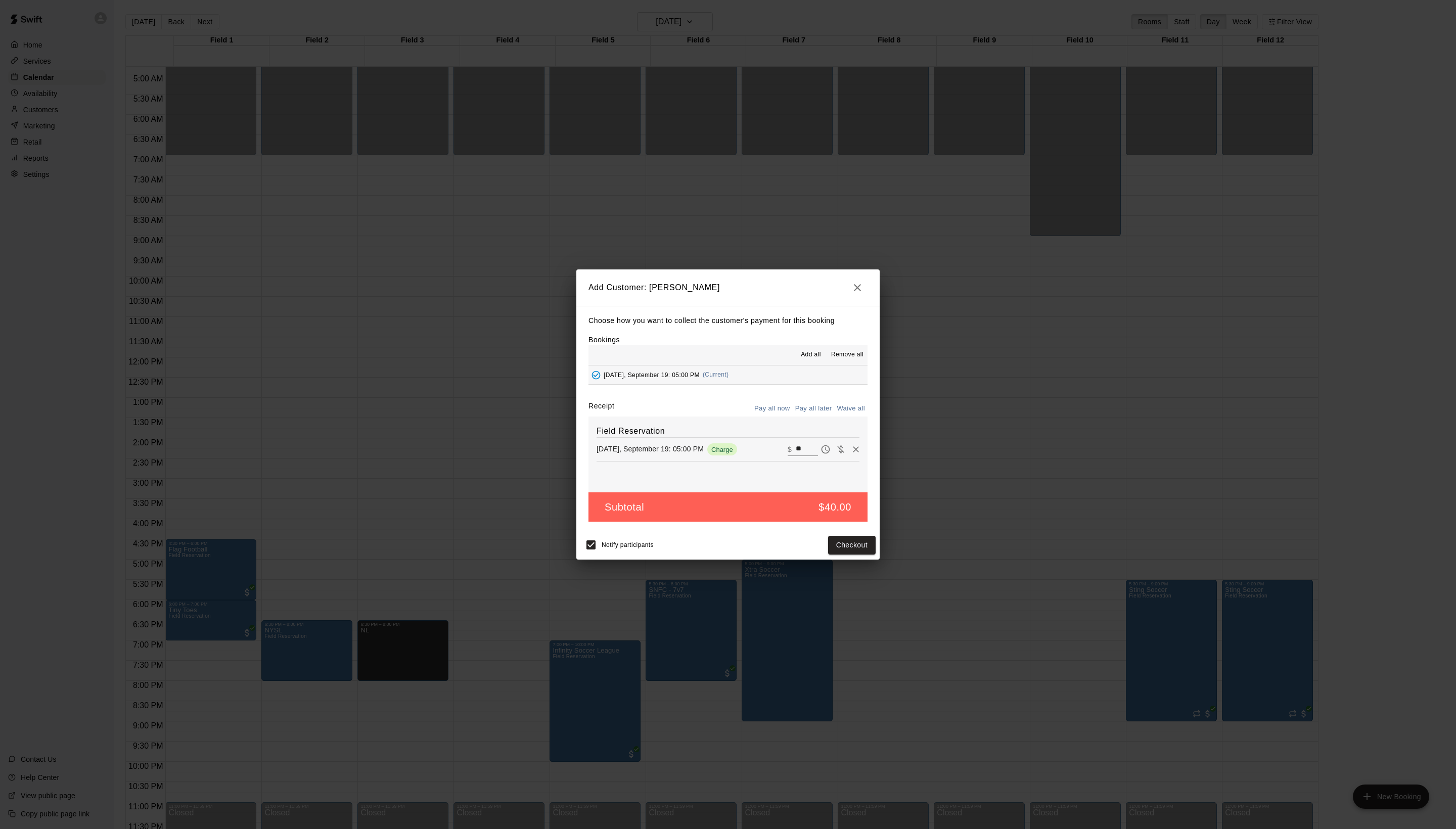
click at [853, 416] on button "Waive all" at bounding box center [851, 409] width 33 height 16
type input "*"
click at [859, 555] on div "Notify participants Add customer" at bounding box center [728, 545] width 295 height 21
click at [855, 554] on button "Add customer" at bounding box center [844, 545] width 62 height 19
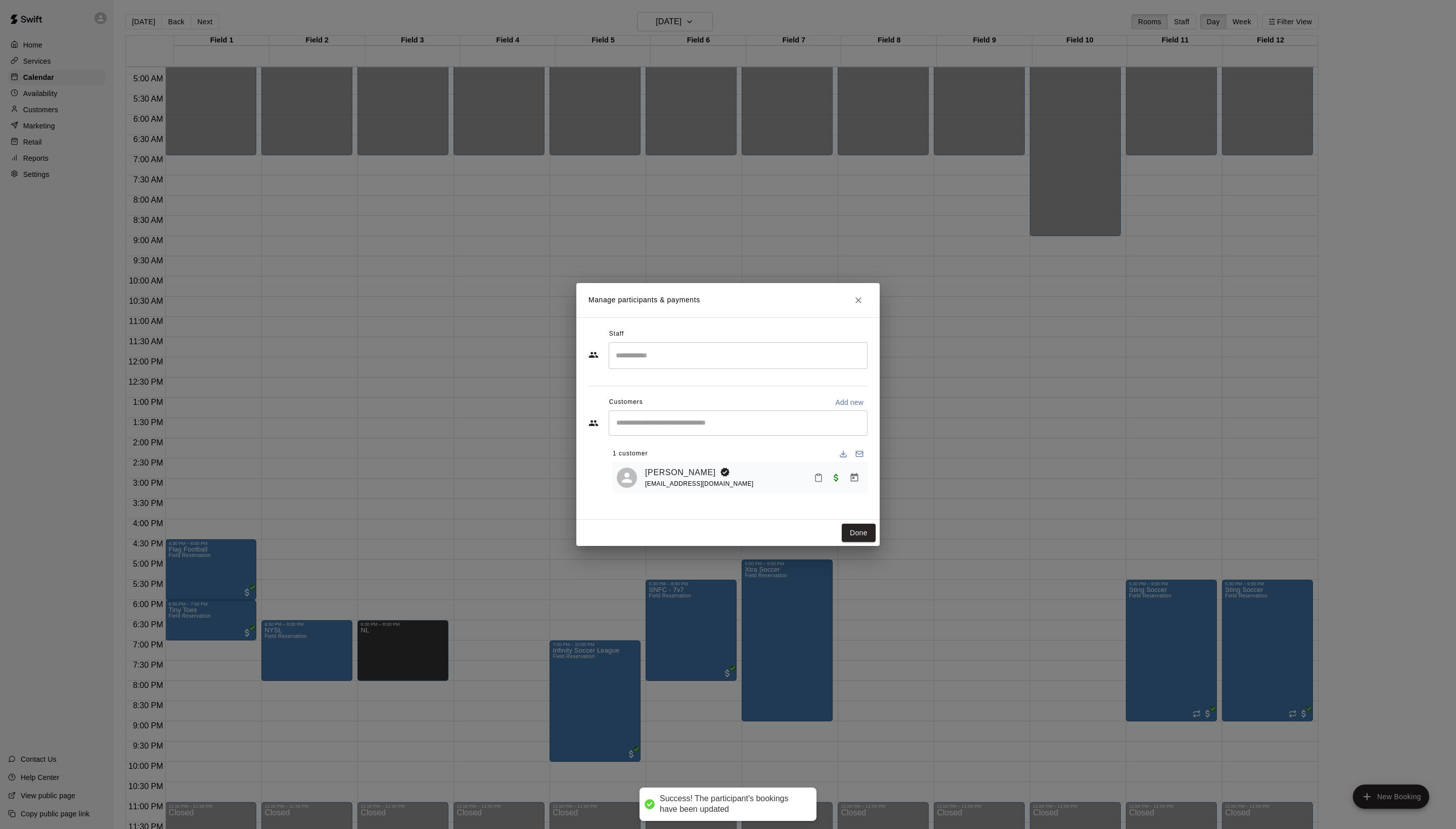
click at [857, 546] on div "Done" at bounding box center [728, 532] width 304 height 27
click at [857, 542] on button "Done" at bounding box center [859, 533] width 34 height 19
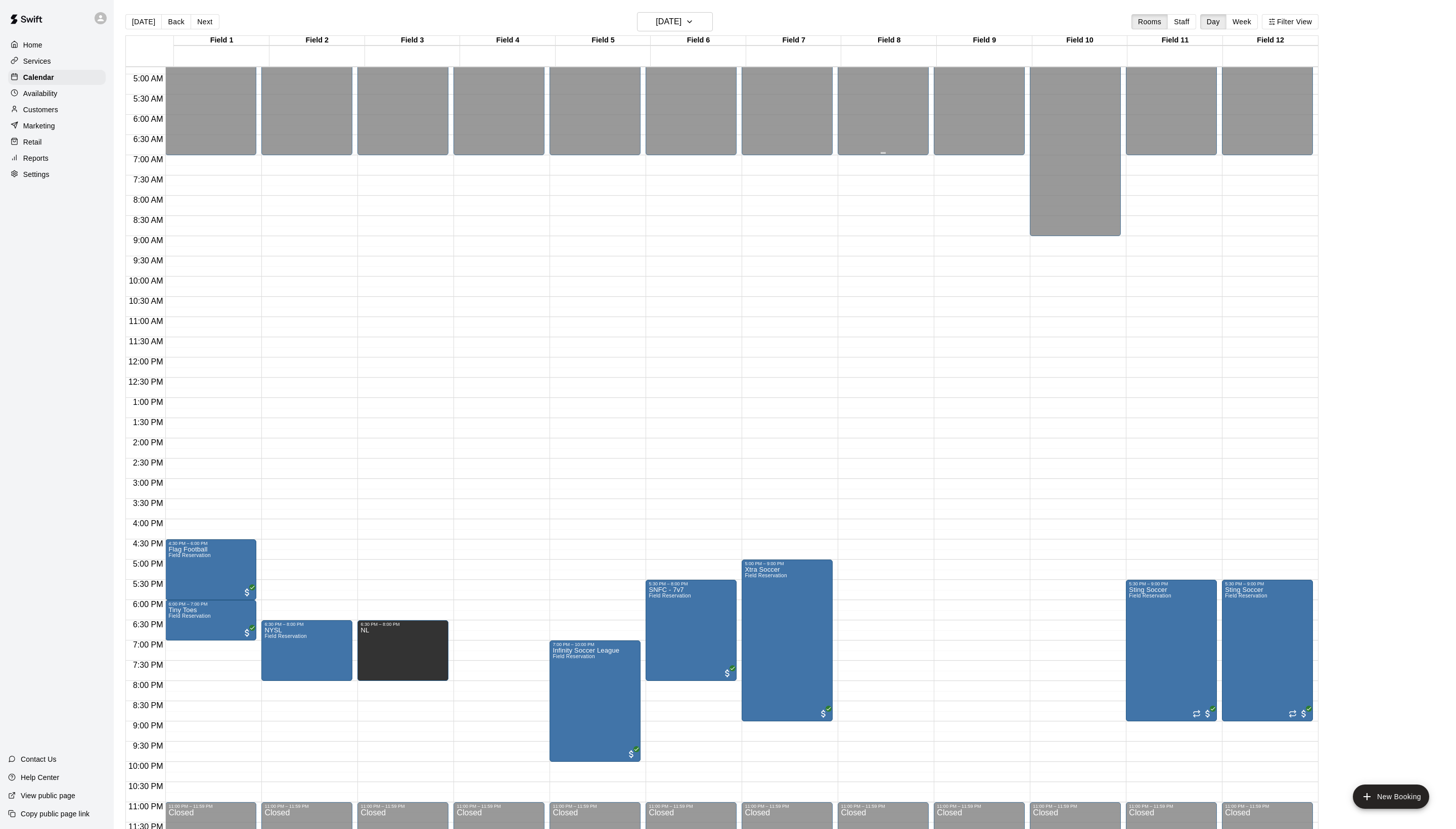
click at [1433, 233] on main "[DATE] Back [DATE][DATE] Rooms Staff Day Week Filter View Field 1 19 [GEOGRAPHI…" at bounding box center [785, 426] width 1334 height 829
click at [219, 15] on button "Next" at bounding box center [205, 21] width 28 height 15
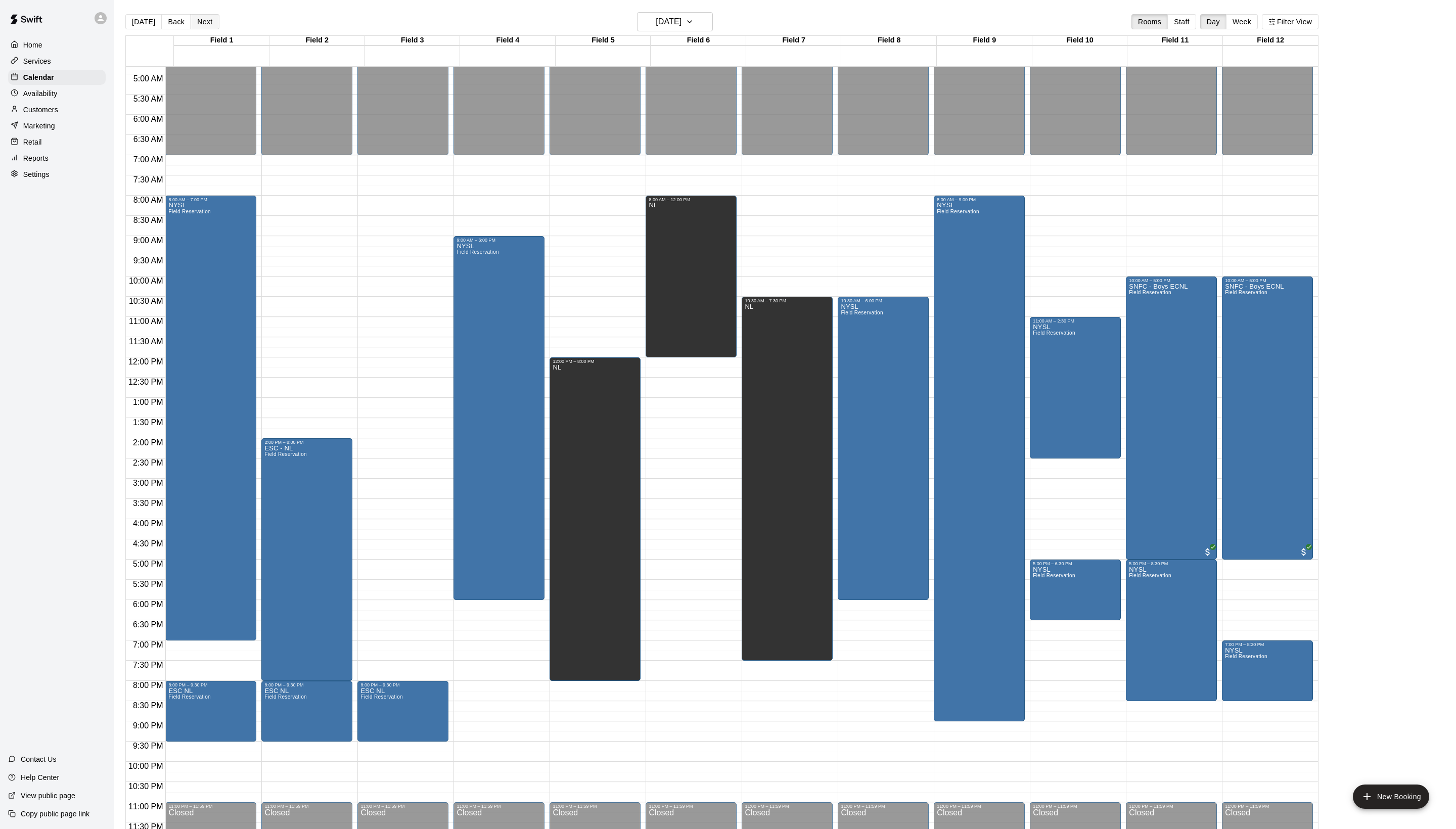
click at [219, 15] on button "Next" at bounding box center [205, 21] width 28 height 15
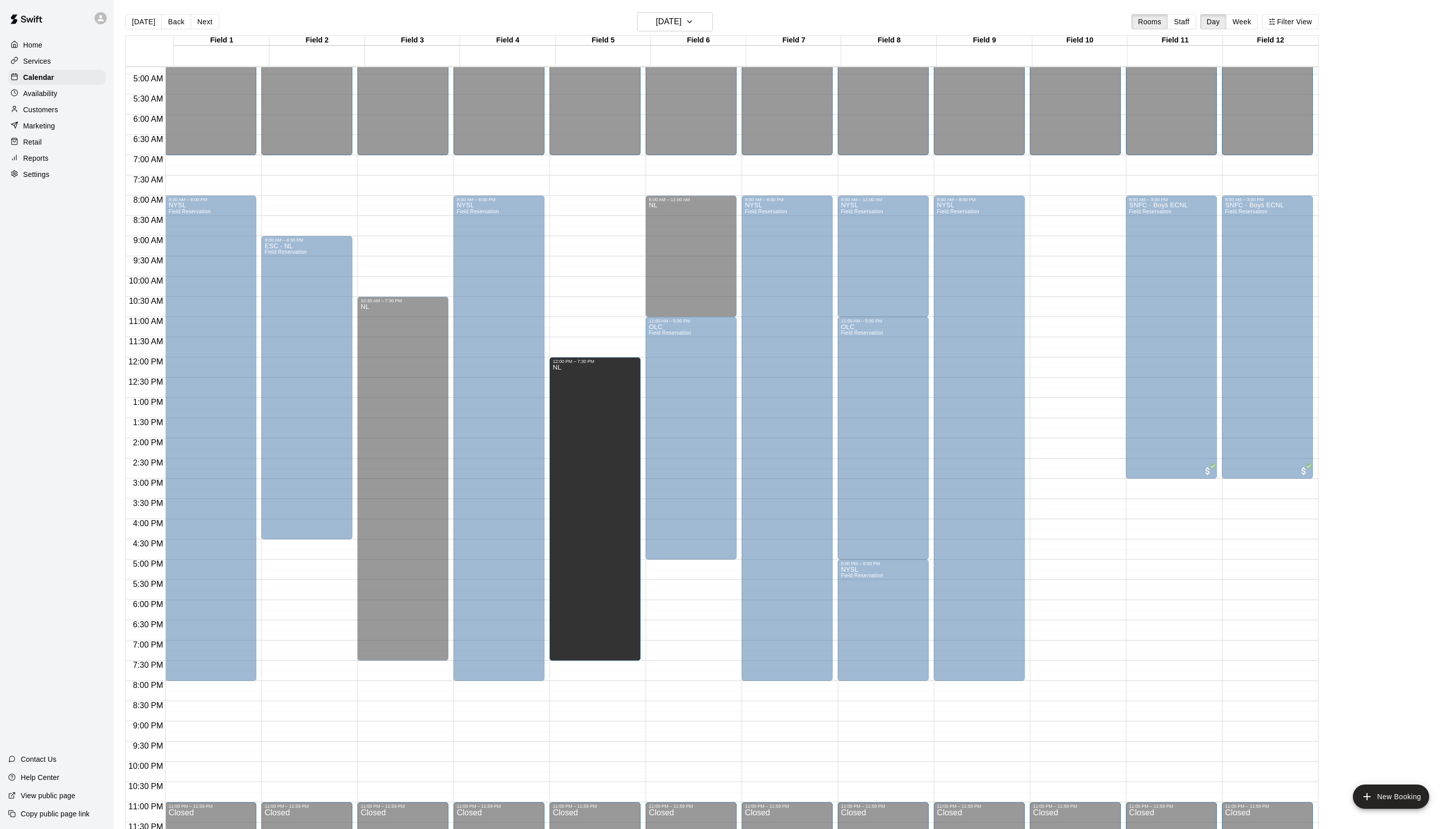
drag, startPoint x: 641, startPoint y: 392, endPoint x: 640, endPoint y: 441, distance: 49.0
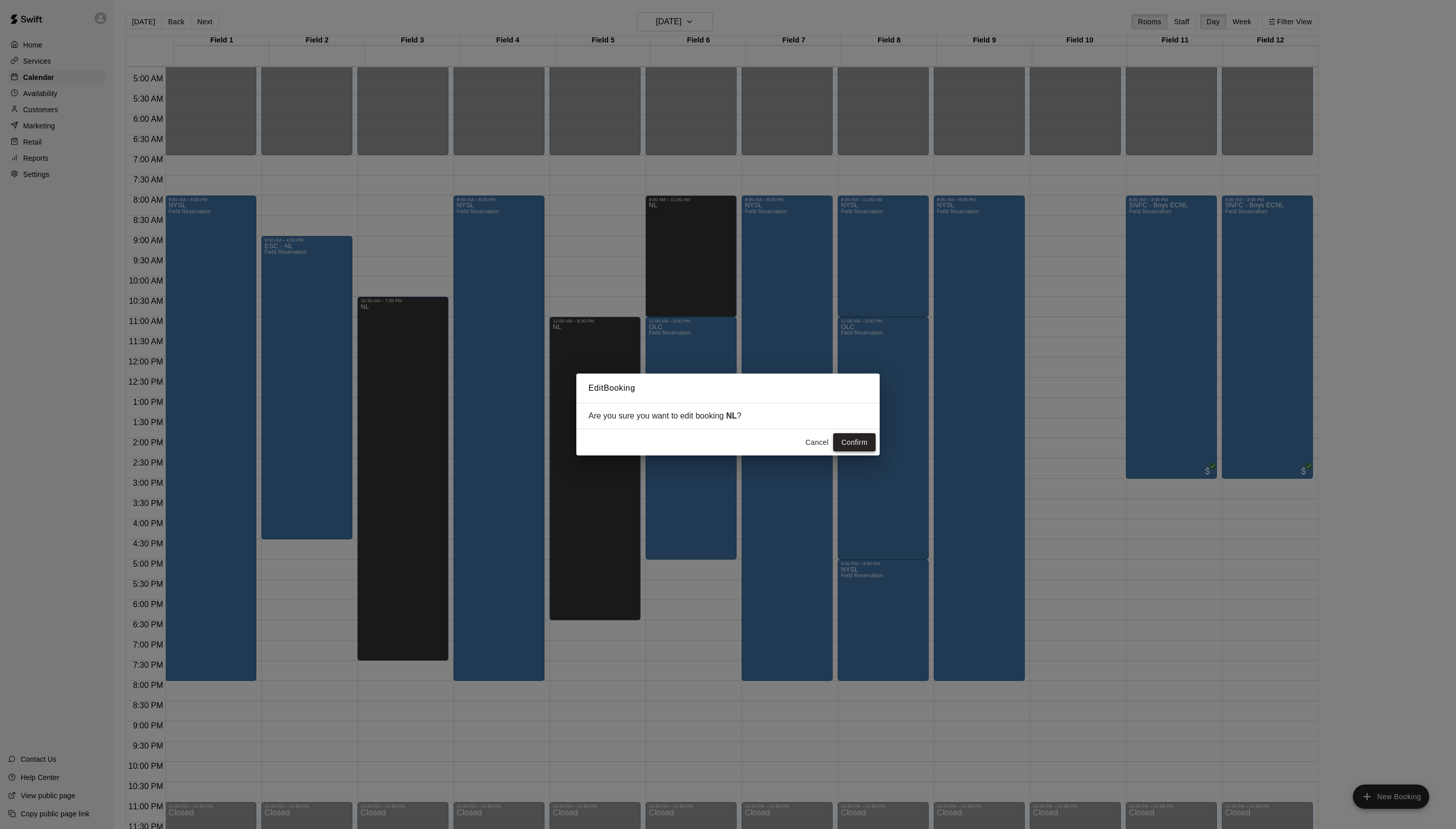
click at [868, 450] on button "Confirm" at bounding box center [854, 442] width 42 height 19
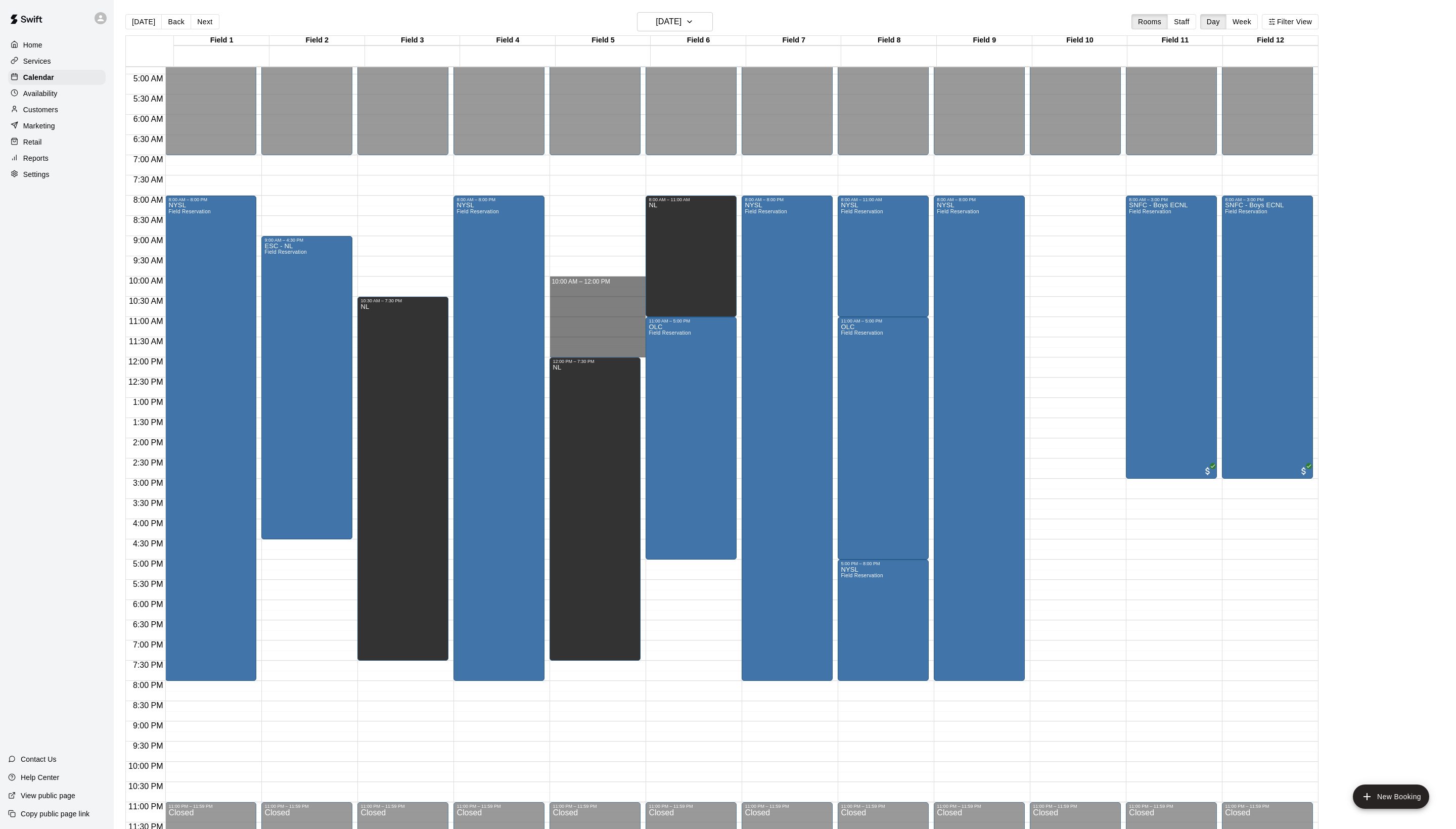
drag, startPoint x: 568, startPoint y: 285, endPoint x: 573, endPoint y: 353, distance: 68.2
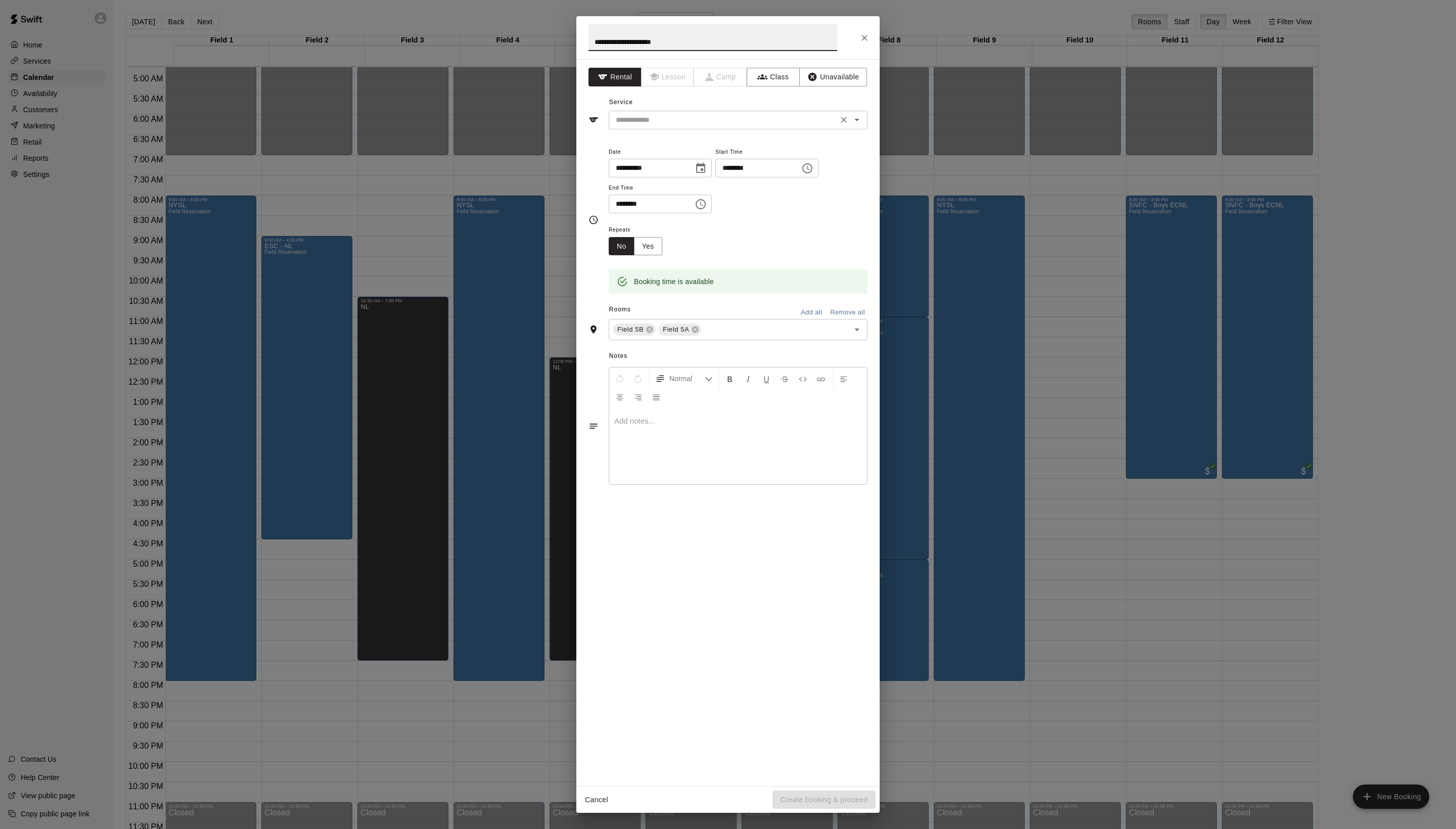
type input "**********"
click at [704, 127] on input "text" at bounding box center [723, 120] width 223 height 12
click at [696, 167] on li "Field Reservation" at bounding box center [748, 165] width 239 height 17
type input "**********"
click at [788, 808] on button "Create booking & proceed" at bounding box center [824, 800] width 103 height 19
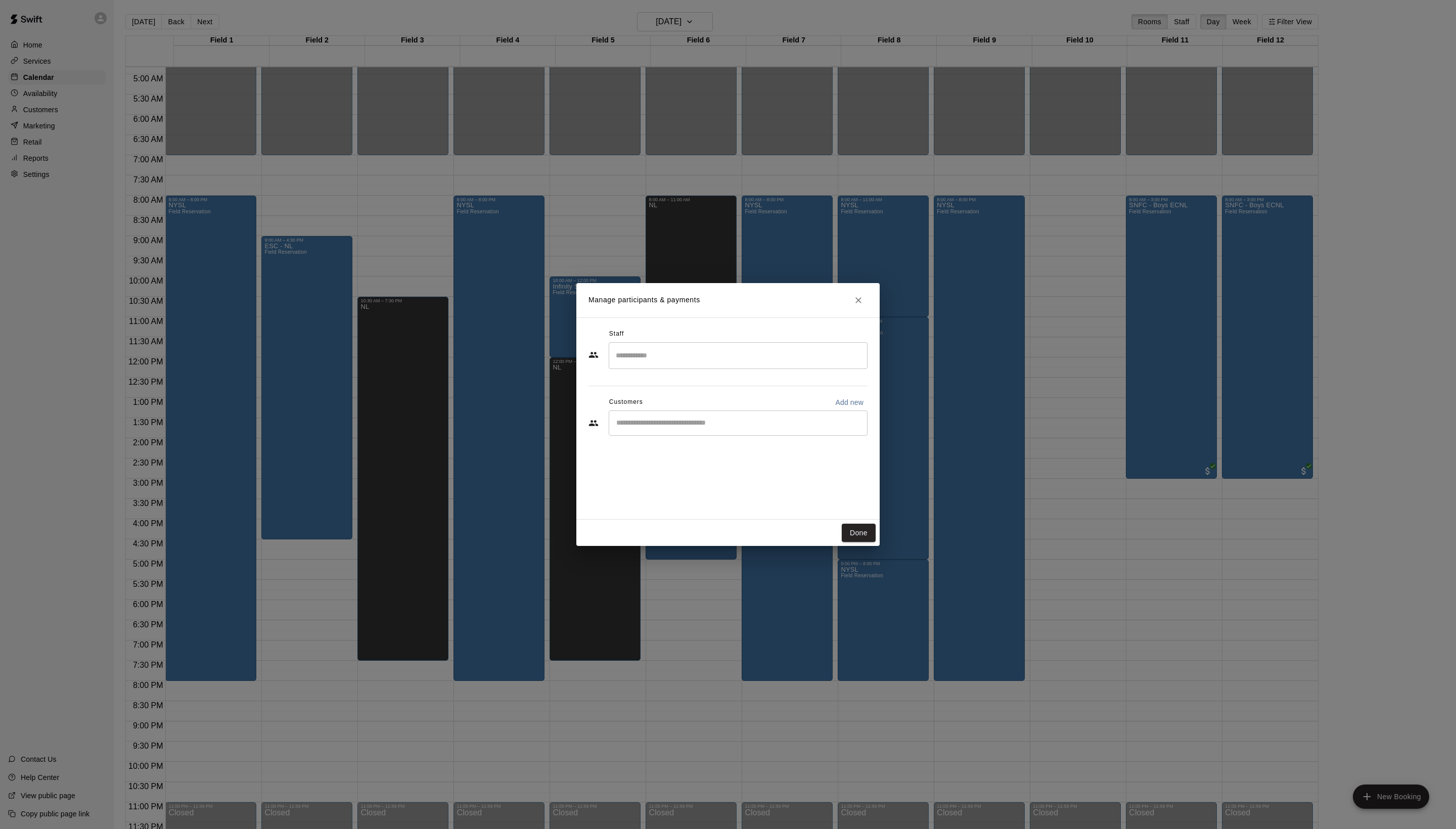
click at [690, 428] on input "Start typing to search customers..." at bounding box center [738, 423] width 250 height 10
type input "*****"
click at [688, 467] on p "[PERSON_NAME]" at bounding box center [688, 468] width 62 height 11
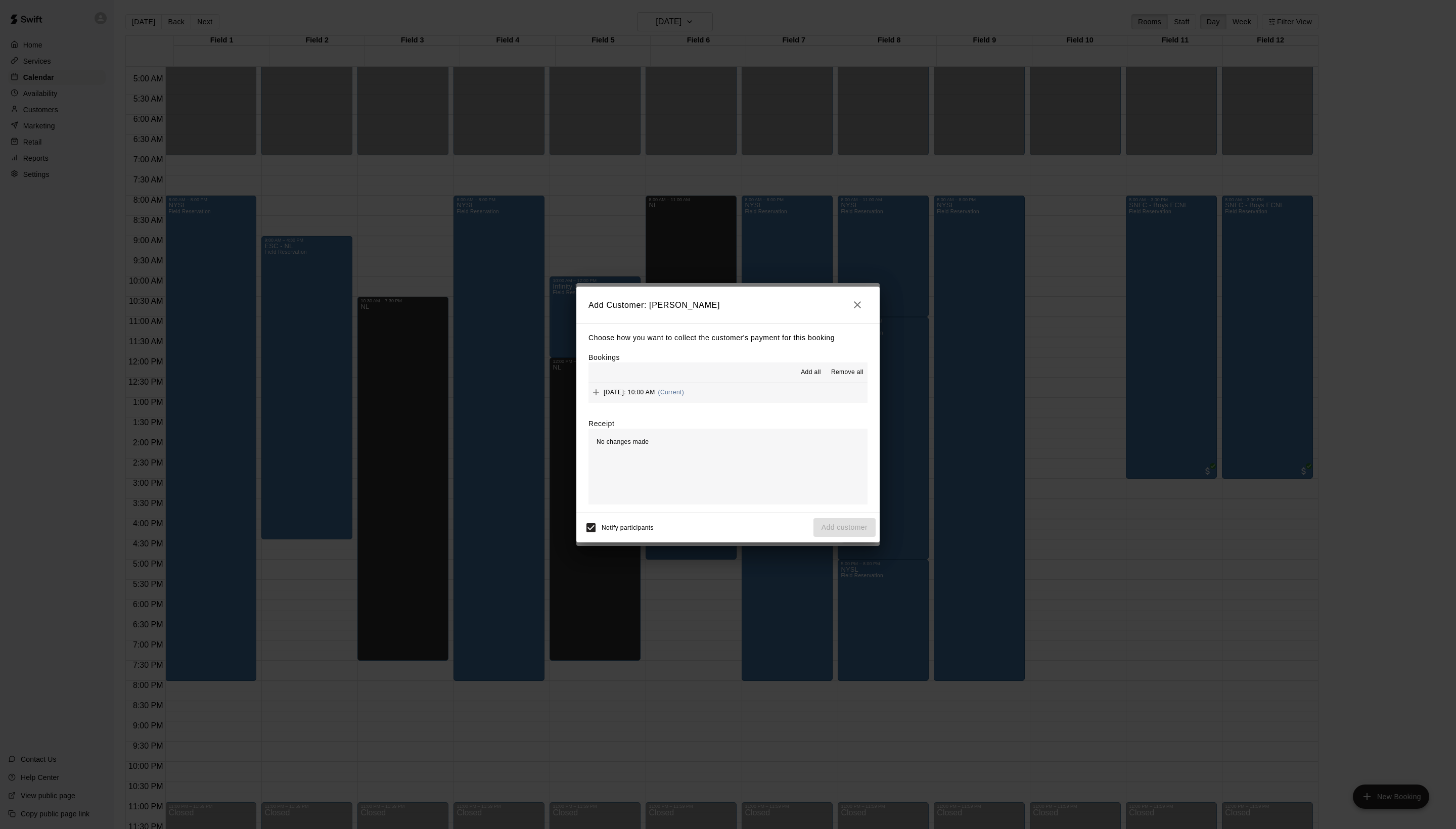
click at [801, 377] on span "Add all" at bounding box center [811, 372] width 20 height 10
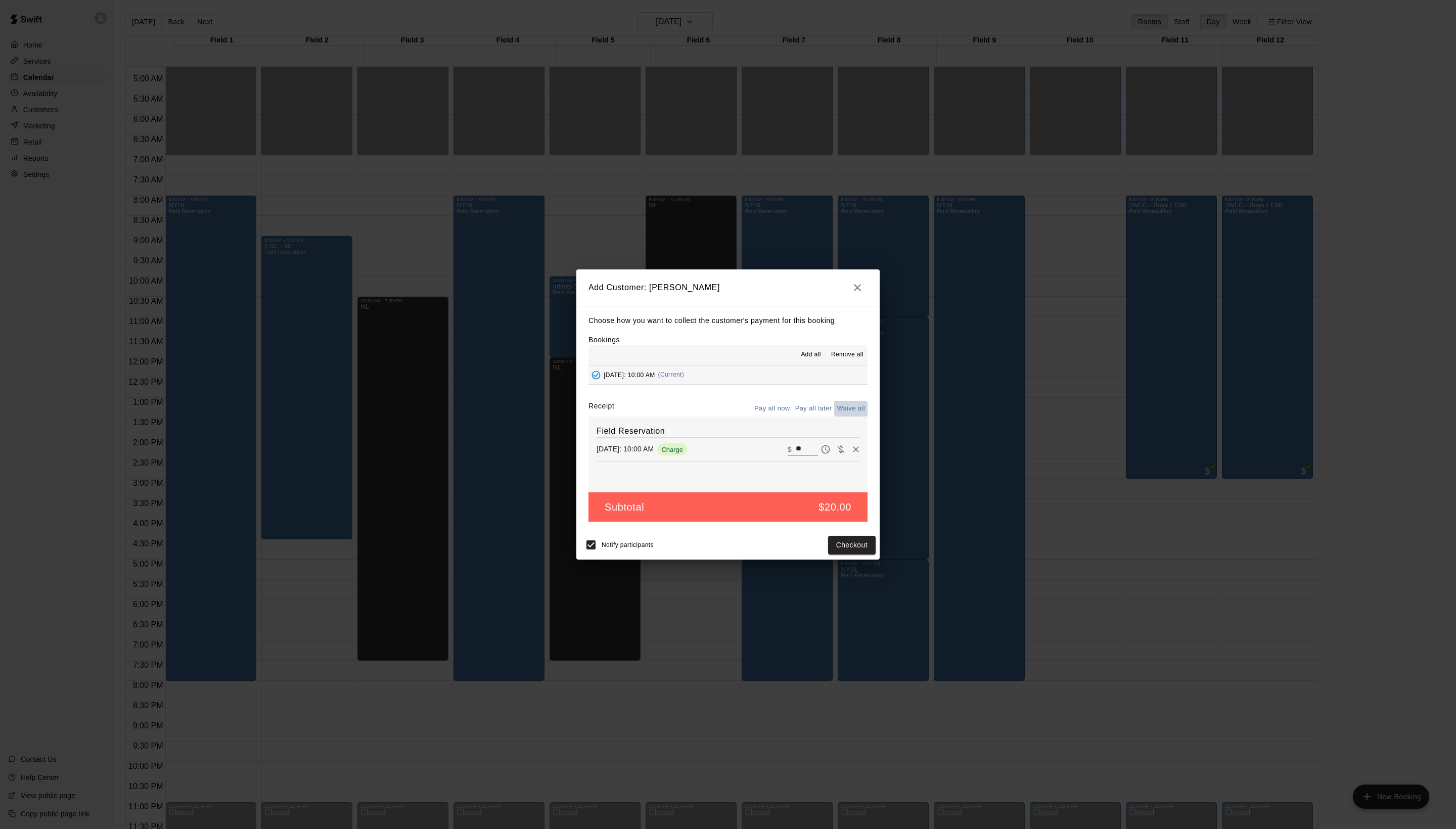
click at [835, 416] on button "Waive all" at bounding box center [851, 409] width 33 height 16
type input "*"
click at [840, 554] on button "Add customer" at bounding box center [844, 545] width 62 height 19
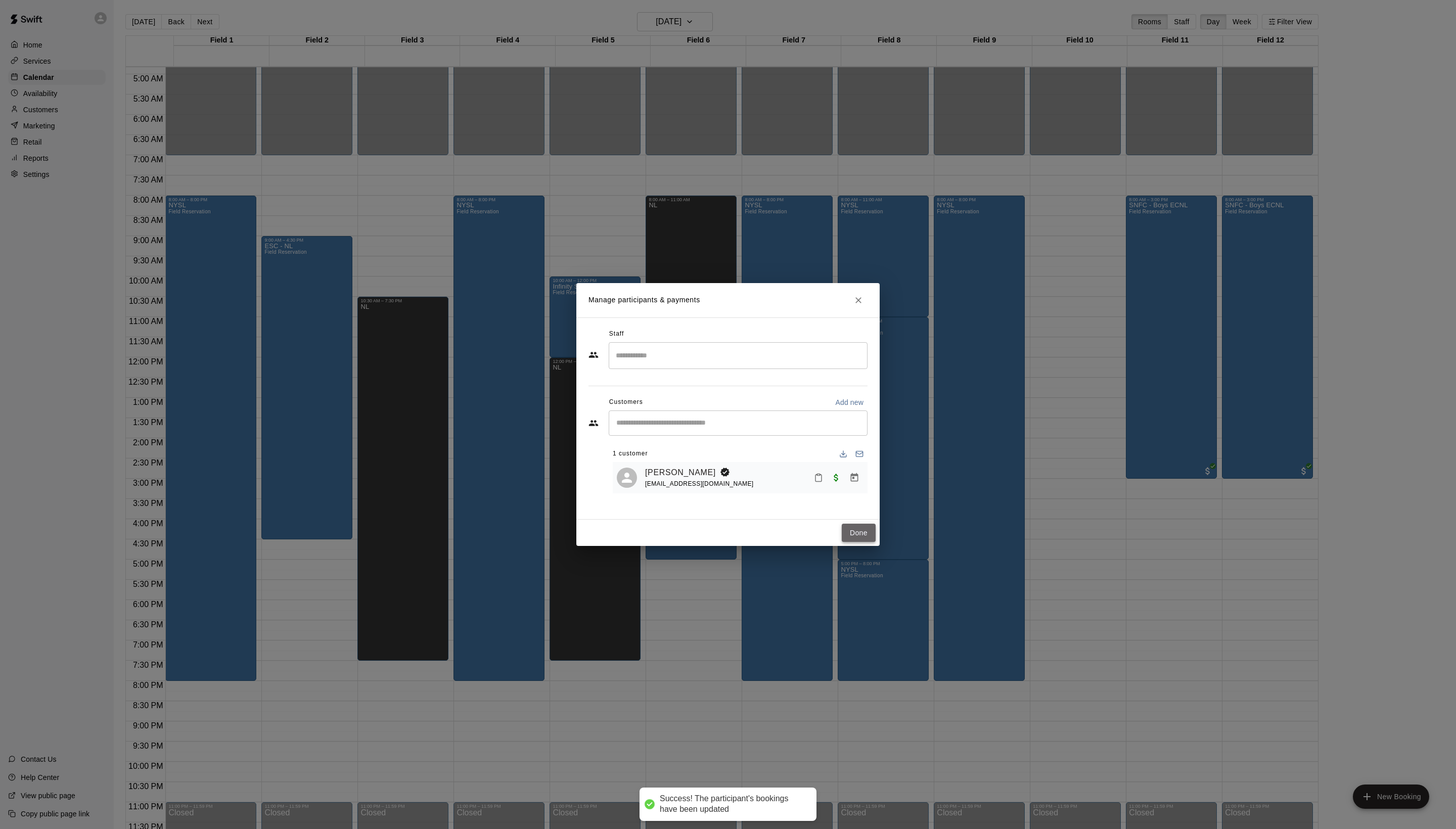
click at [855, 542] on button "Done" at bounding box center [859, 533] width 34 height 19
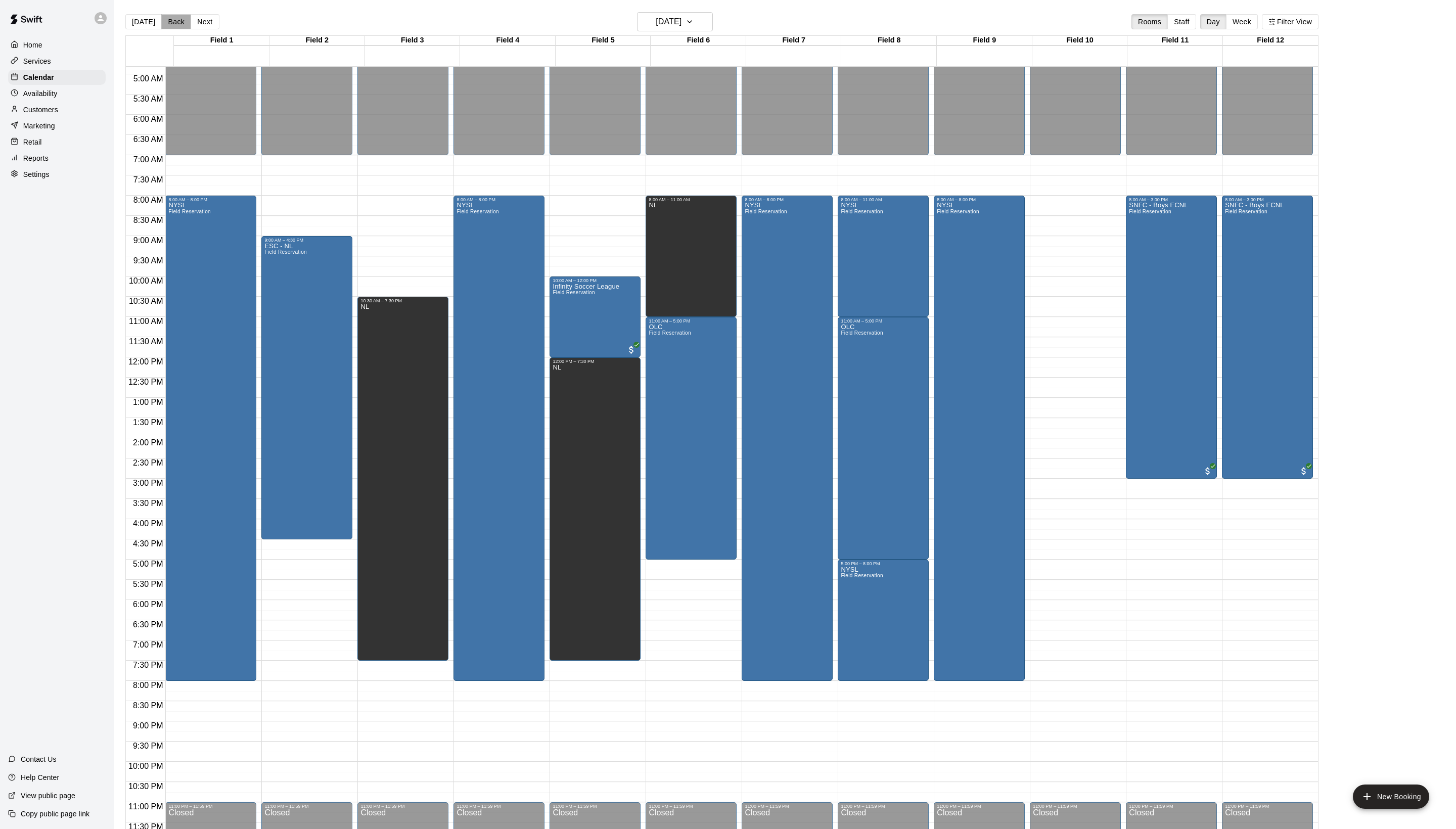
click at [185, 19] on button "Back" at bounding box center [176, 21] width 30 height 15
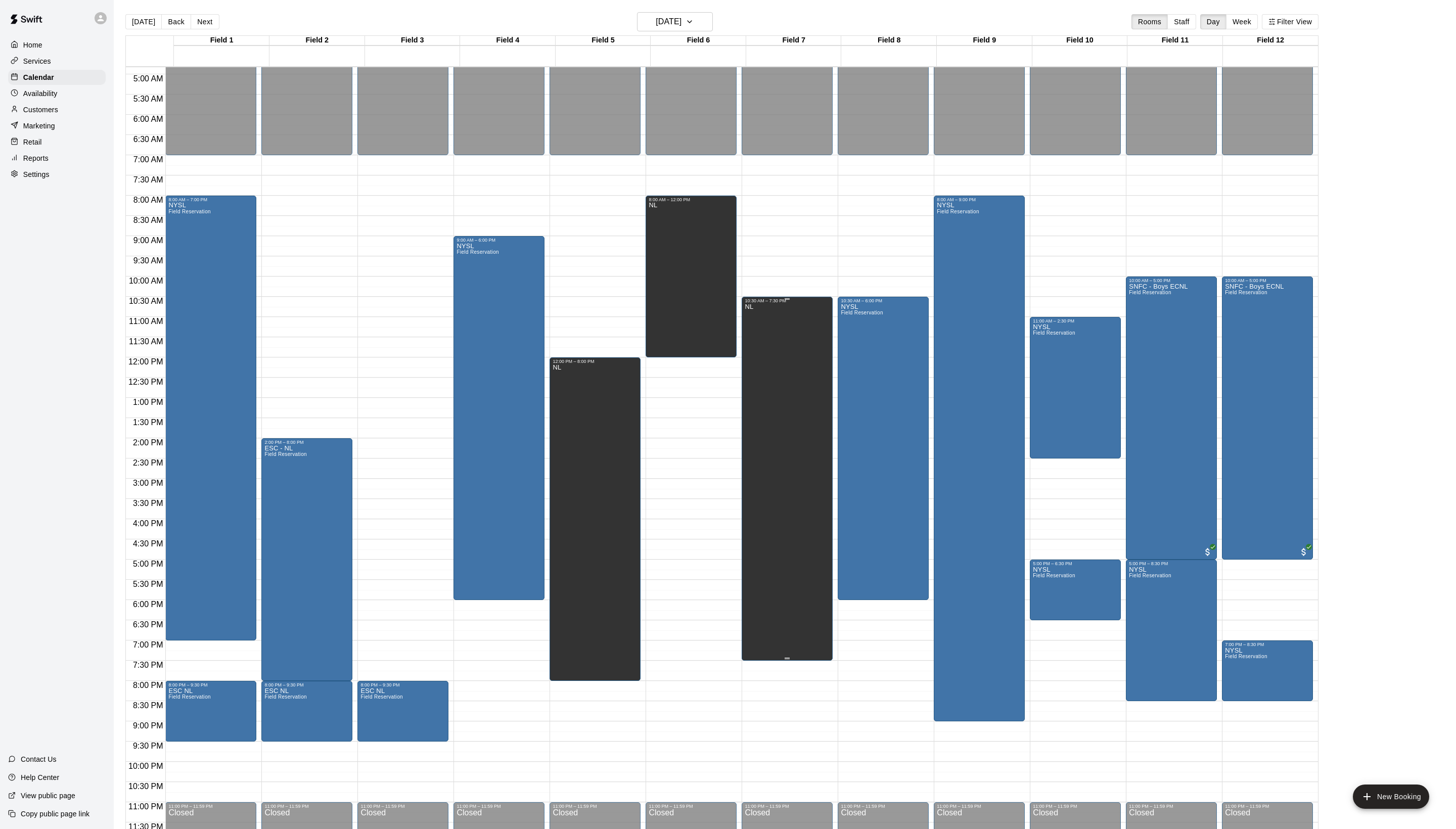
click at [781, 470] on div "NL" at bounding box center [787, 718] width 85 height 829
click at [764, 330] on icon "edit" at bounding box center [759, 325] width 9 height 9
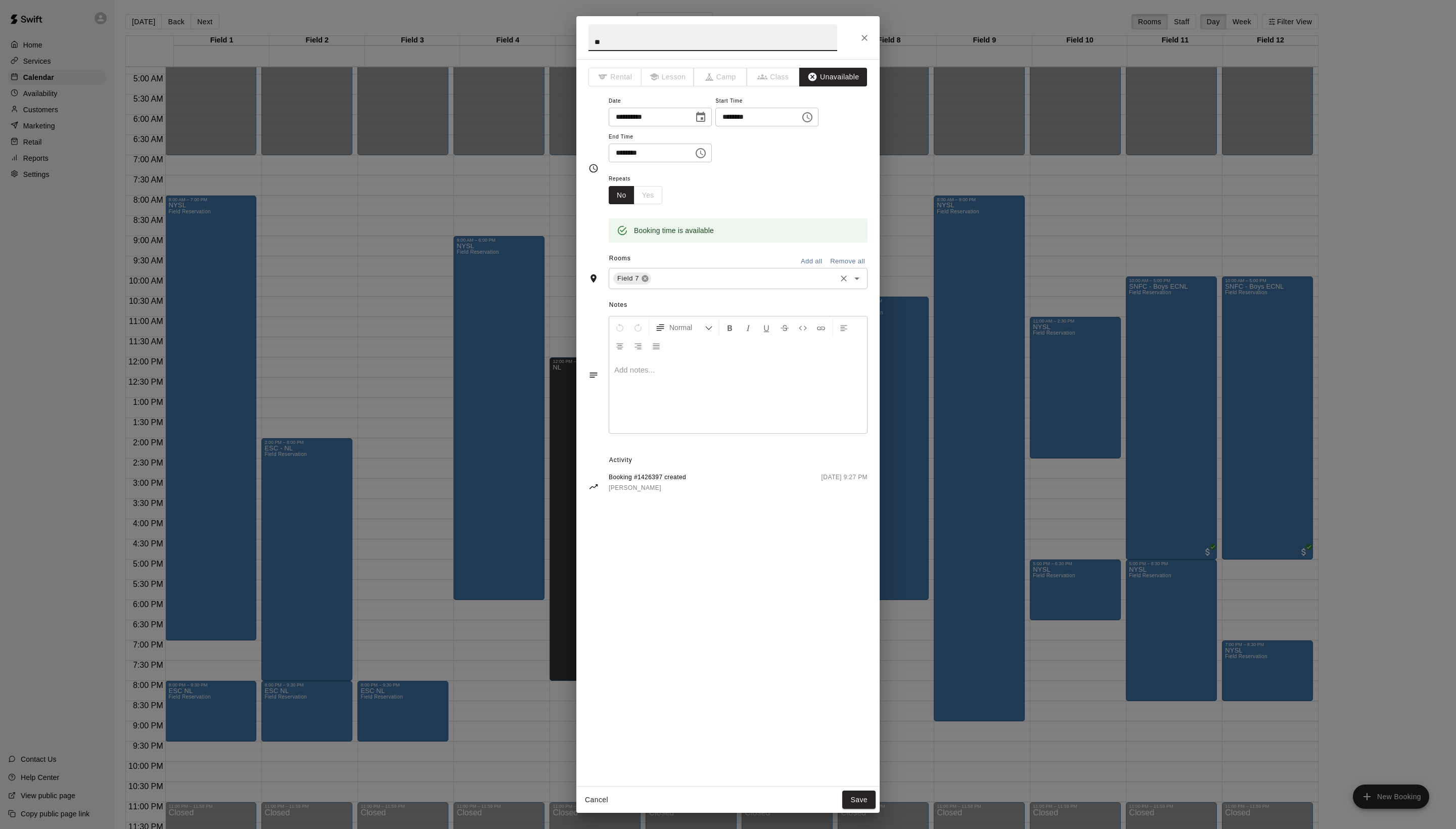
click at [649, 283] on icon at bounding box center [645, 279] width 8 height 8
click at [673, 248] on div "​" at bounding box center [738, 238] width 259 height 19
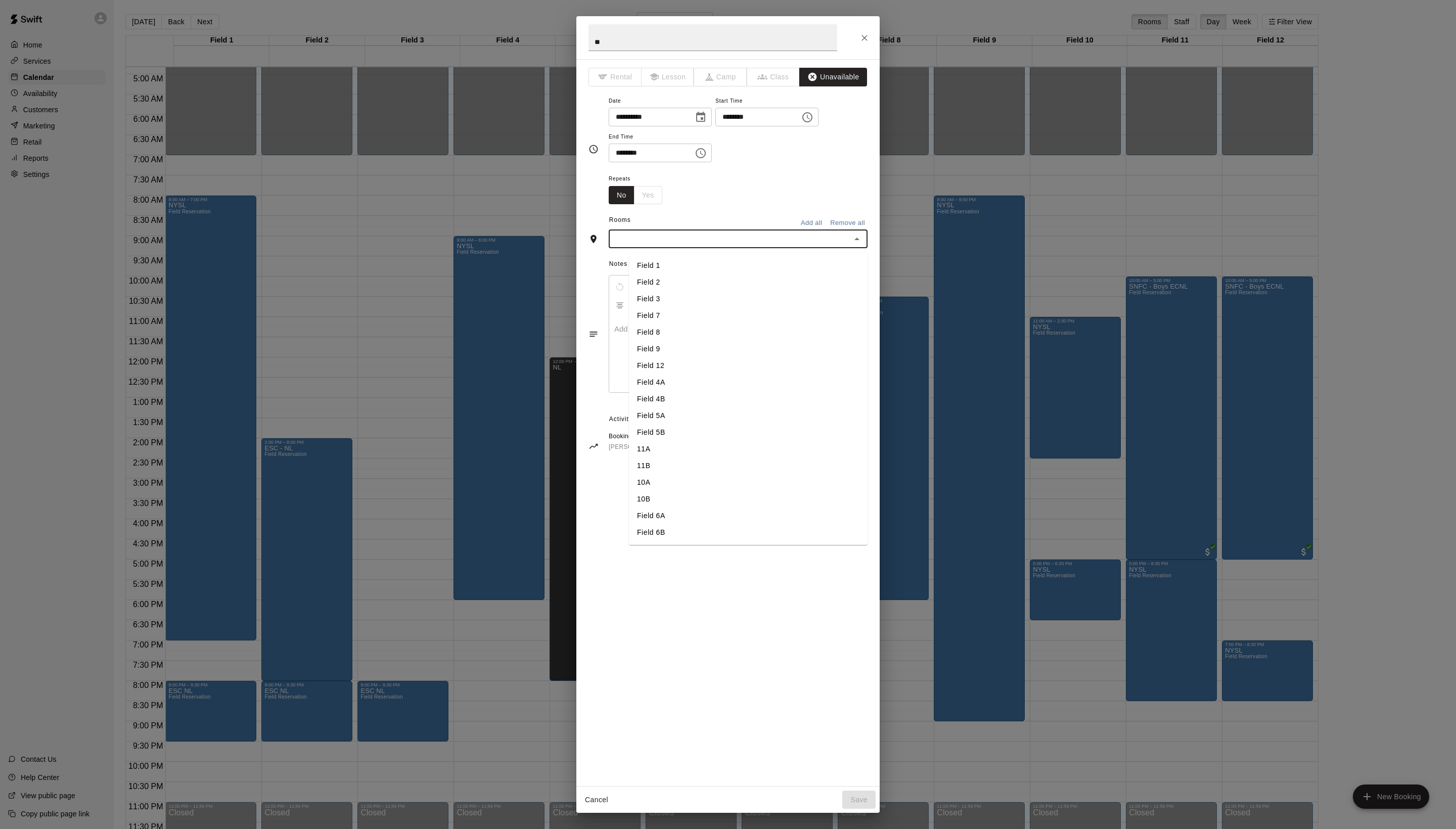
click at [673, 307] on li "Field 3" at bounding box center [748, 299] width 239 height 17
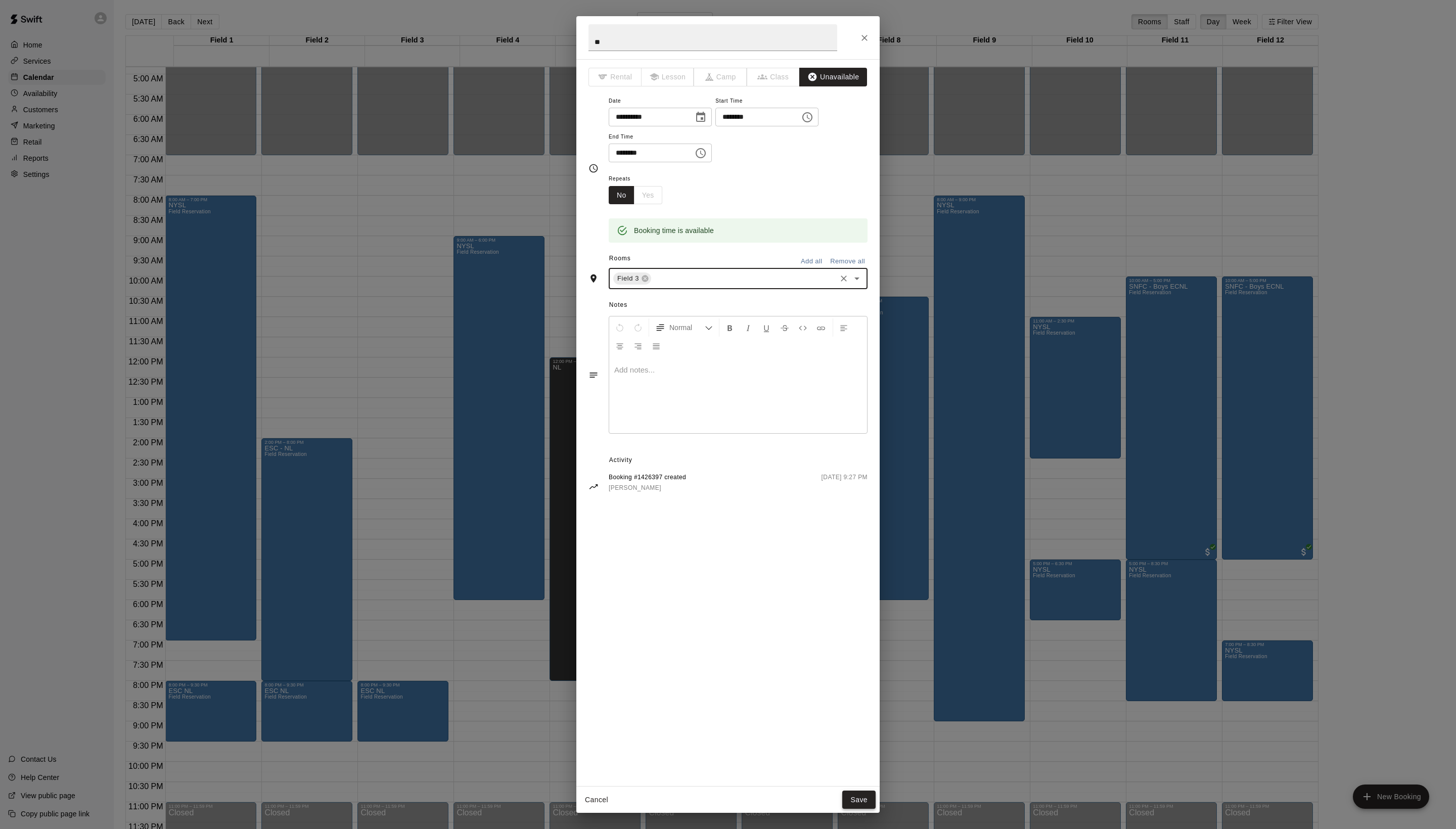
click at [855, 792] on button "Save" at bounding box center [859, 800] width 33 height 19
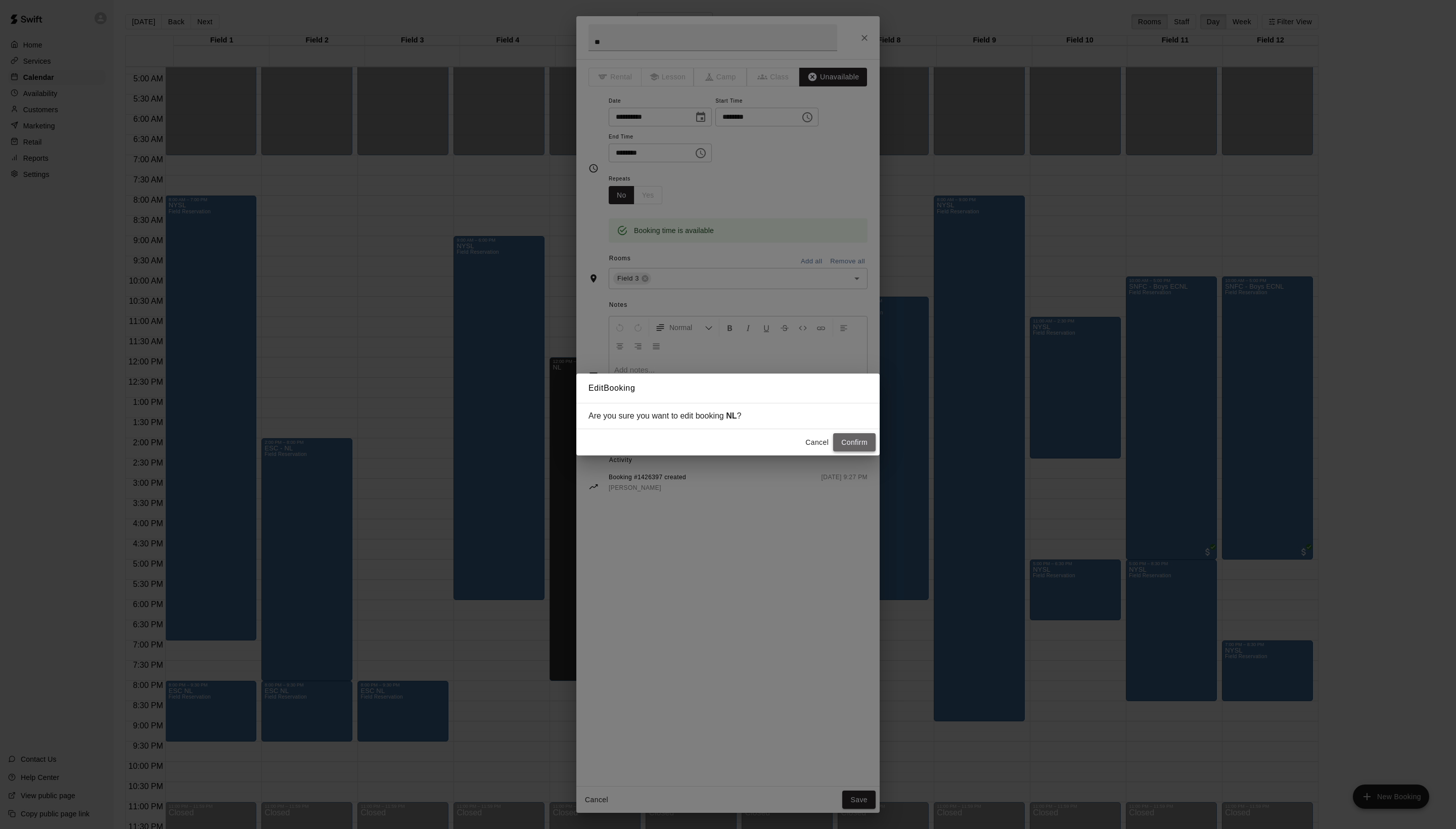
click at [859, 441] on button "Confirm" at bounding box center [854, 442] width 42 height 19
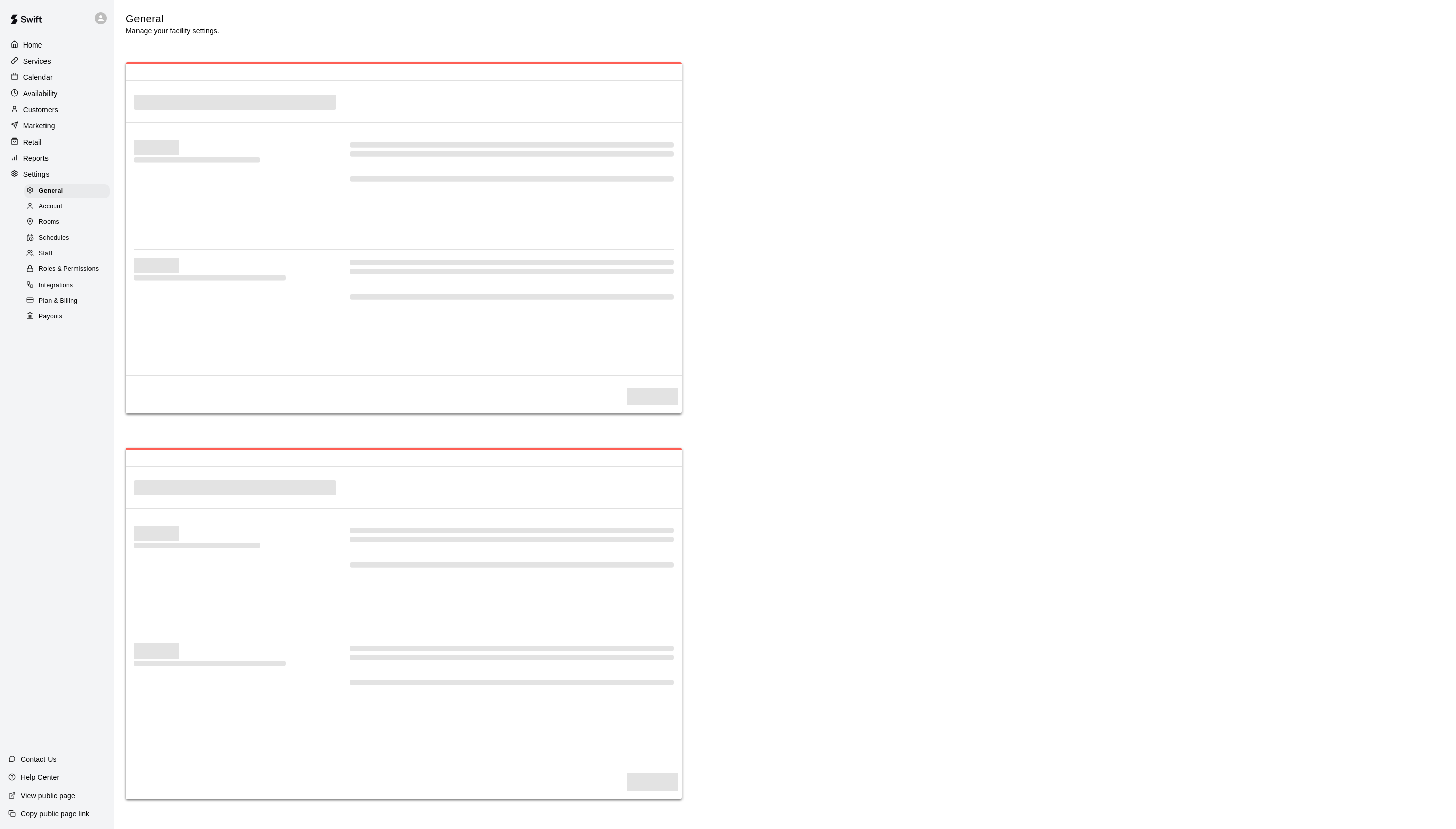
select select "**"
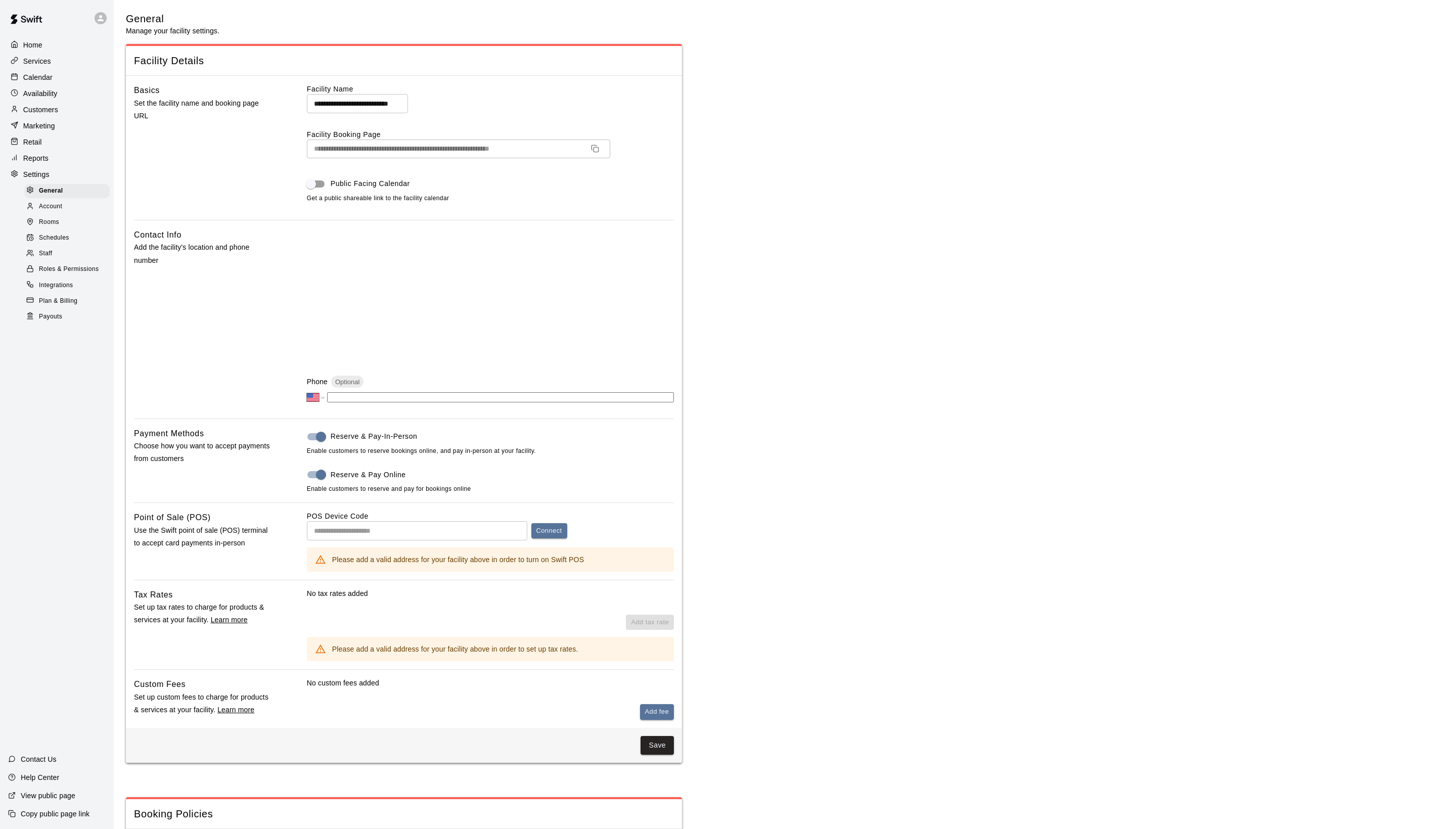
click at [53, 83] on p "Calendar" at bounding box center [38, 77] width 29 height 10
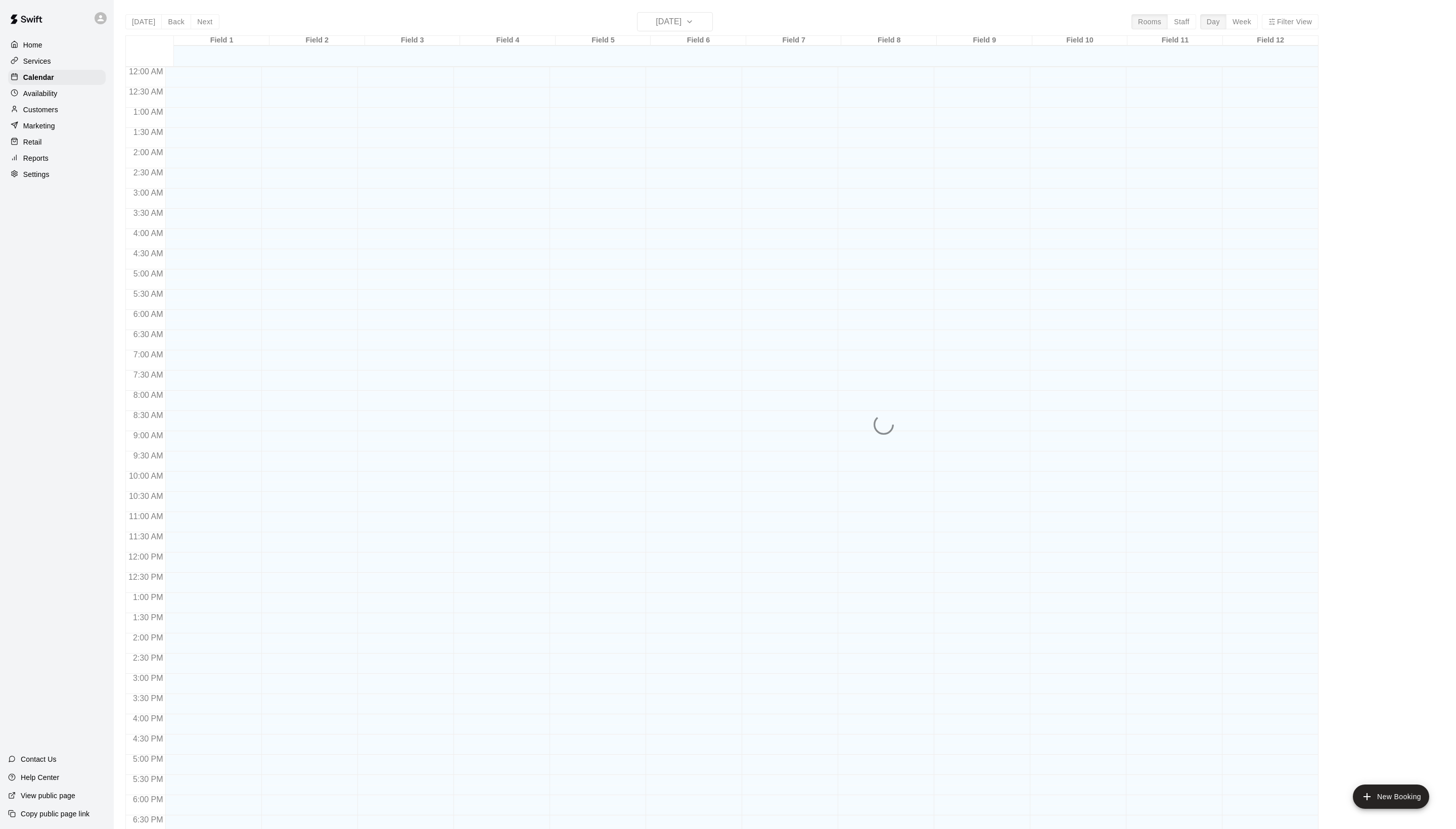
scroll to position [170, 0]
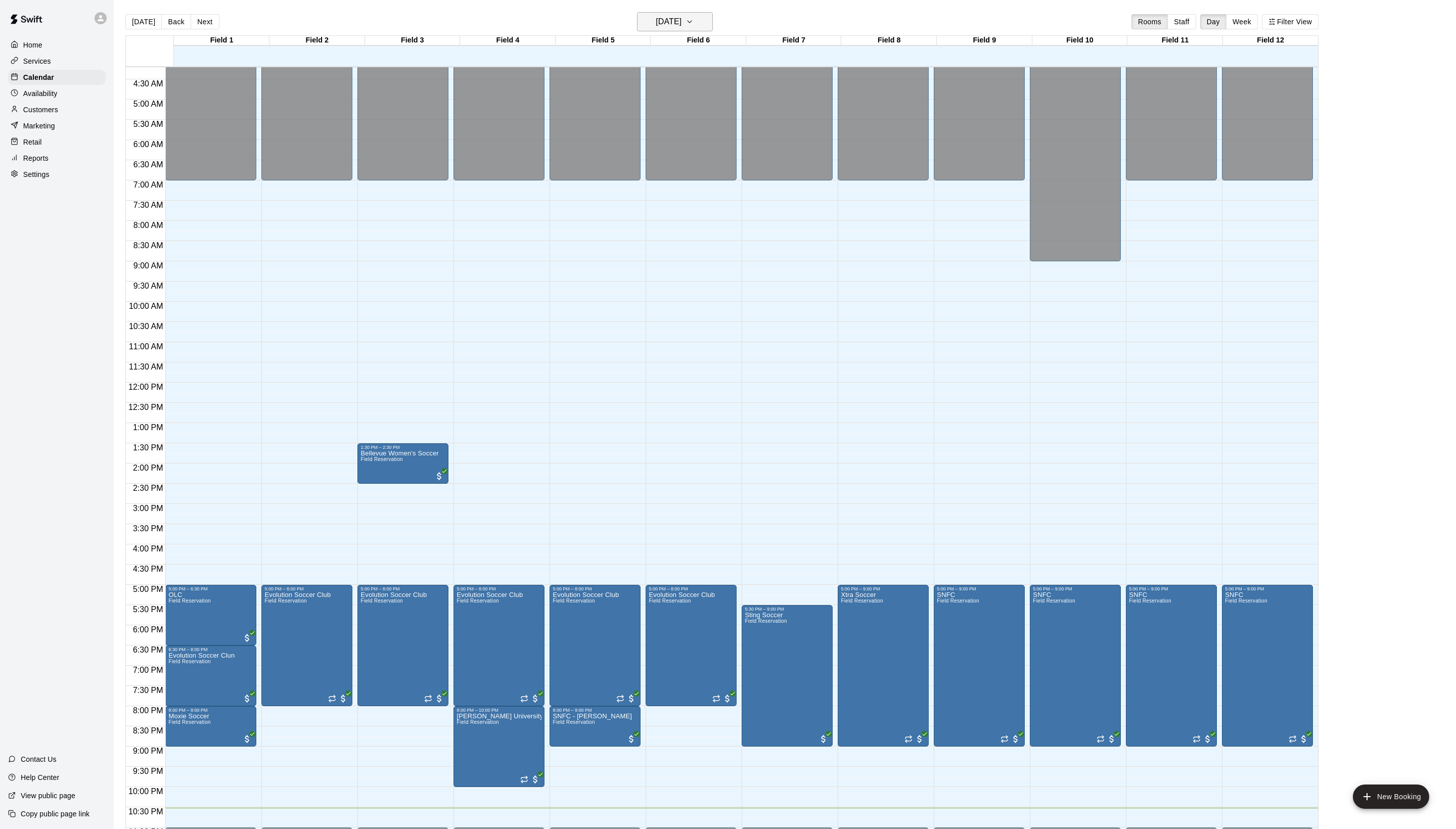
click at [658, 27] on h6 "[DATE]" at bounding box center [669, 21] width 26 height 14
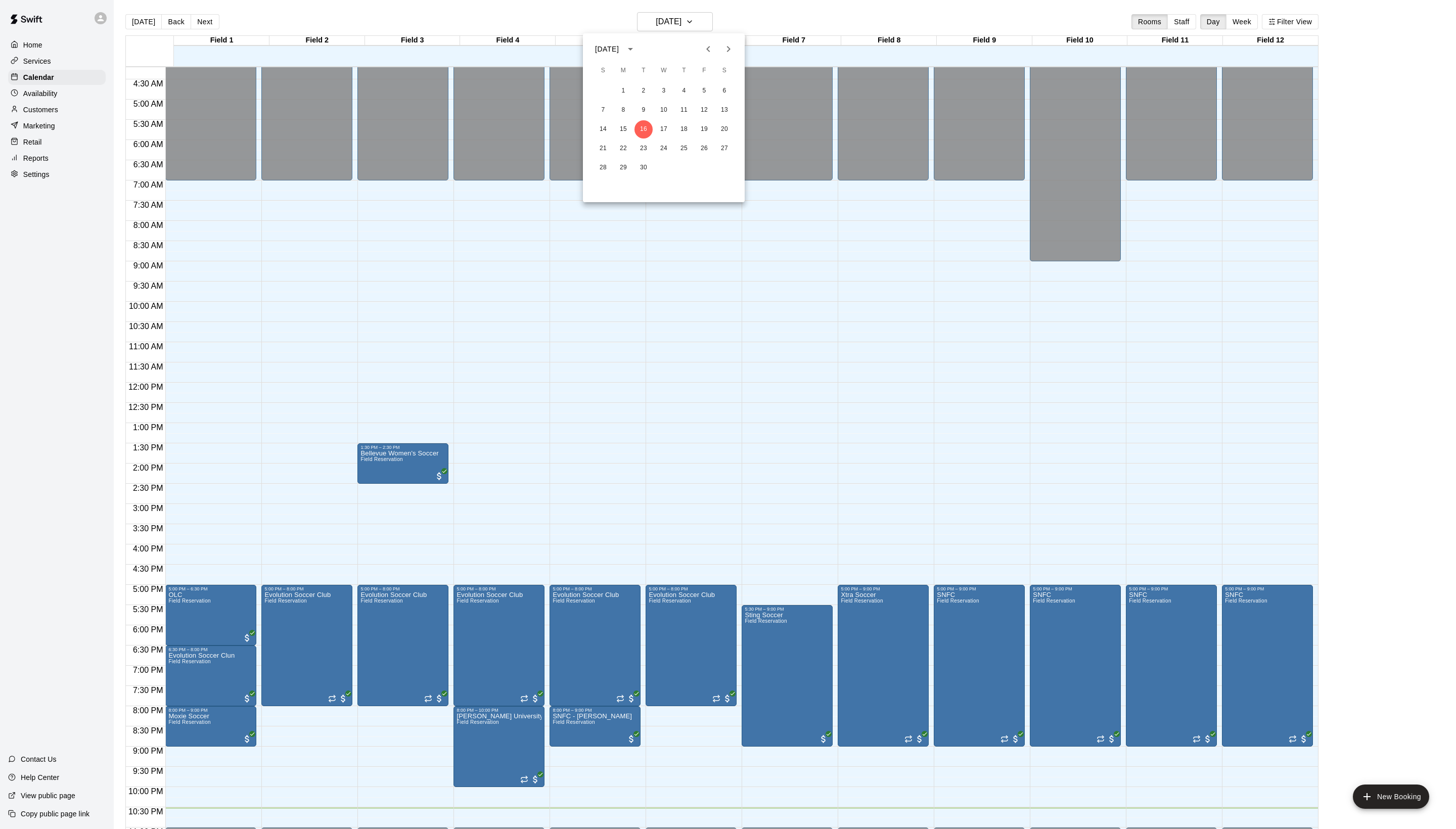
click at [1412, 160] on div at bounding box center [728, 414] width 1456 height 829
